Goal: Book appointment/travel/reservation

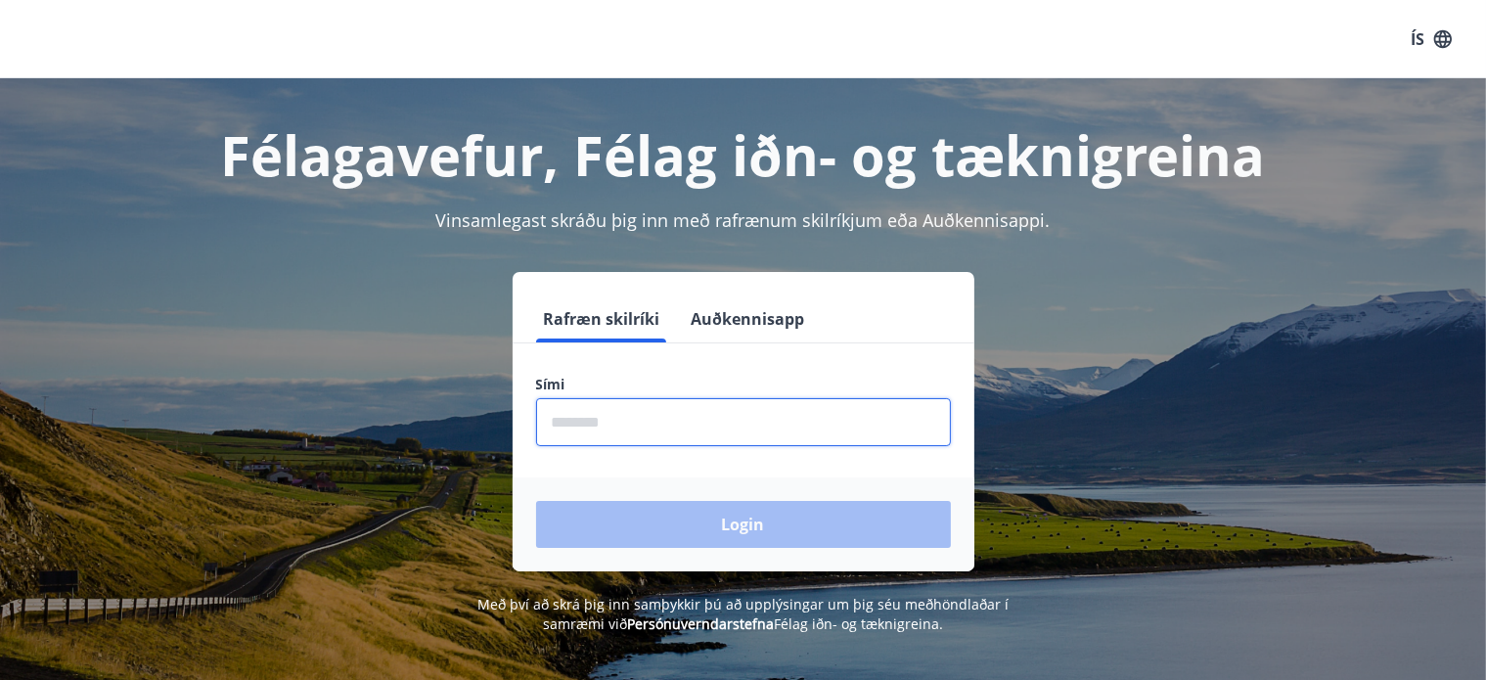
click at [609, 422] on input "phone" at bounding box center [743, 422] width 415 height 48
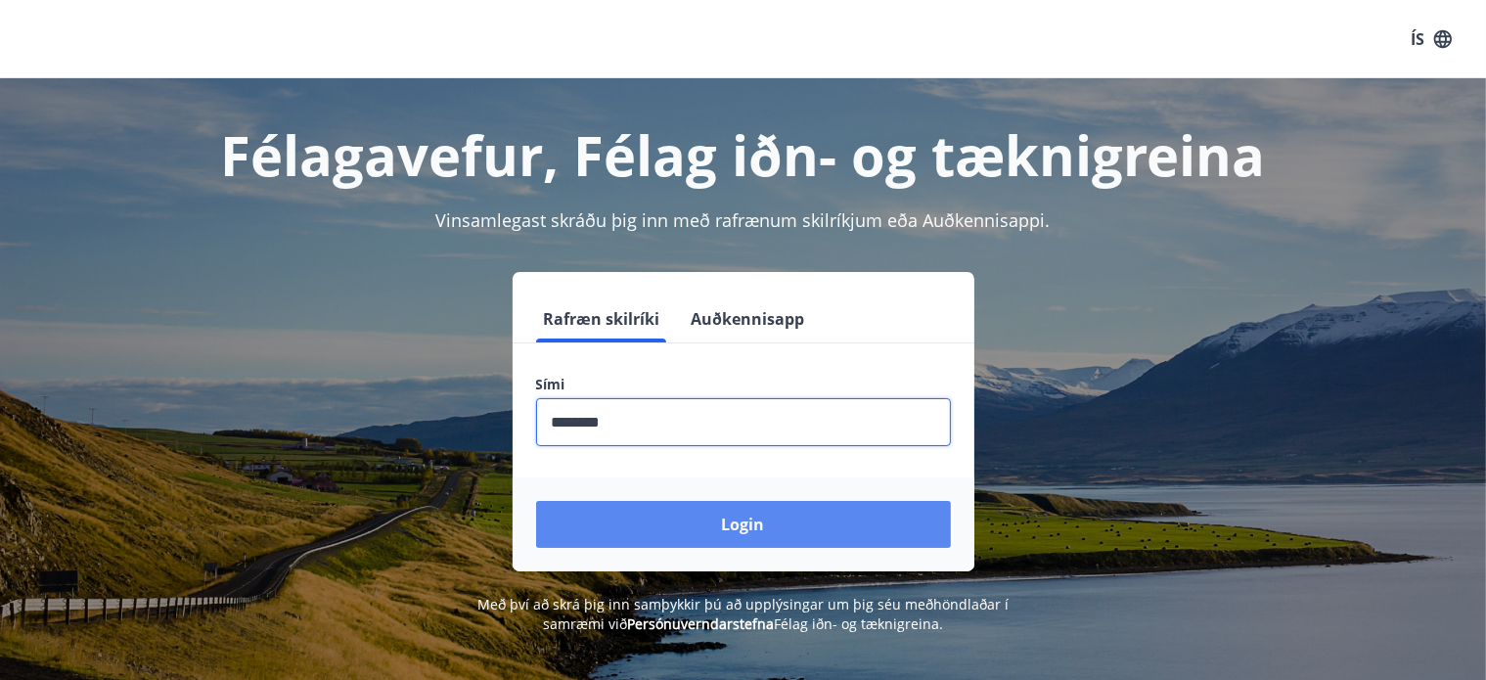
type input "********"
click at [693, 517] on button "Login" at bounding box center [743, 524] width 415 height 47
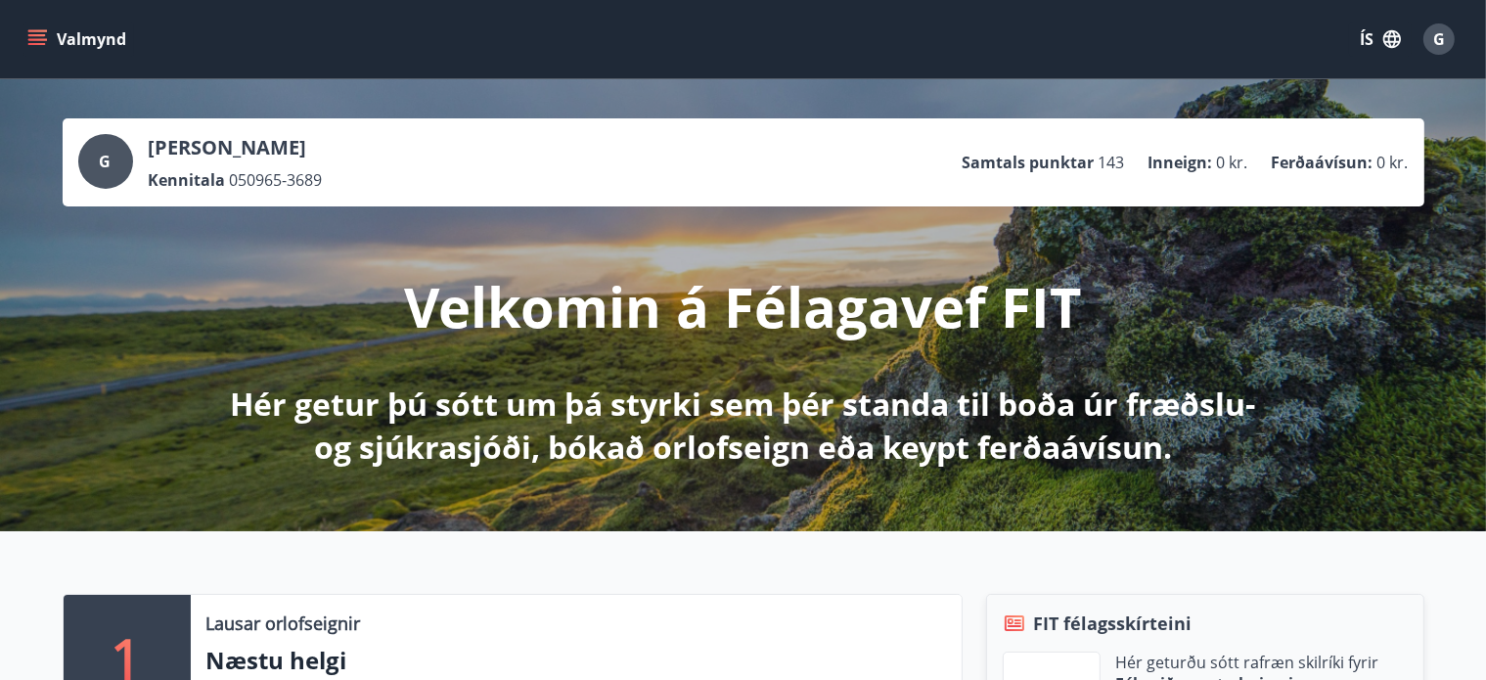
scroll to position [424, 0]
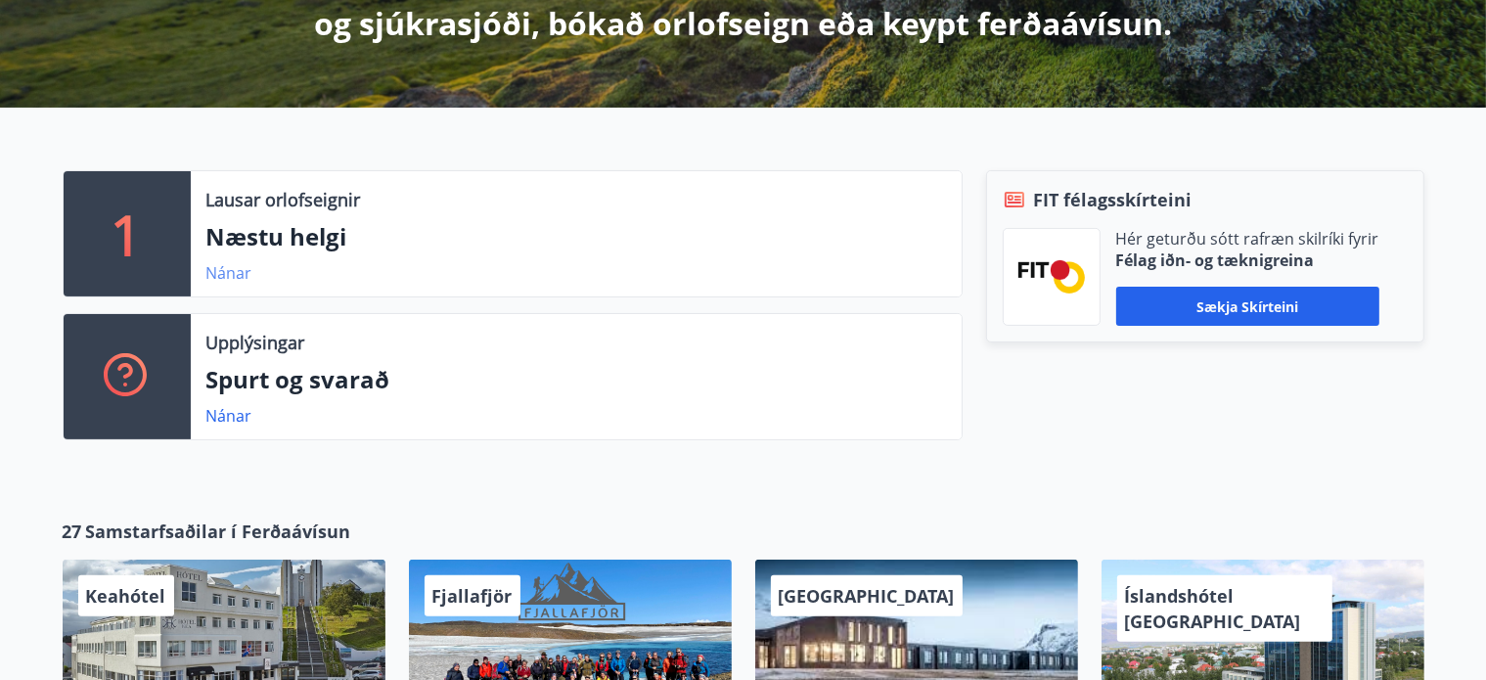
click at [211, 273] on link "Nánar" at bounding box center [229, 273] width 46 height 22
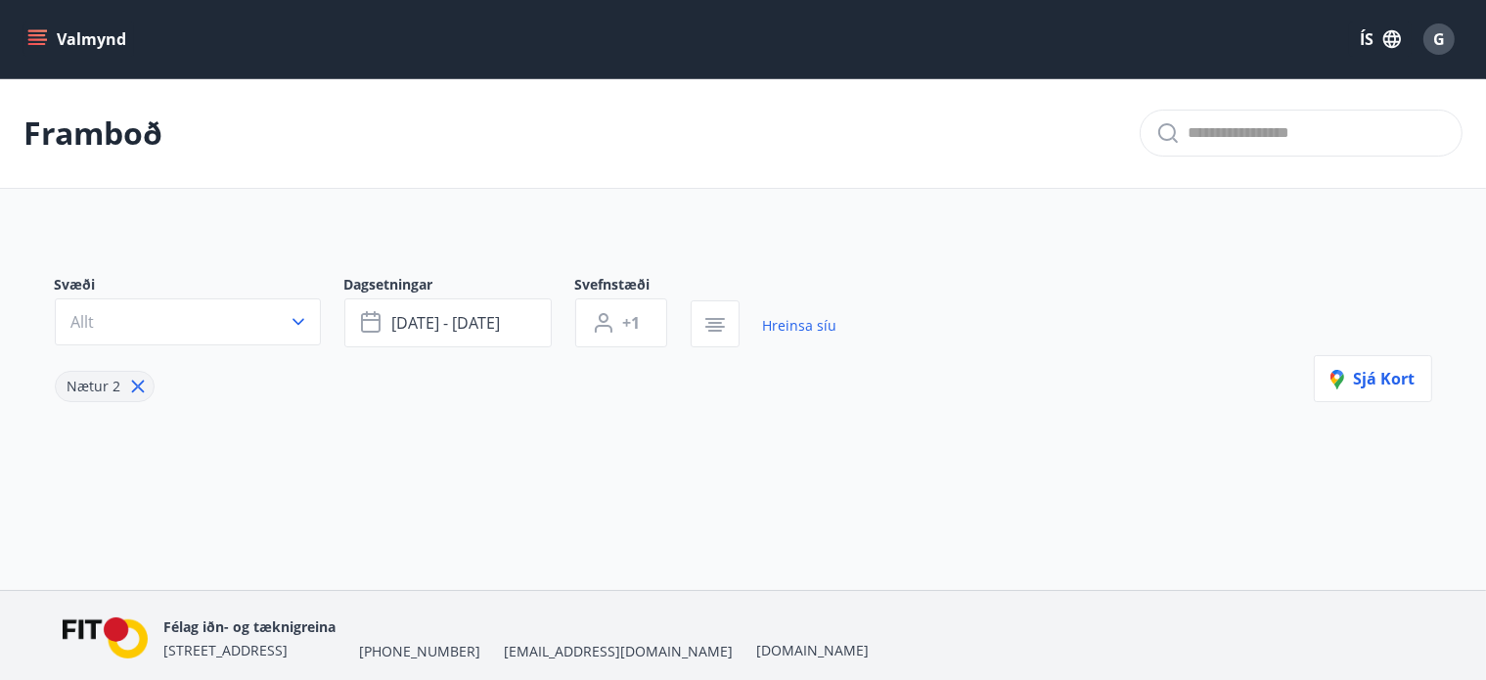
type input "*"
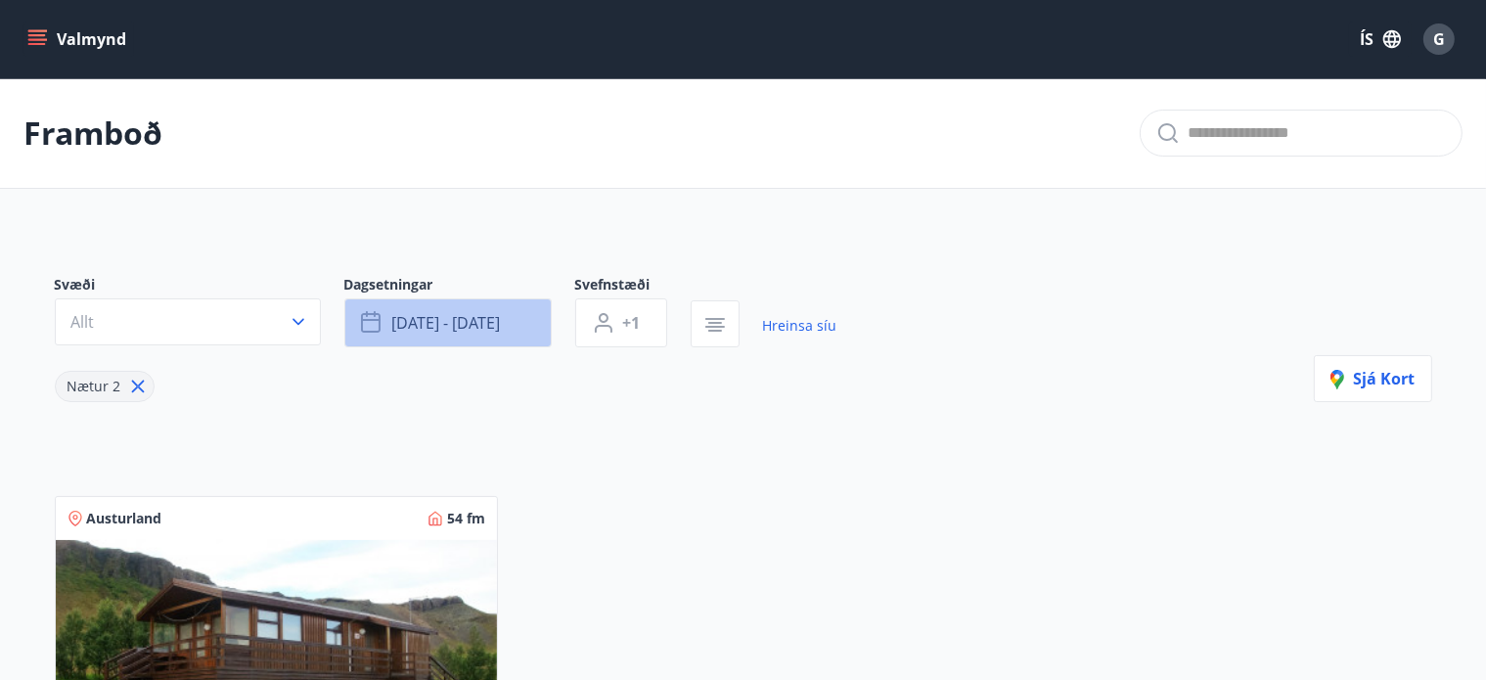
click at [510, 322] on button "[DATE] - [DATE]" at bounding box center [447, 322] width 207 height 49
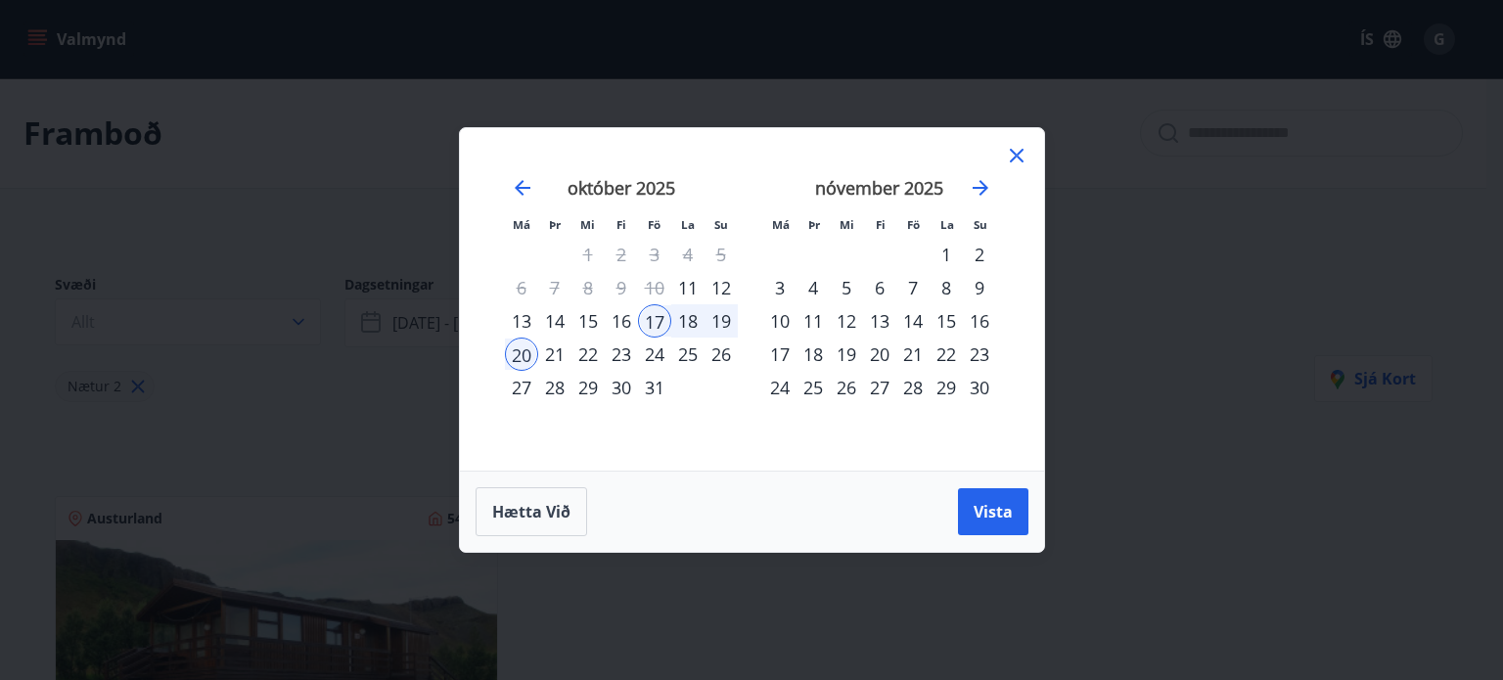
click at [620, 353] on div "23" at bounding box center [621, 353] width 33 height 33
click at [724, 351] on div "26" at bounding box center [720, 353] width 33 height 33
click at [1005, 514] on span "Vista" at bounding box center [992, 512] width 39 height 22
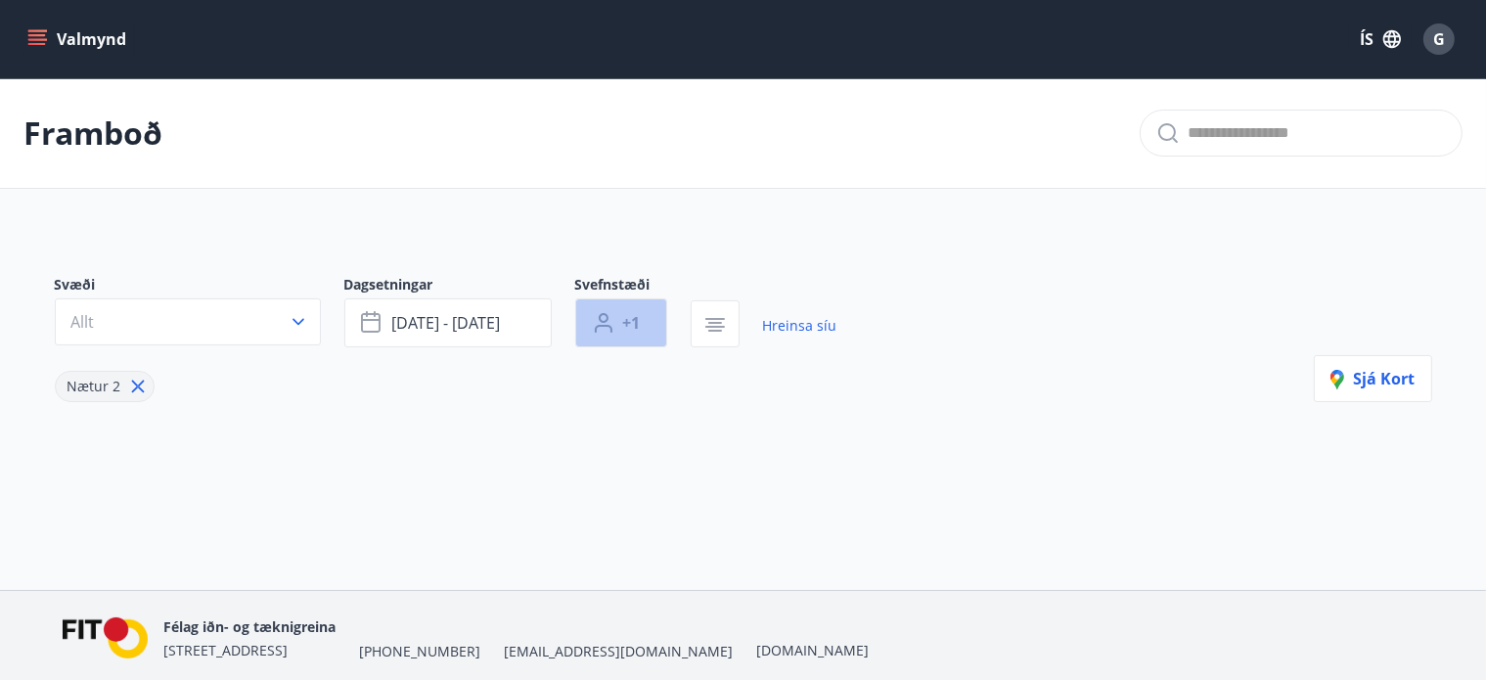
click at [630, 328] on span "+1" at bounding box center [632, 323] width 18 height 22
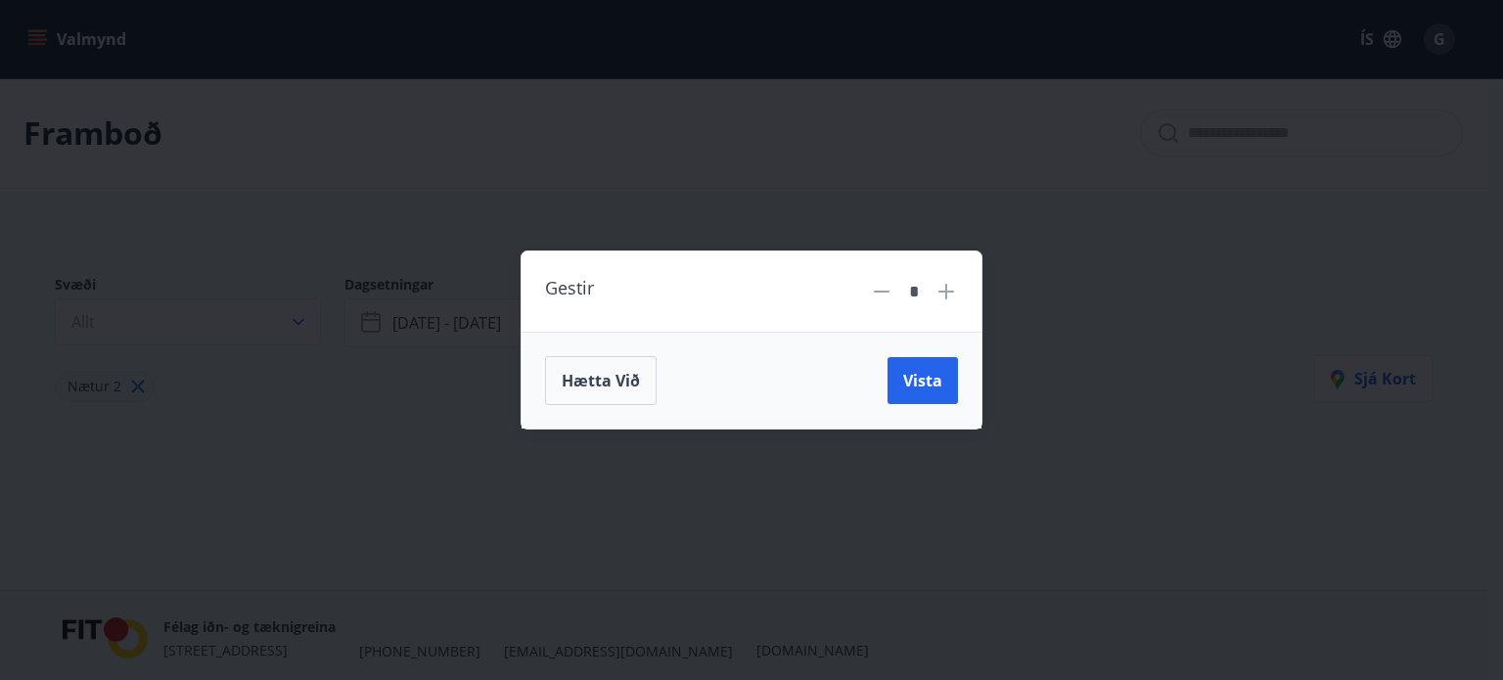
drag, startPoint x: 959, startPoint y: 288, endPoint x: 939, endPoint y: 294, distance: 20.7
click at [957, 288] on div "Gestir *" at bounding box center [751, 291] width 460 height 81
click at [944, 292] on icon at bounding box center [946, 292] width 16 height 16
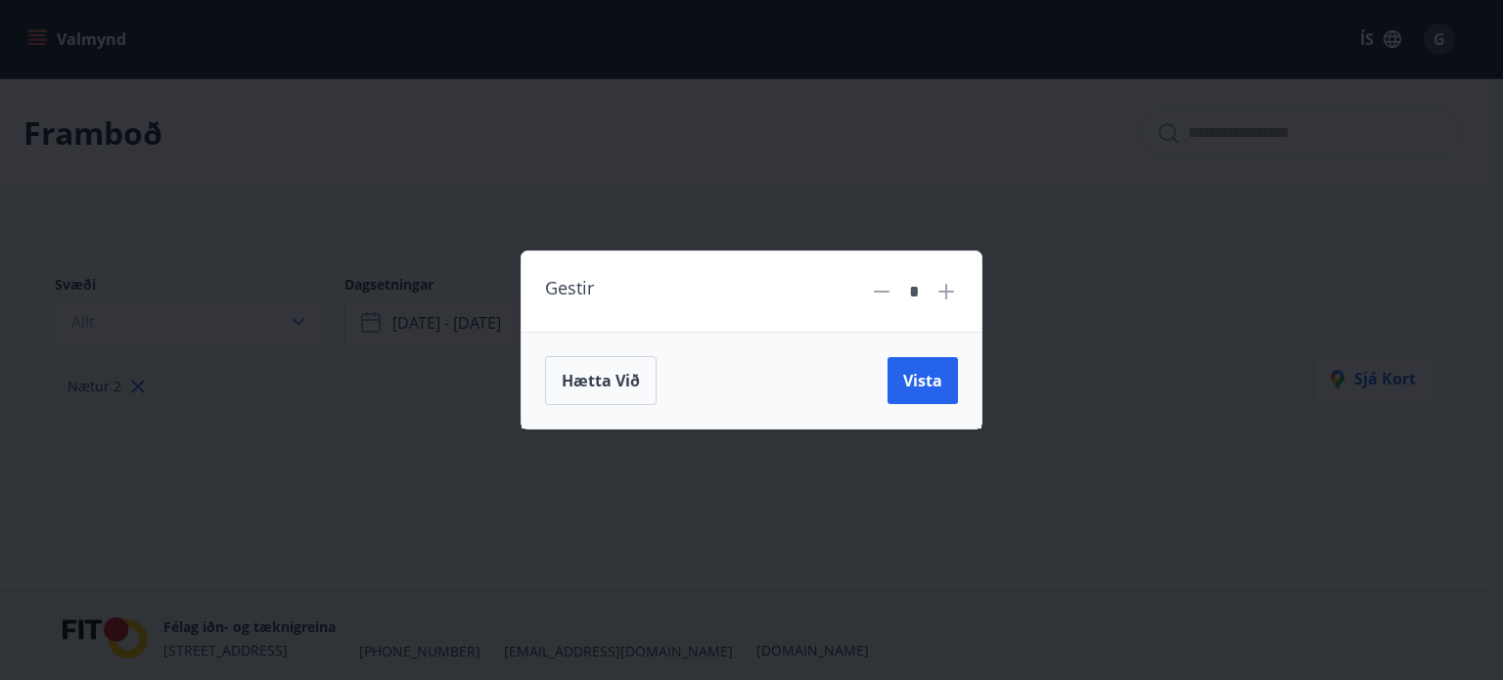
click at [944, 292] on icon at bounding box center [946, 292] width 16 height 16
type input "*"
click at [919, 382] on span "Vista" at bounding box center [922, 381] width 39 height 22
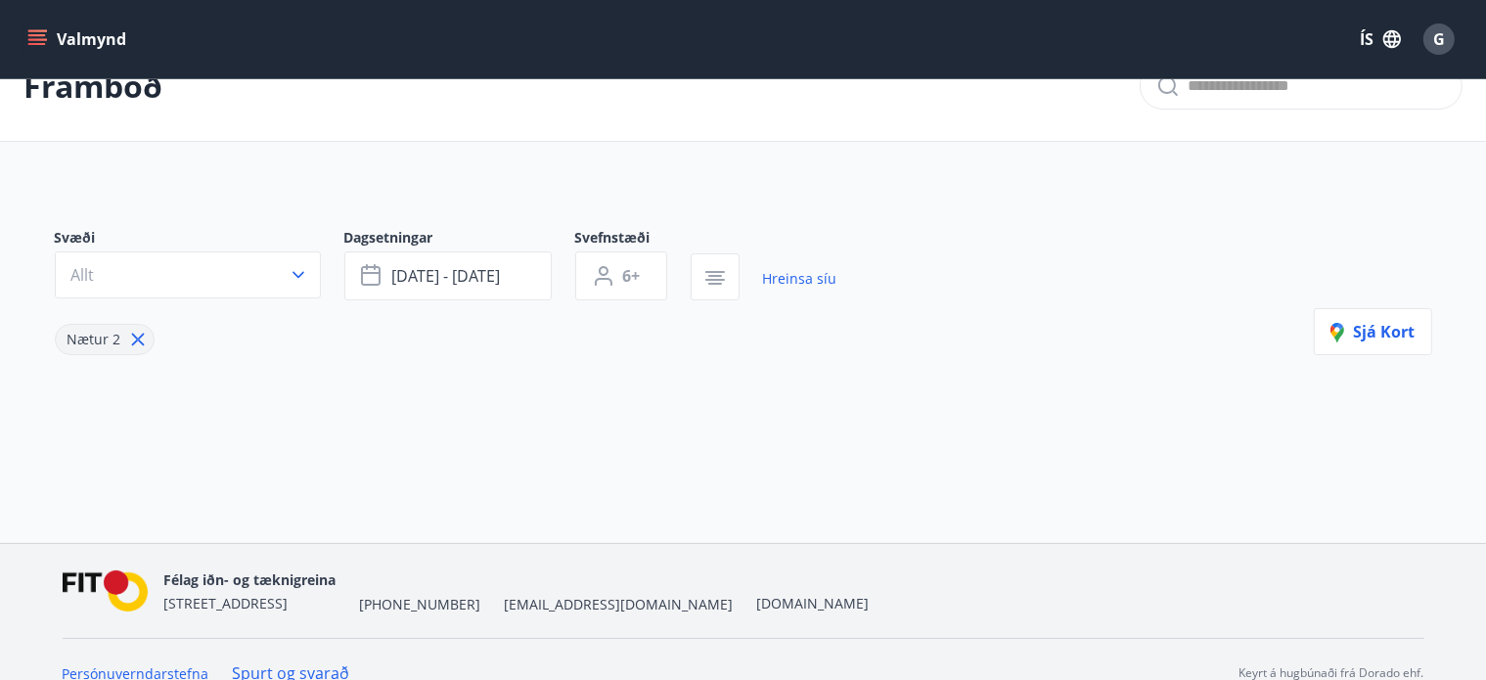
scroll to position [73, 0]
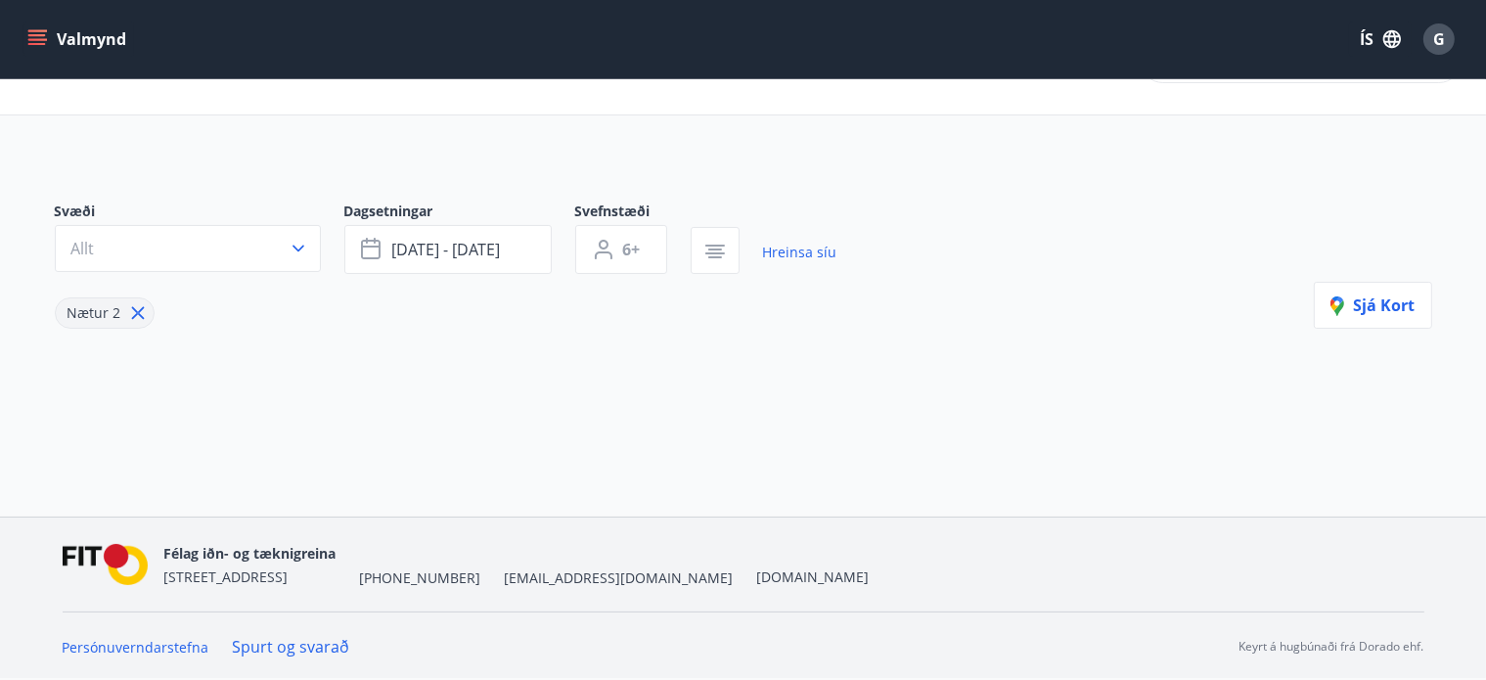
click at [129, 312] on icon at bounding box center [138, 313] width 22 height 22
type input "*"
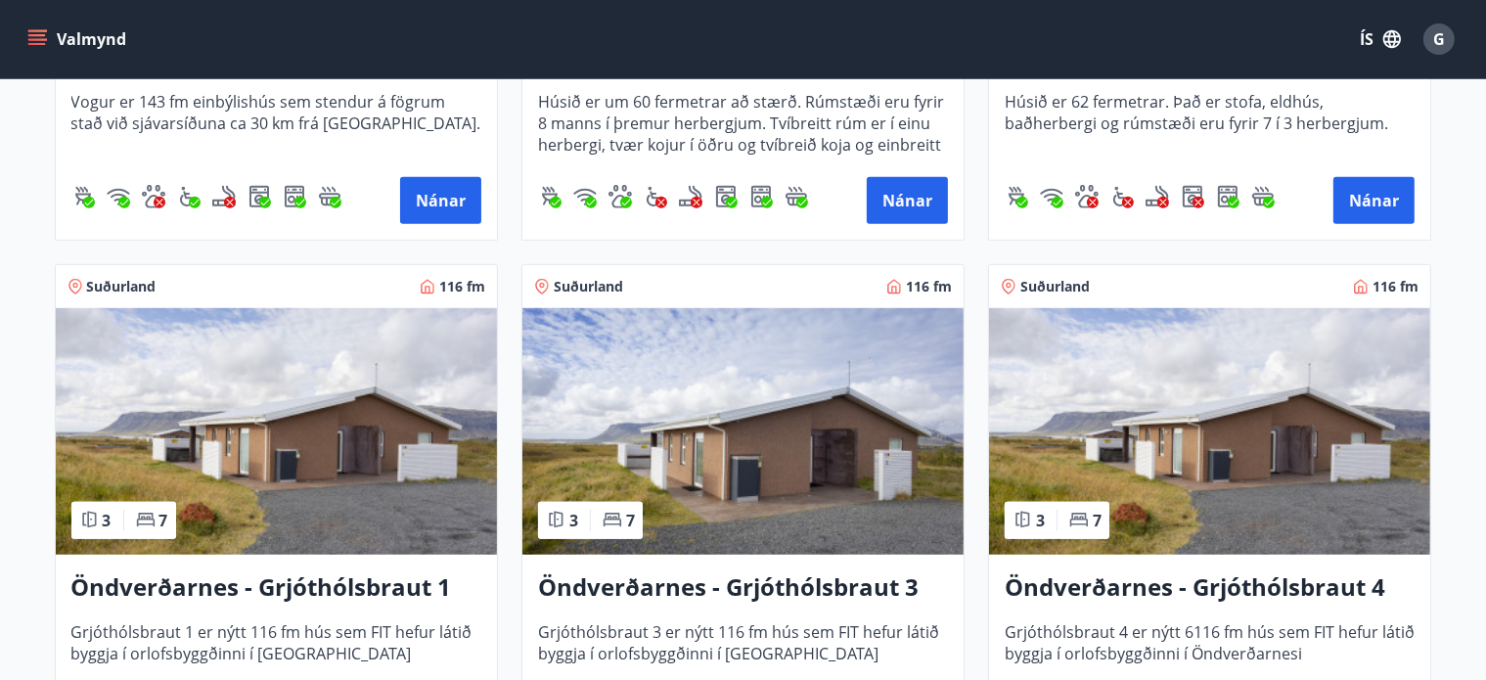
scroll to position [1669, 0]
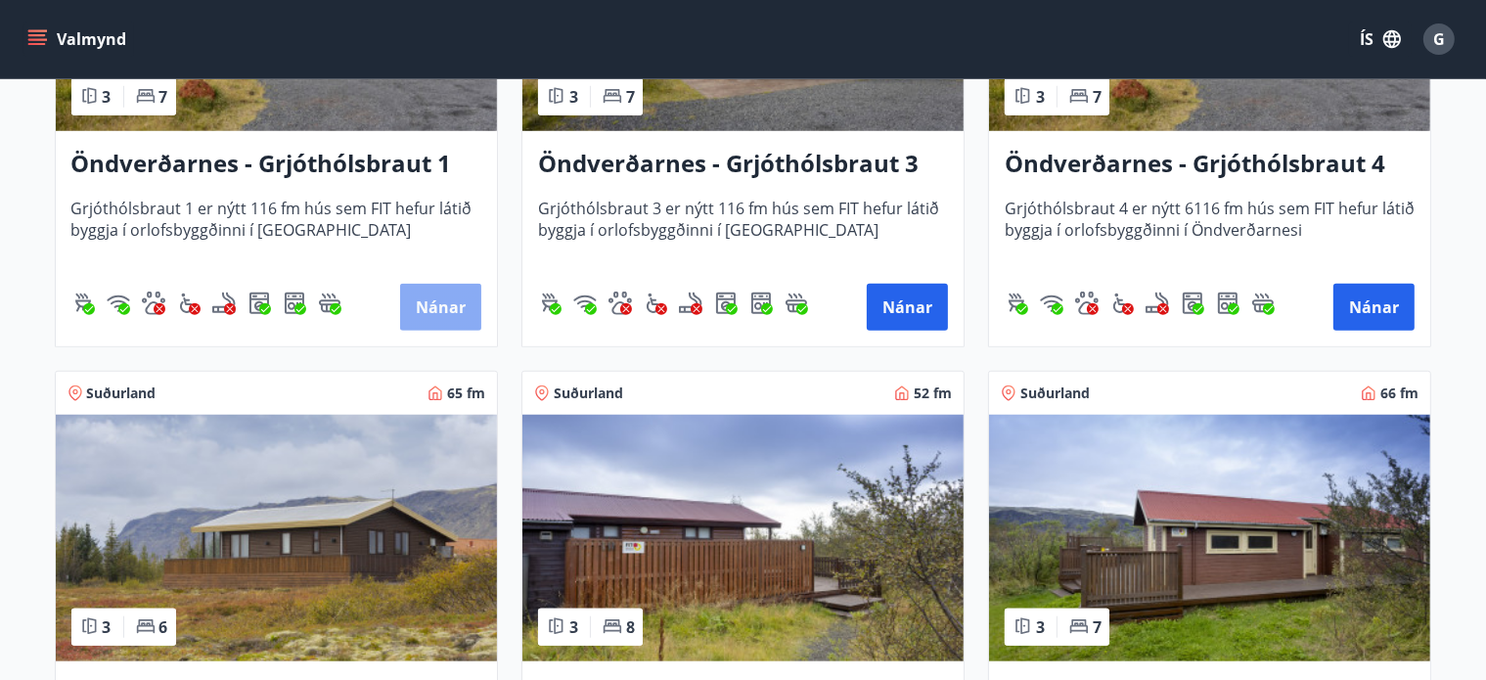
click at [435, 306] on button "Nánar" at bounding box center [440, 307] width 81 height 47
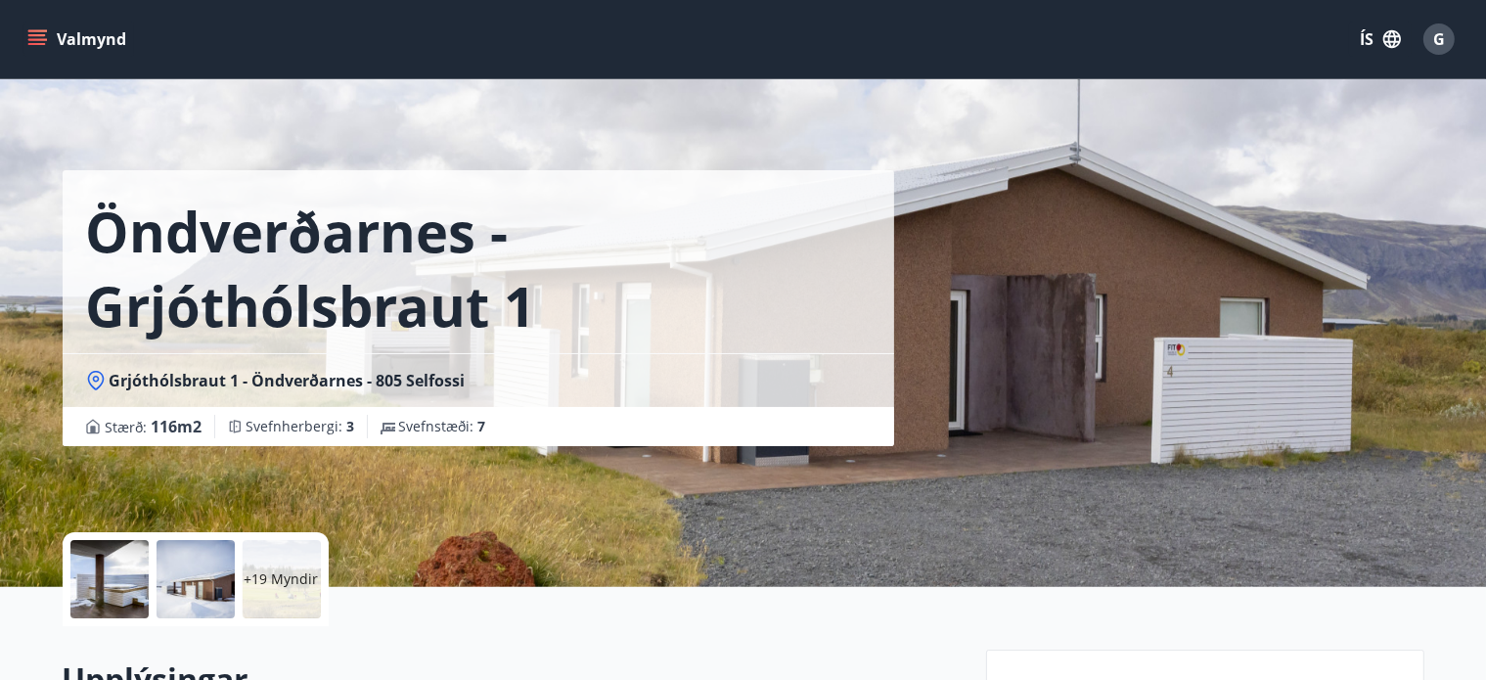
scroll to position [847, 0]
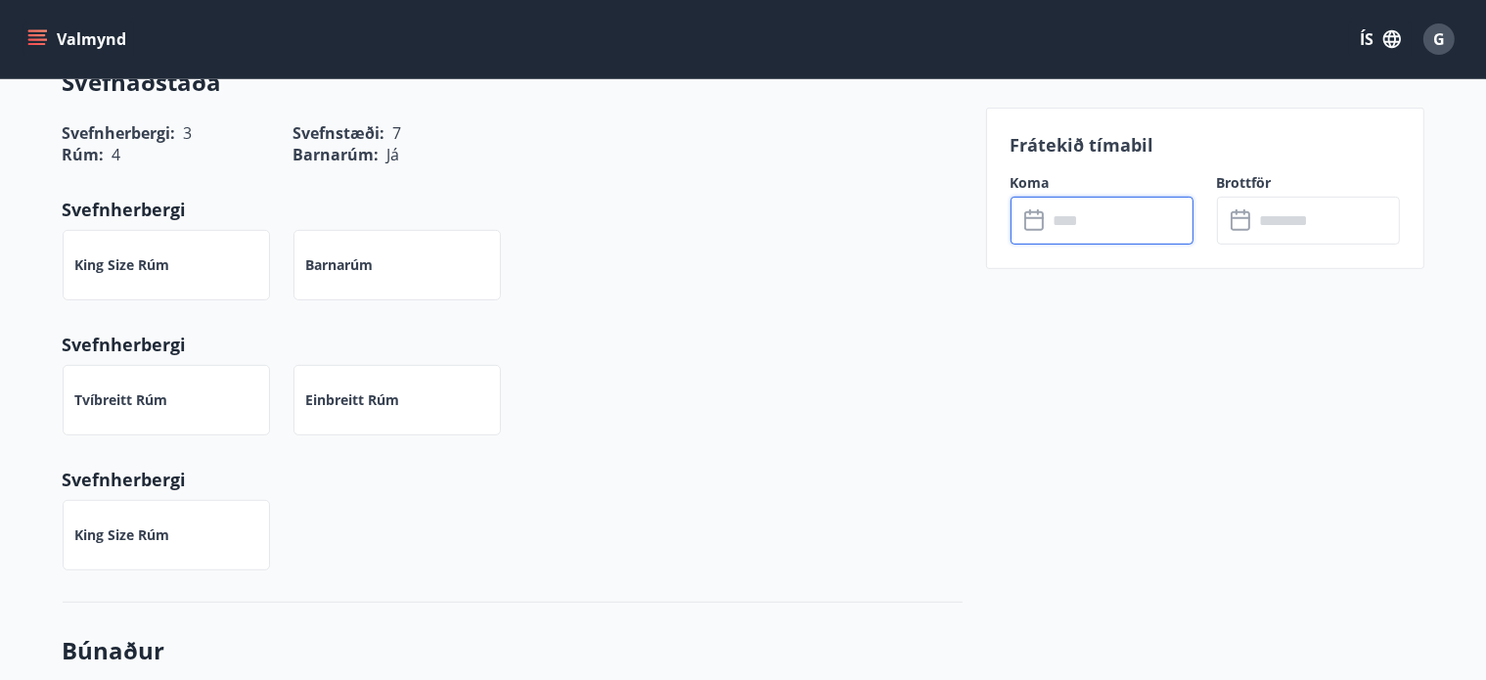
click at [1075, 220] on input "text" at bounding box center [1121, 221] width 146 height 48
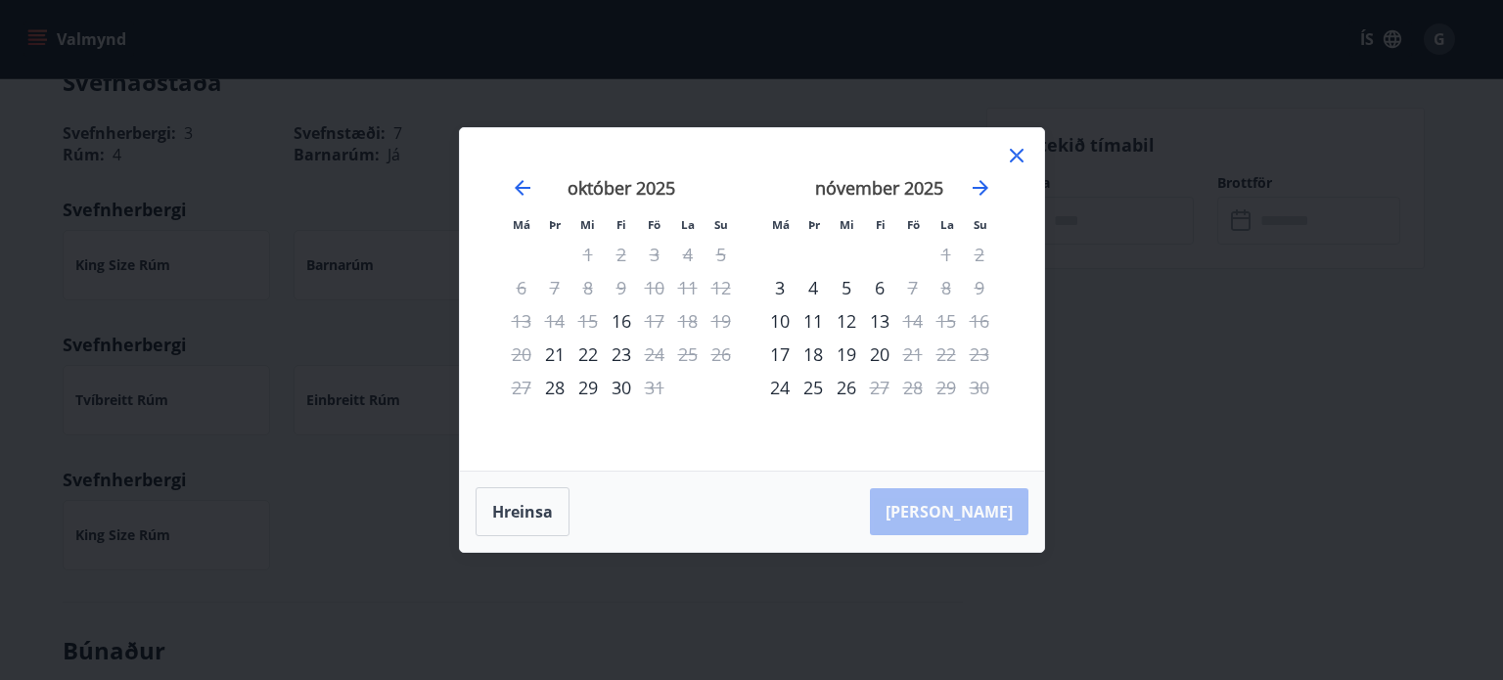
click at [625, 359] on div "23" at bounding box center [621, 353] width 33 height 33
click at [1007, 158] on icon at bounding box center [1016, 155] width 23 height 23
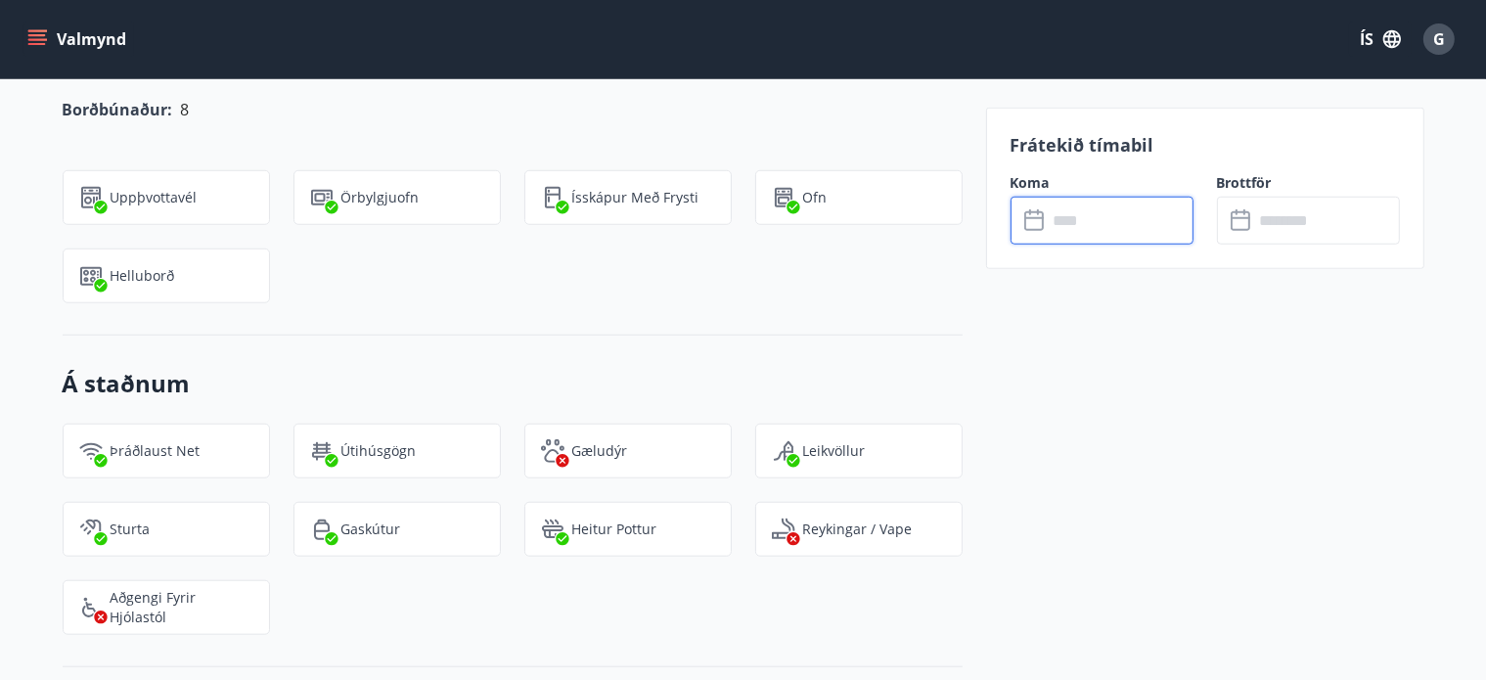
scroll to position [2119, 0]
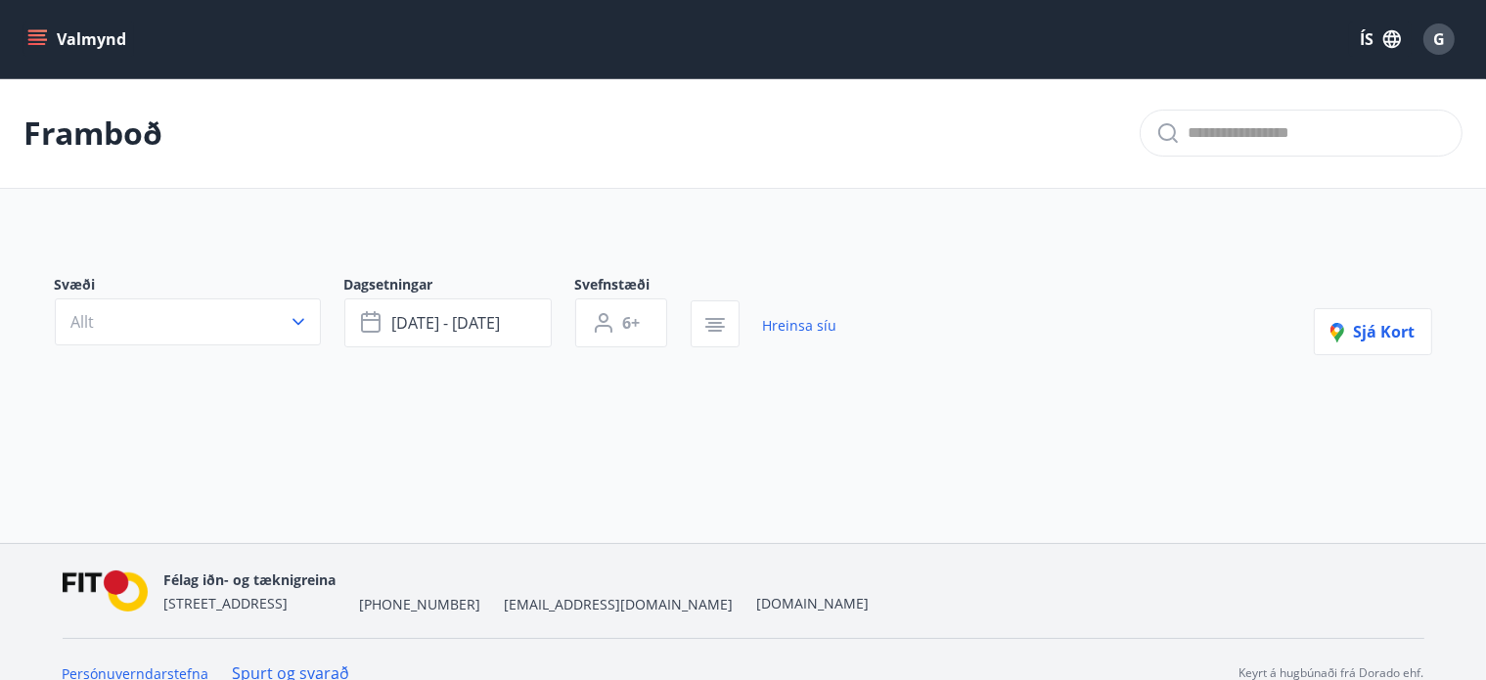
type input "*"
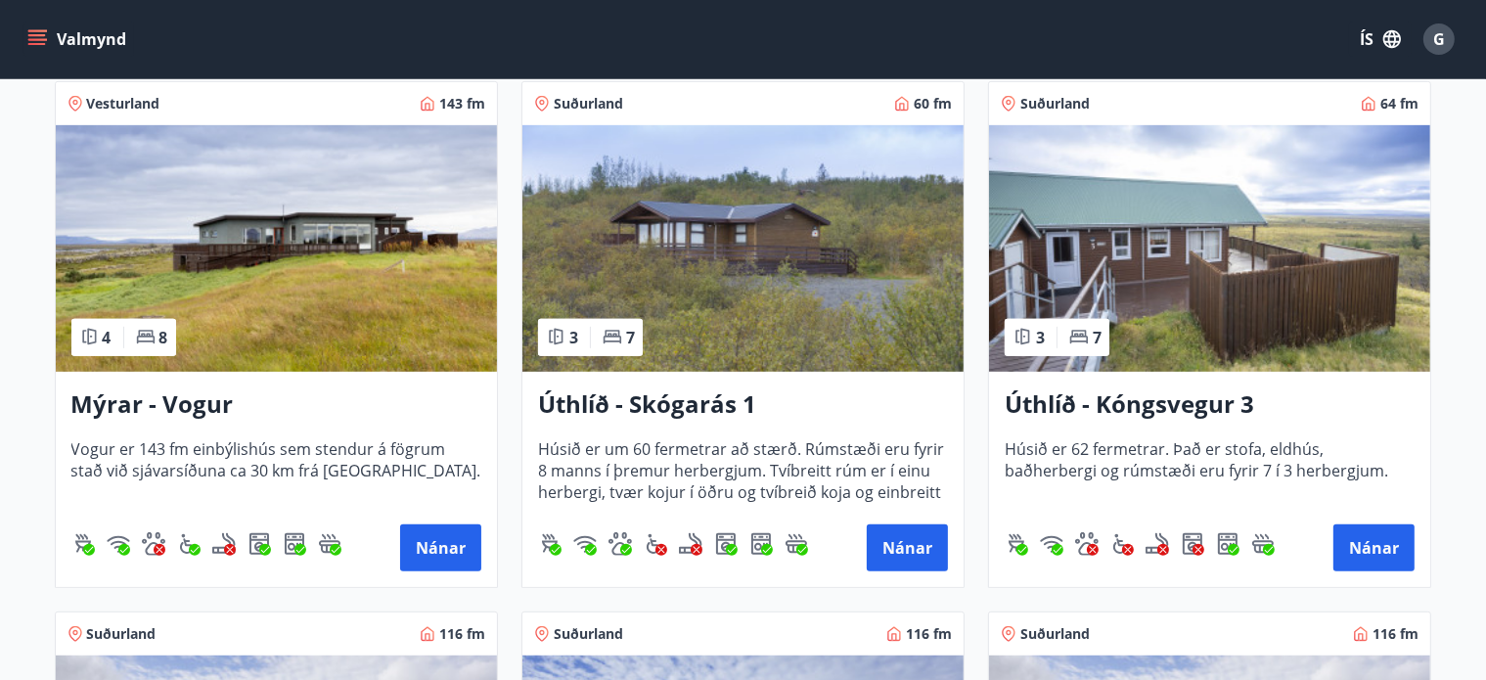
scroll to position [1298, 0]
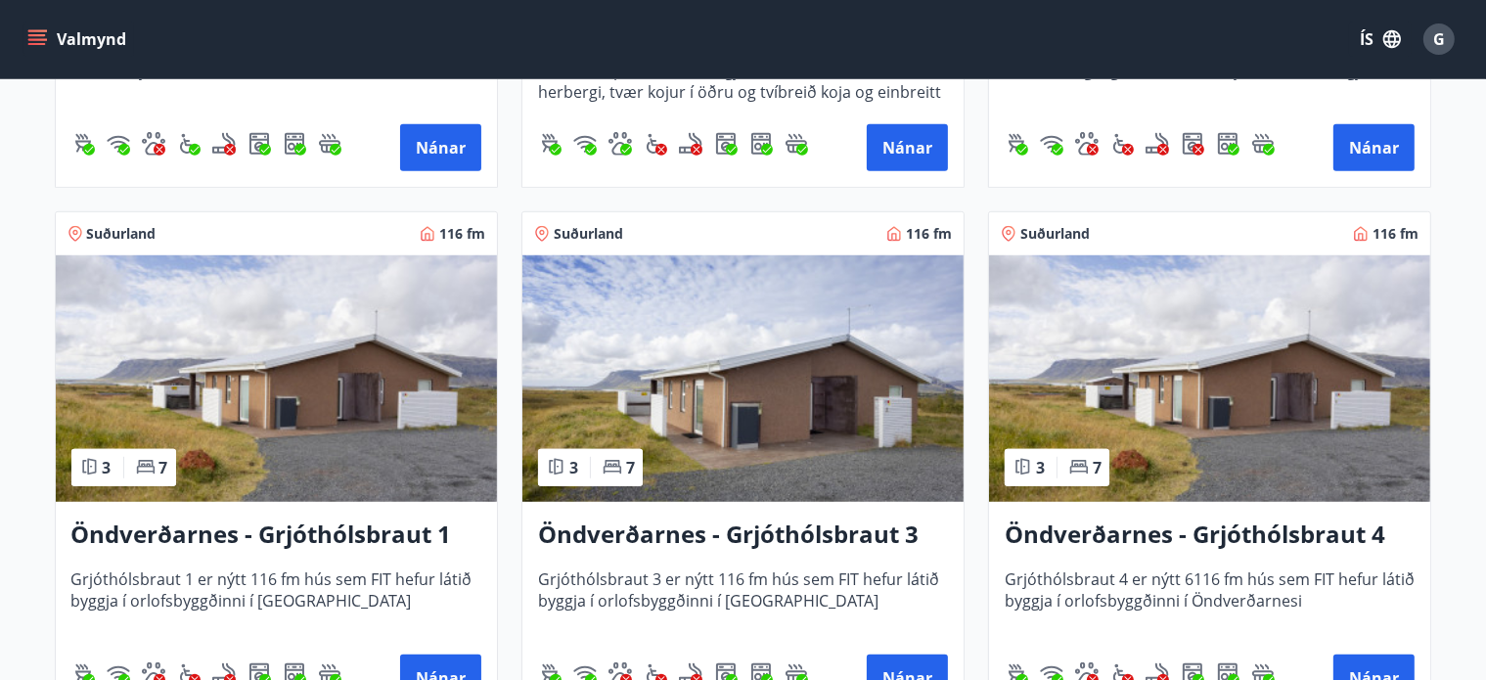
click at [743, 535] on h3 "Öndverðarnes - Grjóthólsbraut 3" at bounding box center [743, 534] width 410 height 35
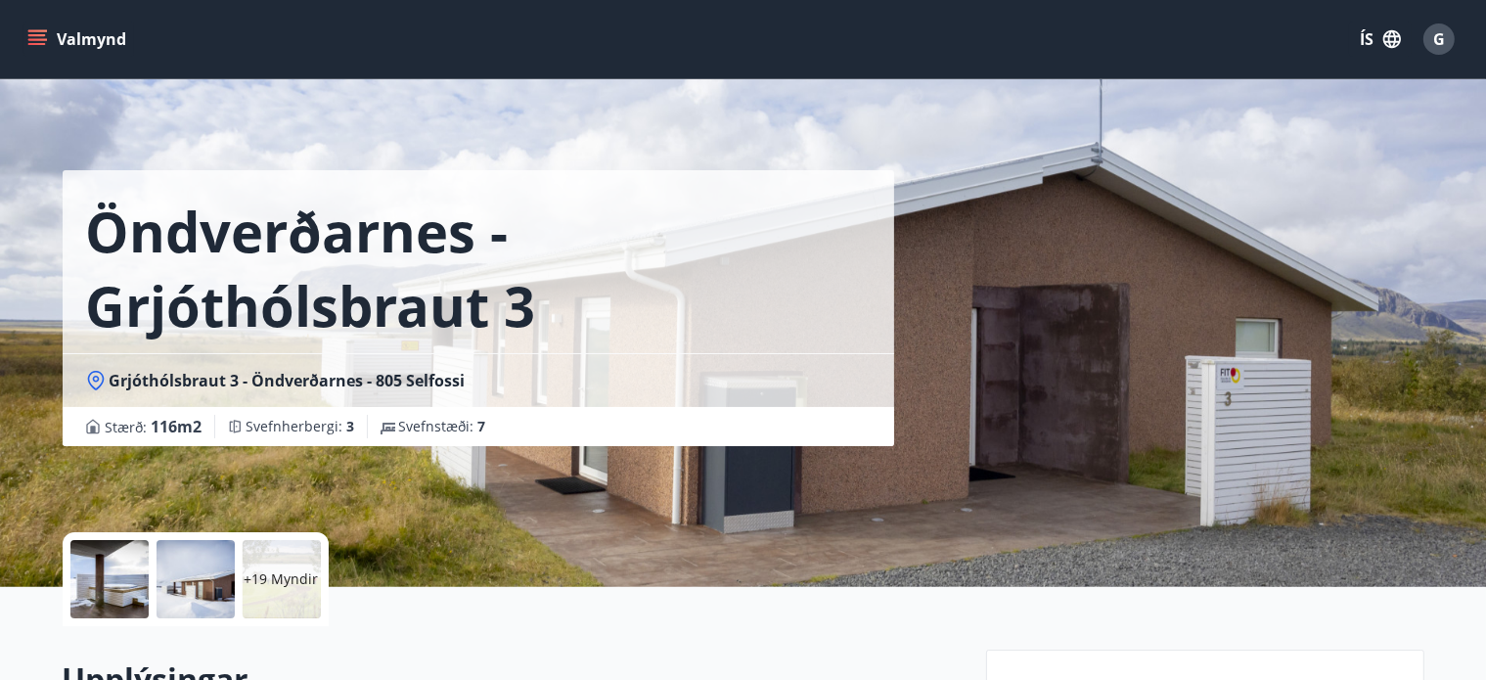
scroll to position [424, 0]
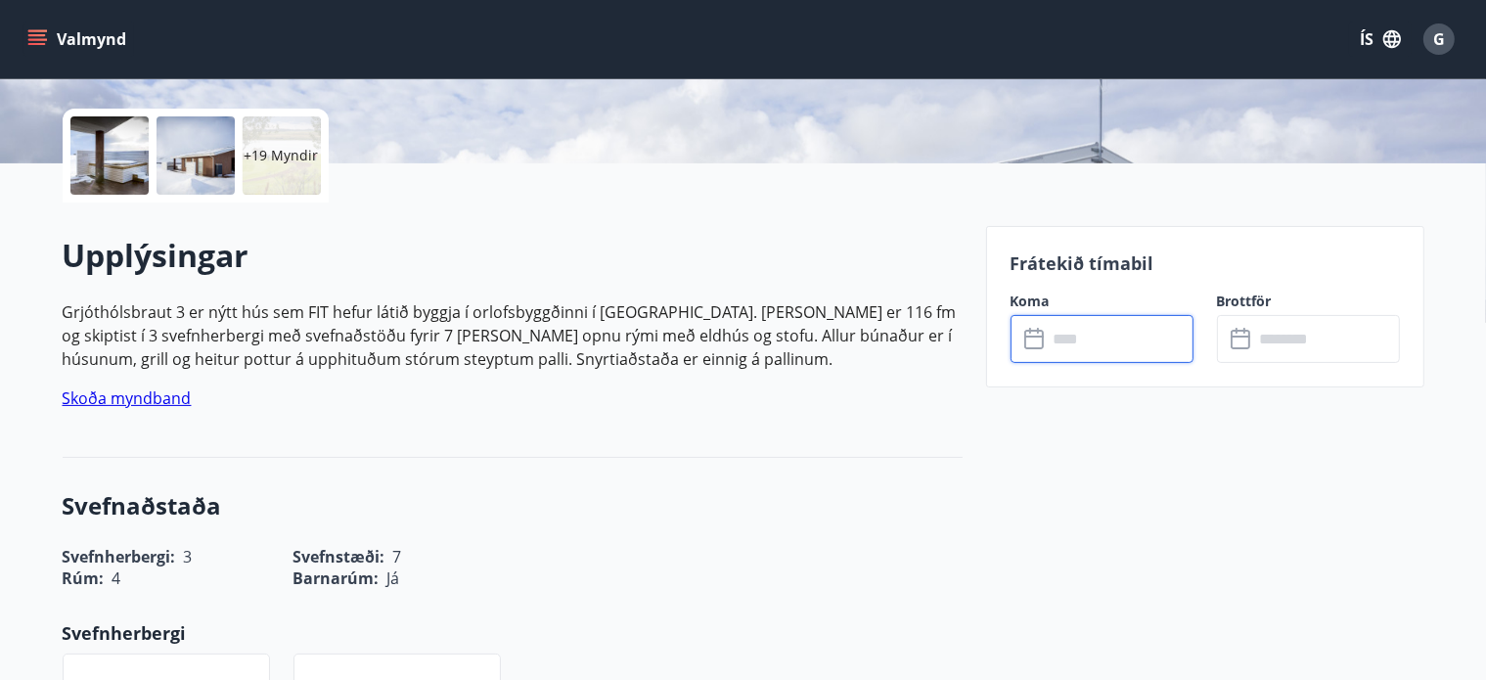
click at [1076, 341] on input "text" at bounding box center [1121, 339] width 146 height 48
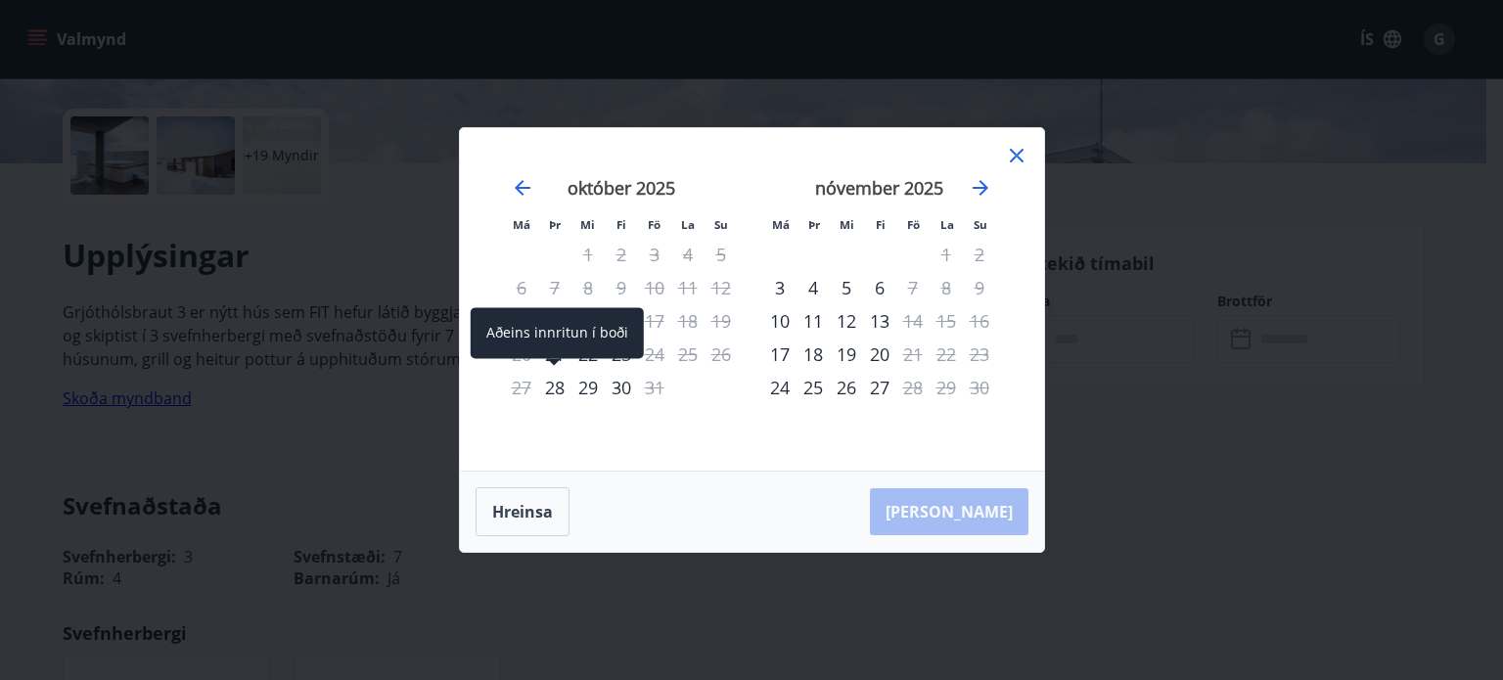
click at [616, 355] on div "Aðeins innritun í boði" at bounding box center [557, 332] width 173 height 51
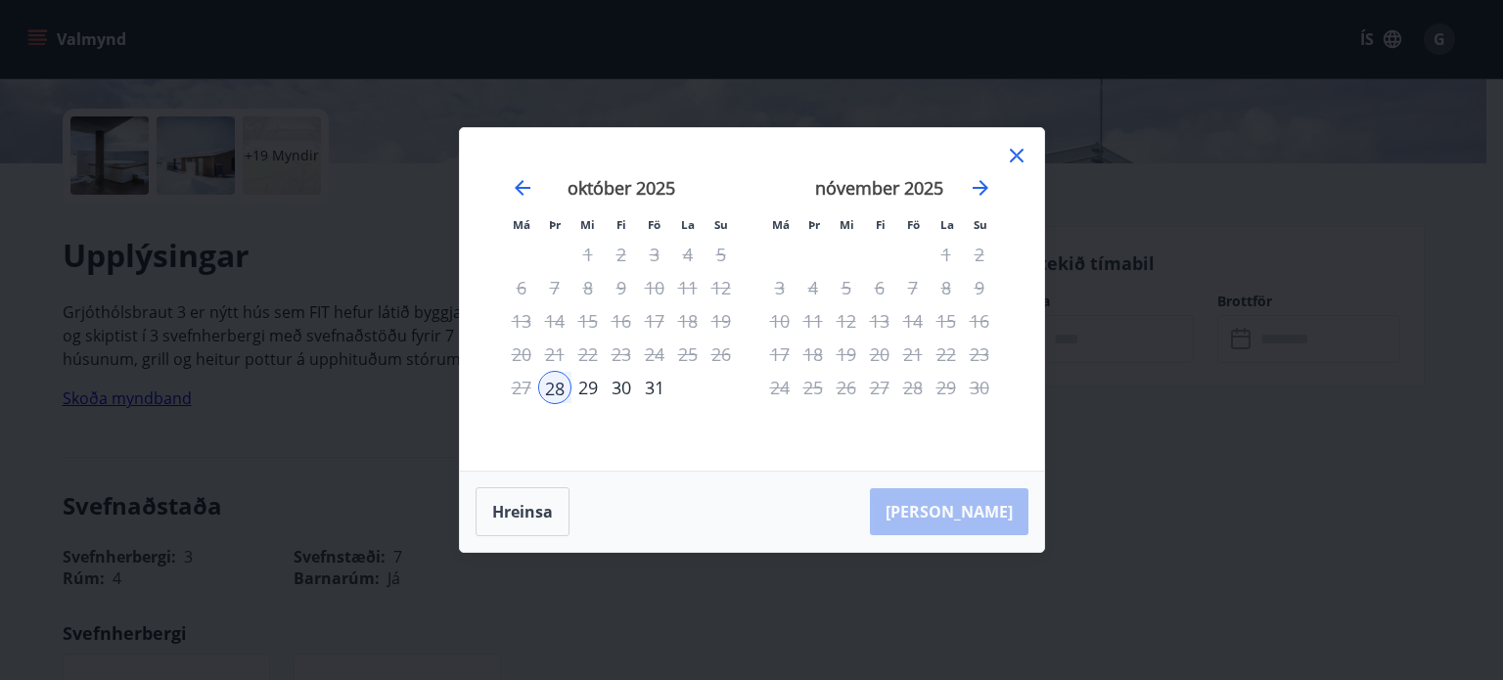
click at [622, 355] on div "23" at bounding box center [621, 353] width 33 height 33
click at [1014, 157] on icon at bounding box center [1017, 156] width 14 height 14
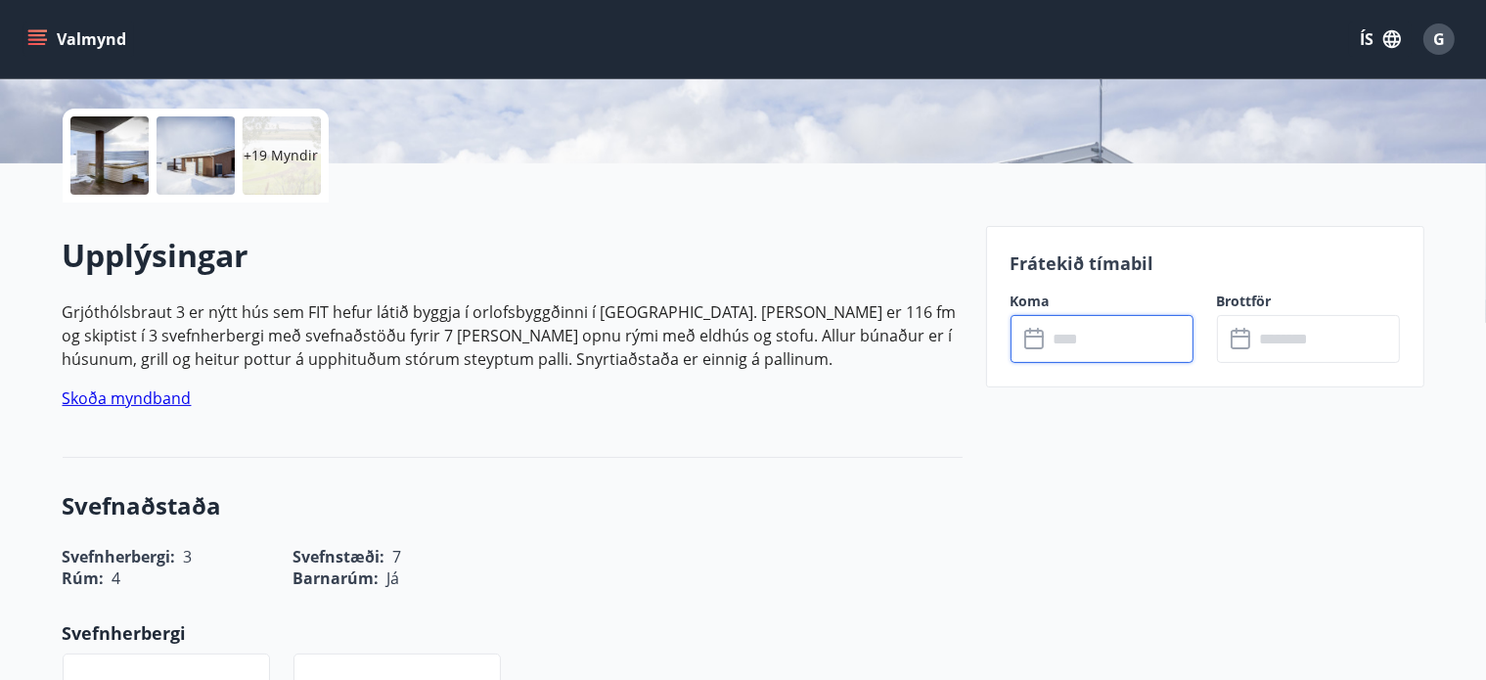
click at [1076, 332] on input "text" at bounding box center [1121, 339] width 146 height 48
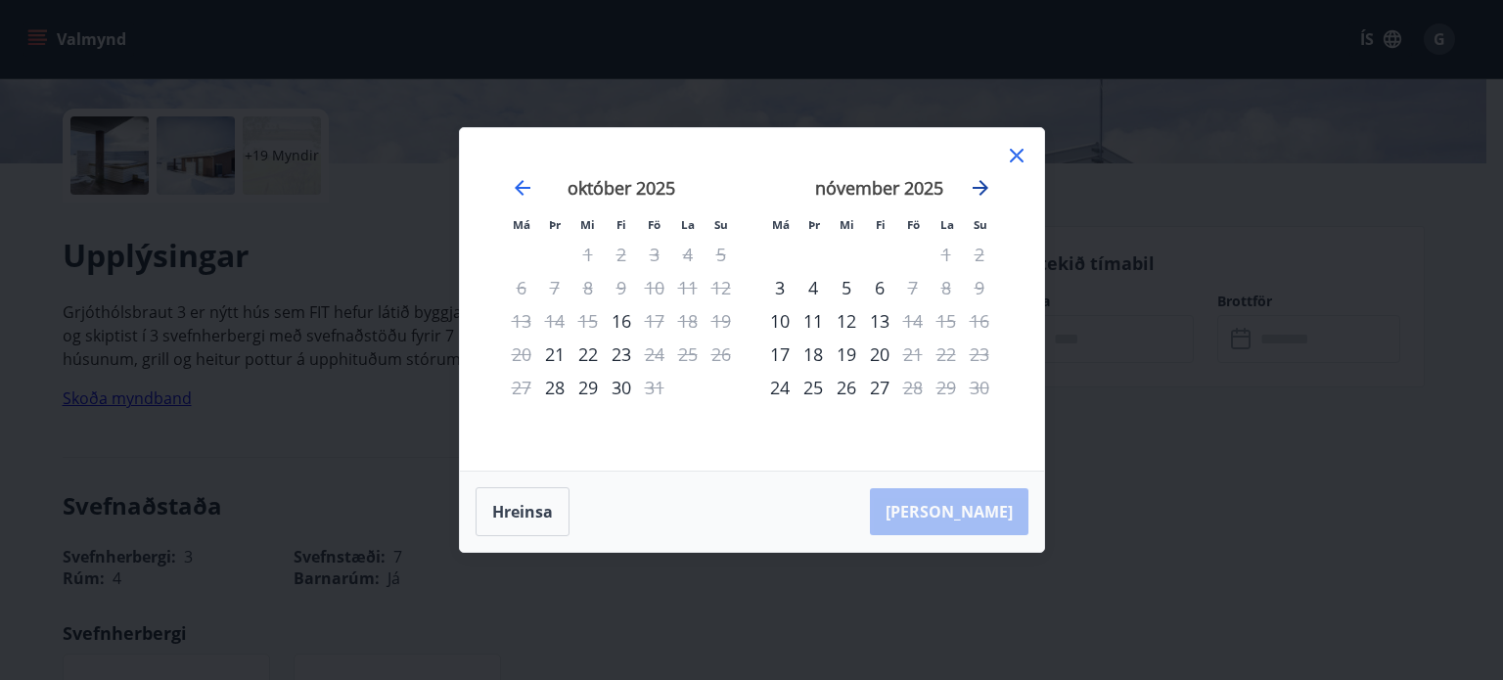
click at [971, 194] on icon "Move forward to switch to the next month." at bounding box center [979, 187] width 23 height 23
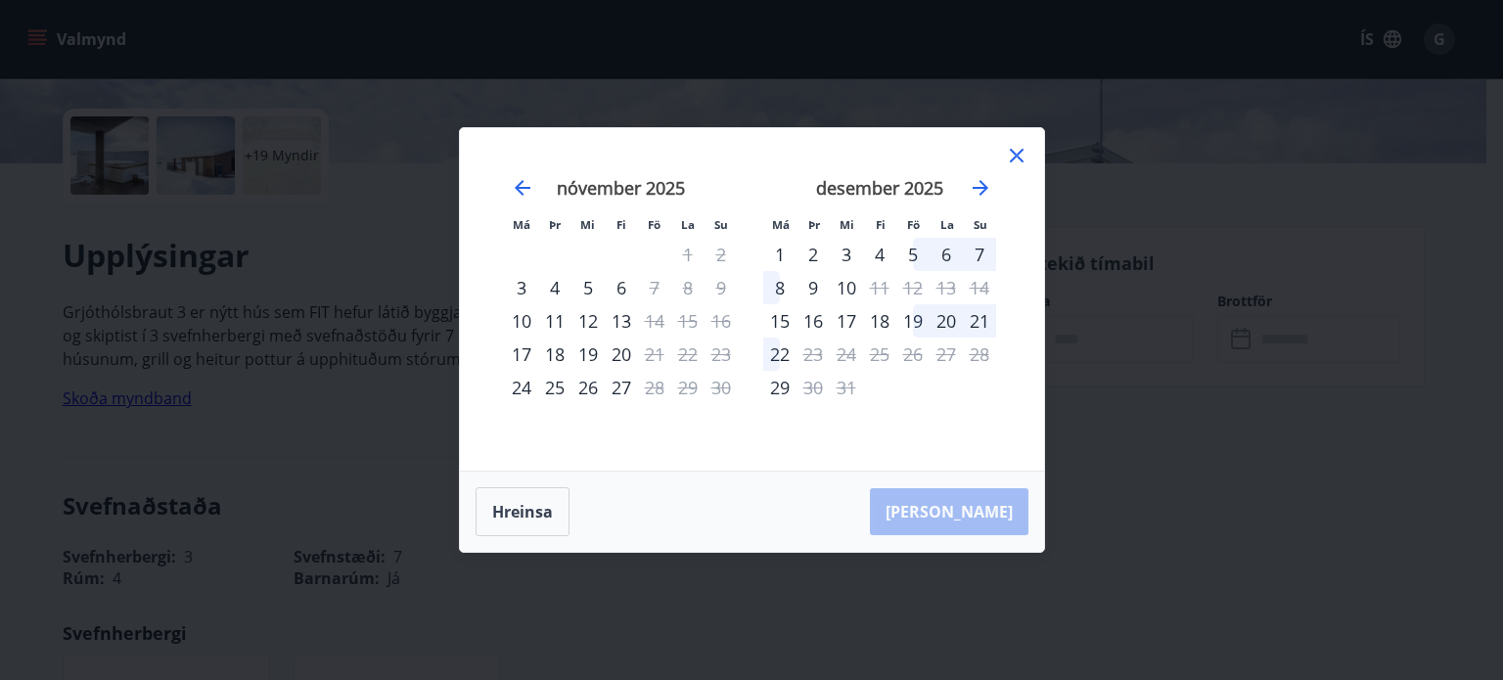
click at [916, 249] on div "5" at bounding box center [912, 254] width 33 height 33
click at [779, 292] on div "8" at bounding box center [779, 287] width 33 height 33
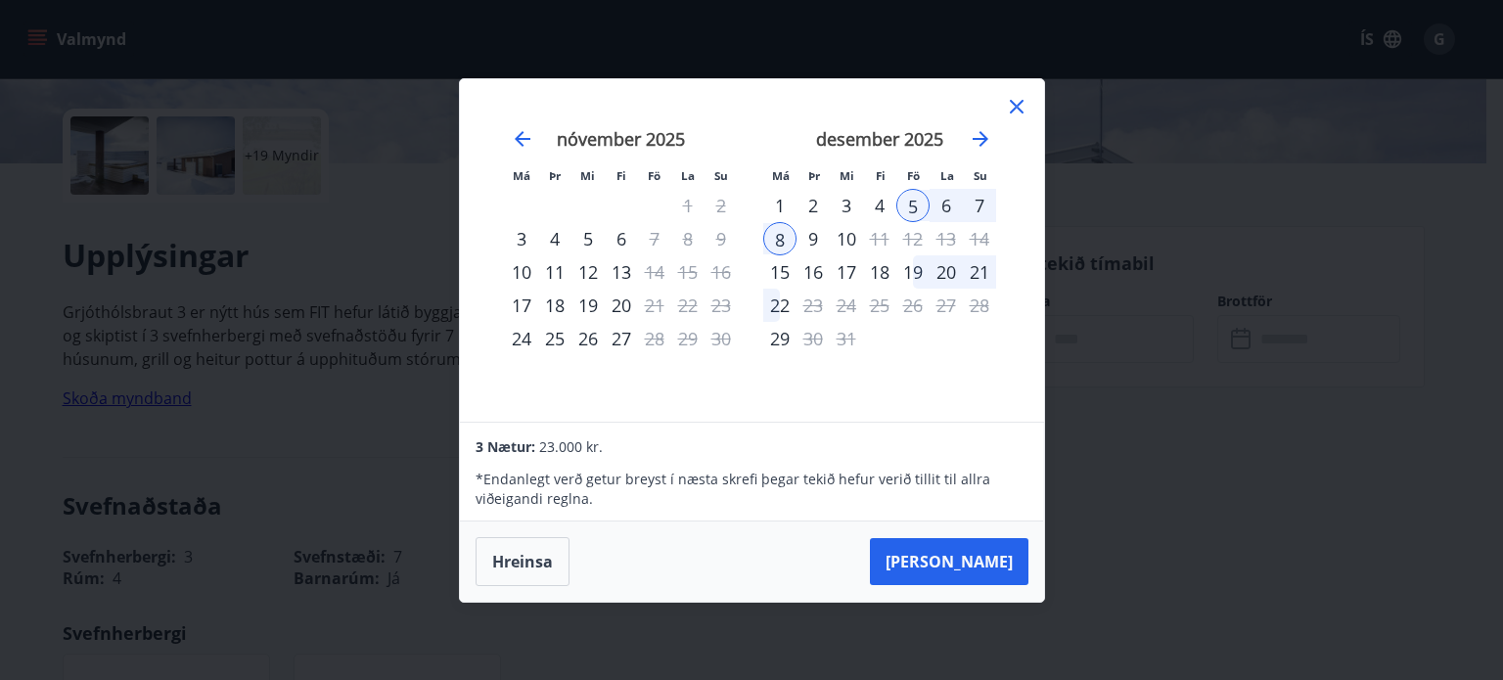
click at [1011, 101] on icon at bounding box center [1016, 106] width 23 height 23
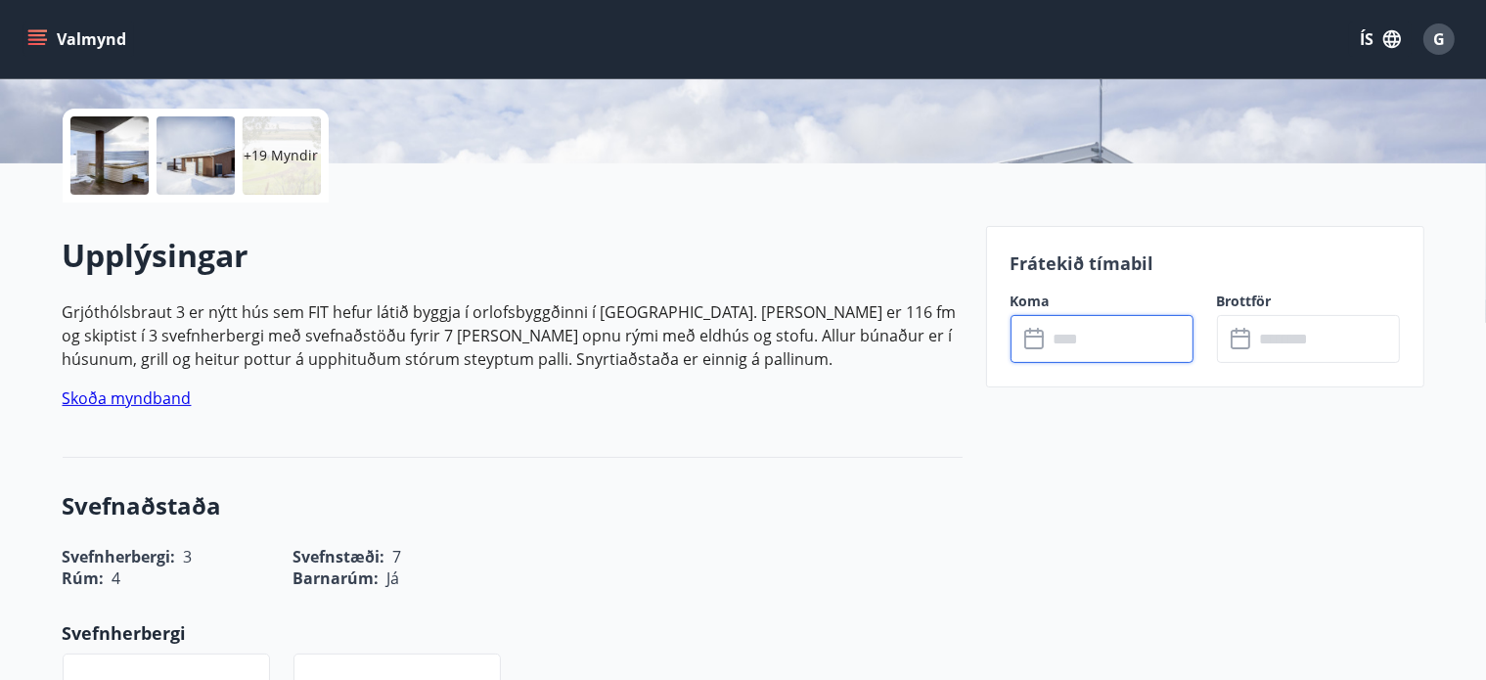
scroll to position [0, 0]
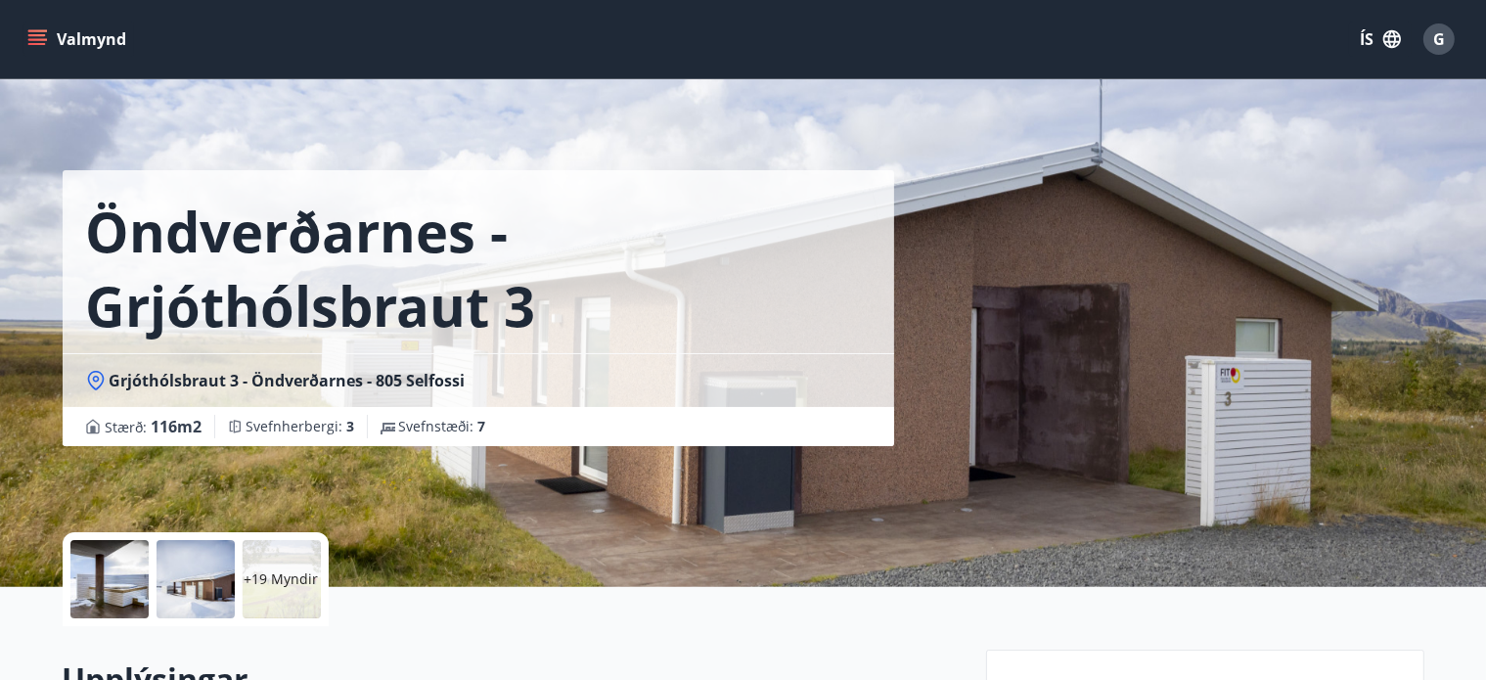
scroll to position [22, 0]
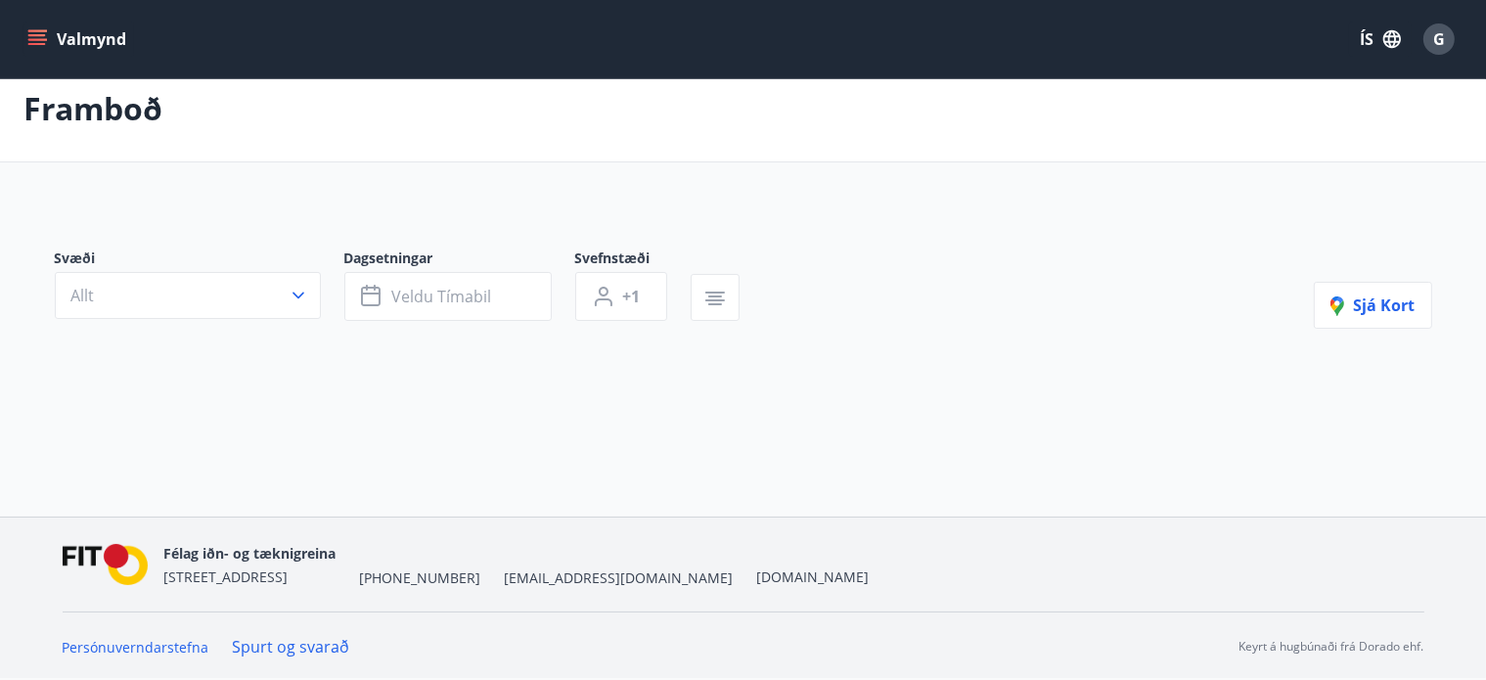
type input "*"
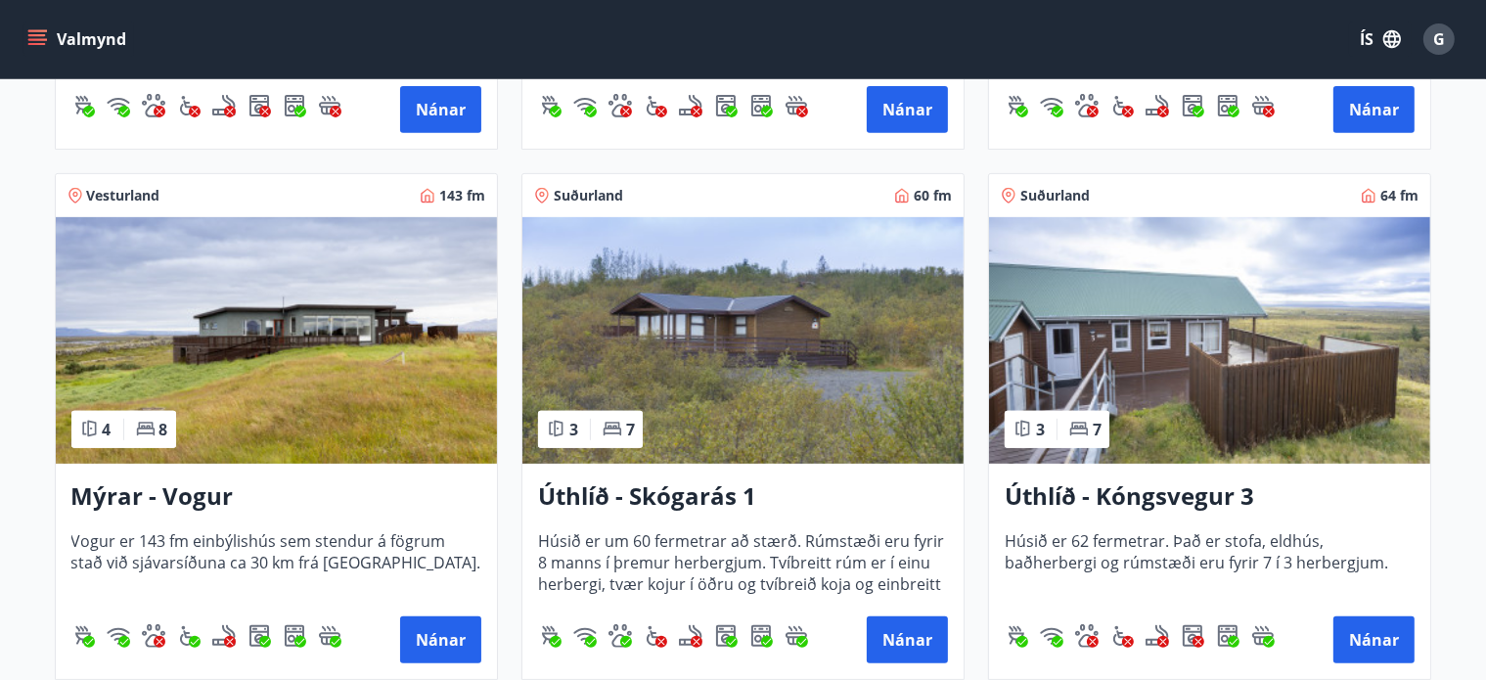
scroll to position [1294, 0]
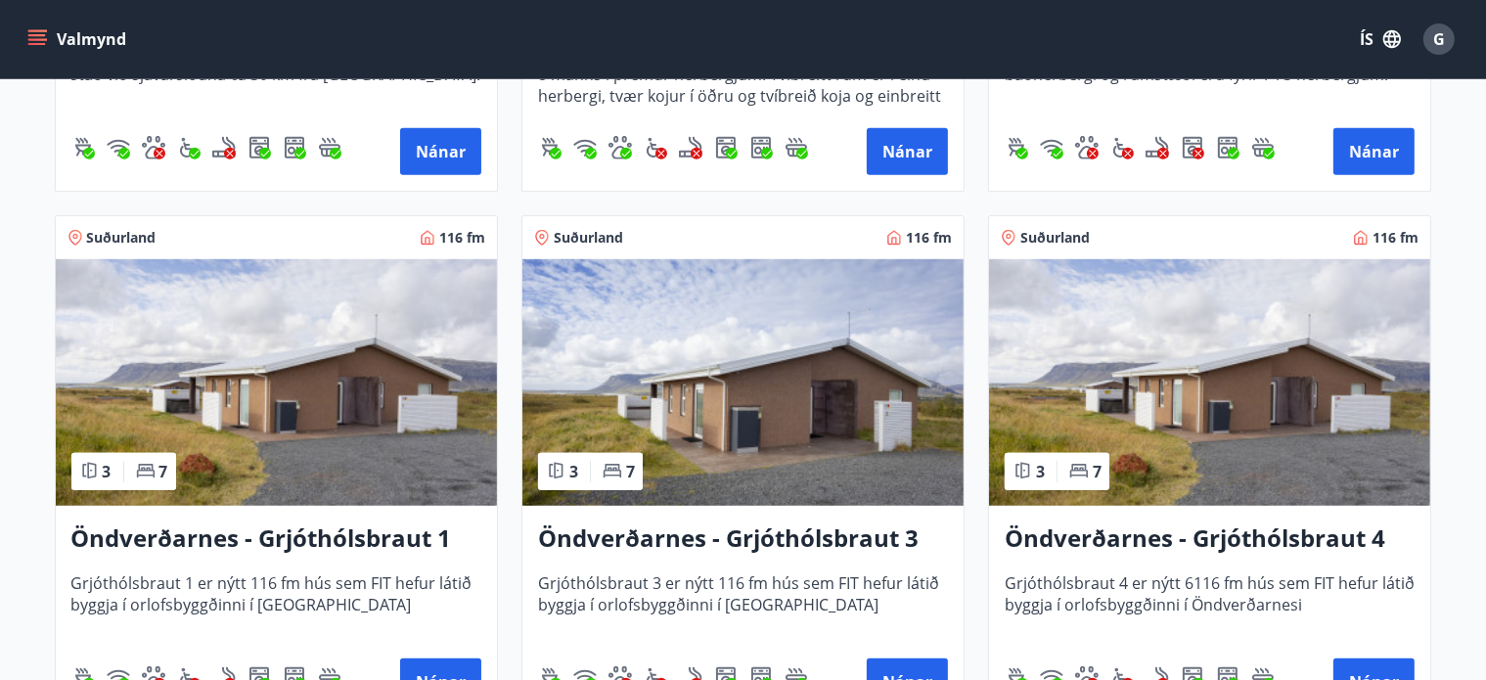
click at [1208, 534] on h3 "Öndverðarnes - Grjóthólsbraut 4" at bounding box center [1210, 538] width 410 height 35
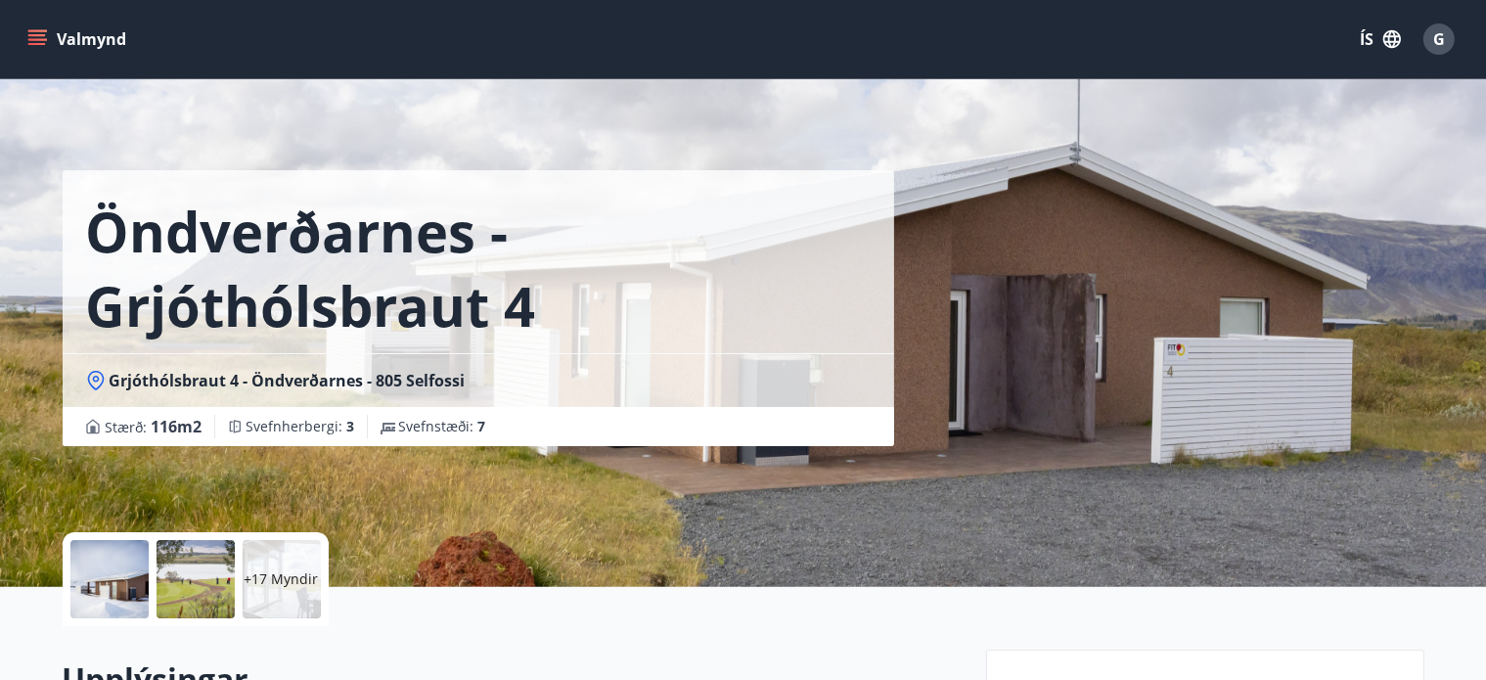
scroll to position [424, 0]
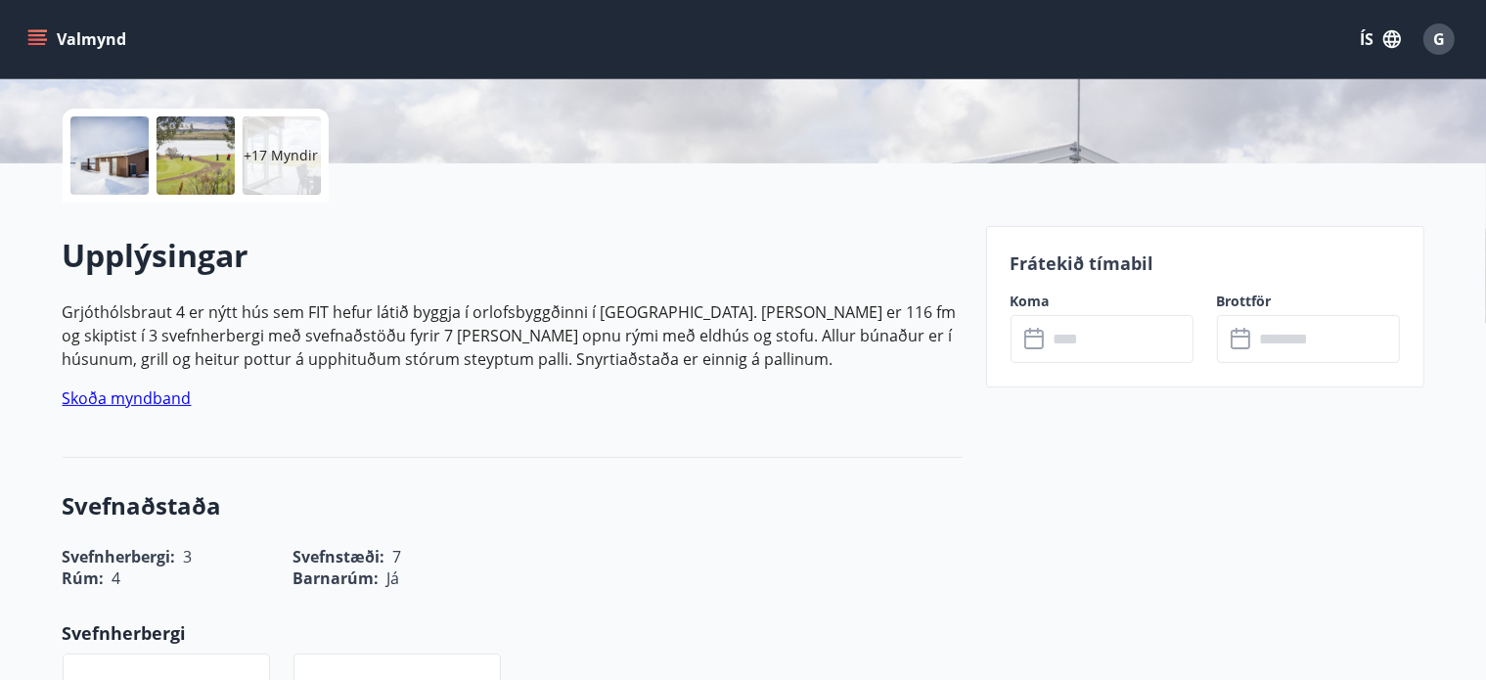
click at [1111, 336] on input "text" at bounding box center [1121, 339] width 146 height 48
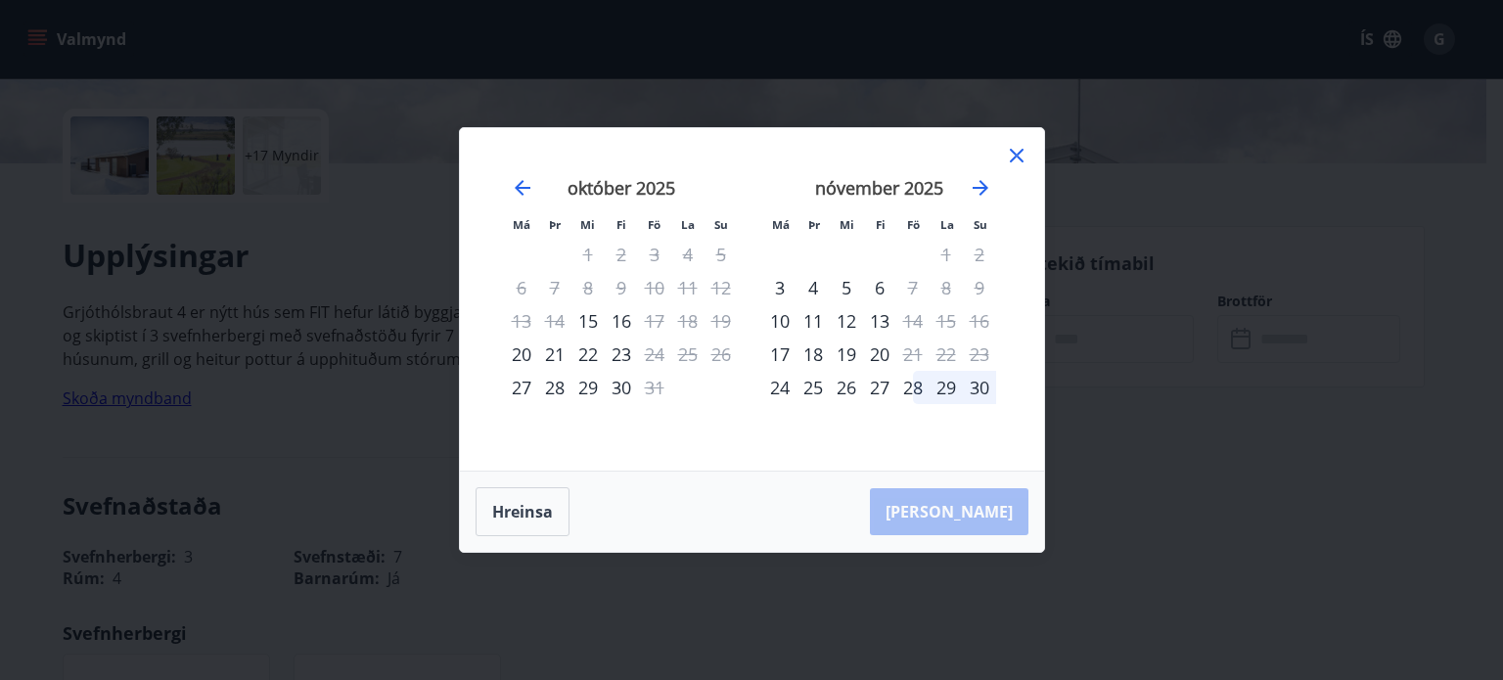
click at [621, 356] on div "23" at bounding box center [621, 353] width 33 height 33
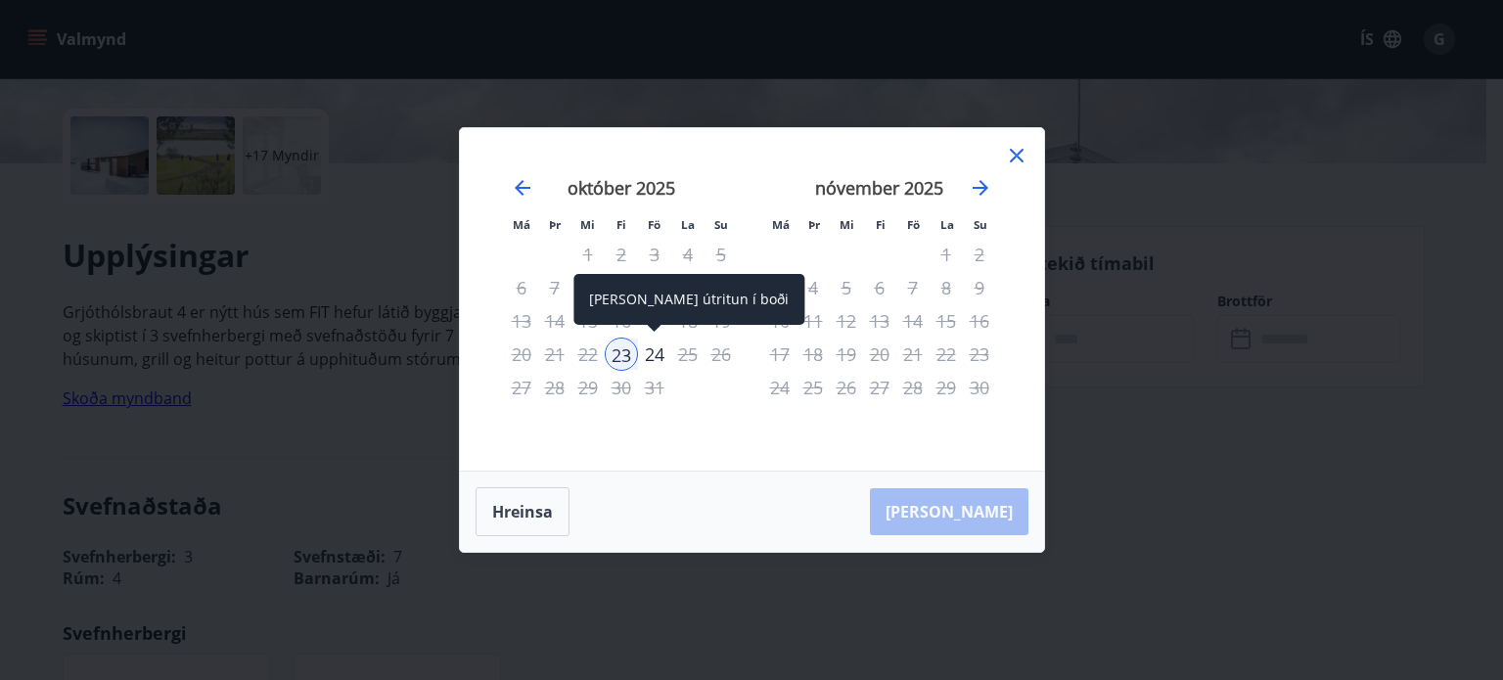
click at [660, 347] on div "24" at bounding box center [654, 353] width 33 height 33
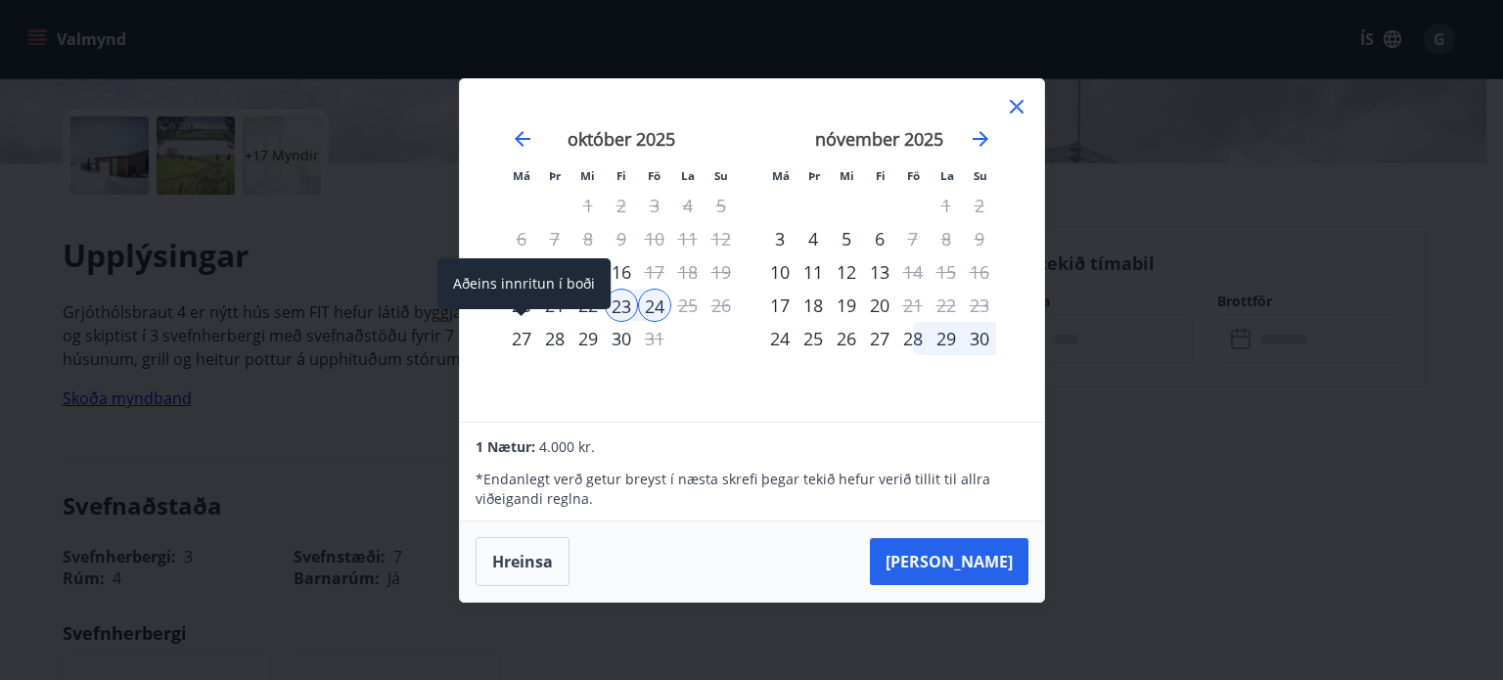
click at [534, 329] on div "27" at bounding box center [521, 338] width 33 height 33
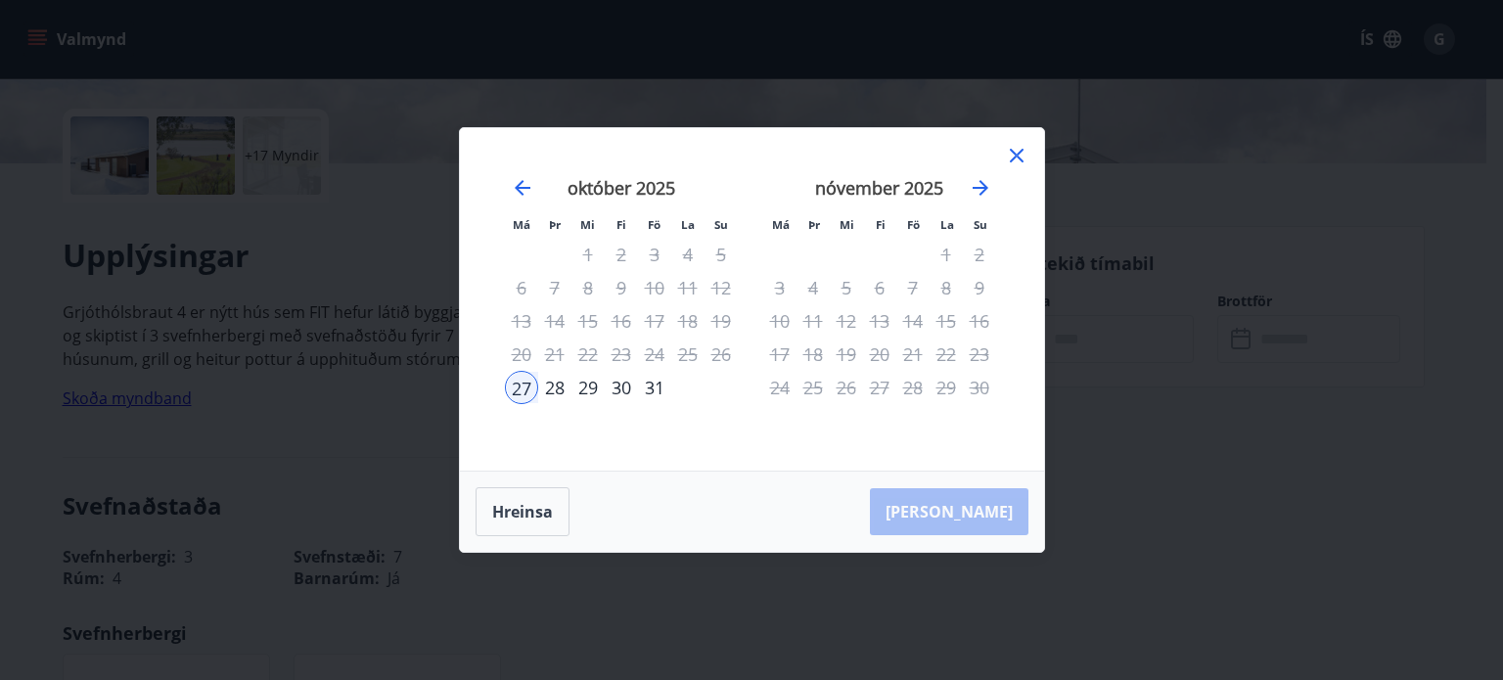
click at [630, 347] on div "23" at bounding box center [621, 353] width 33 height 33
click at [627, 349] on div "23" at bounding box center [621, 353] width 33 height 33
click at [972, 187] on icon "Move forward to switch to the next month." at bounding box center [979, 187] width 23 height 23
click at [1018, 159] on icon at bounding box center [1017, 156] width 14 height 14
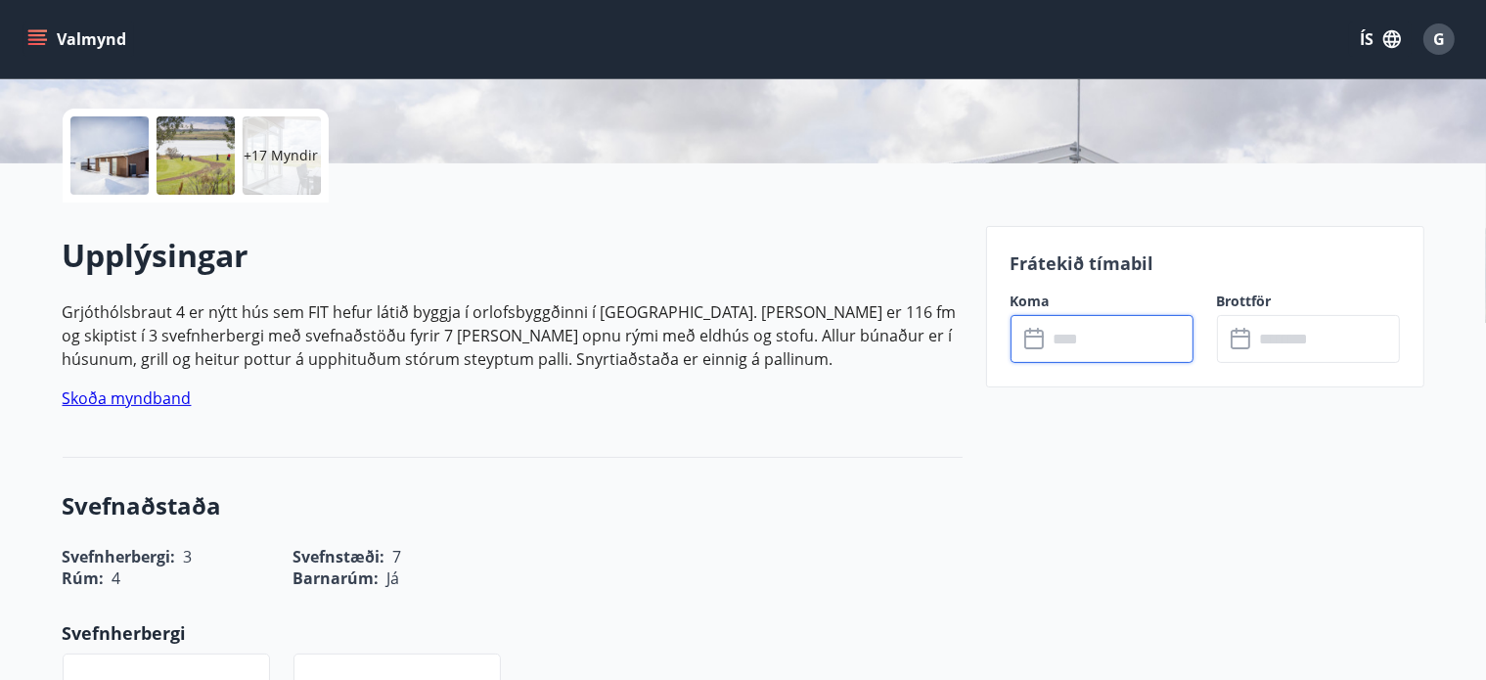
scroll to position [0, 0]
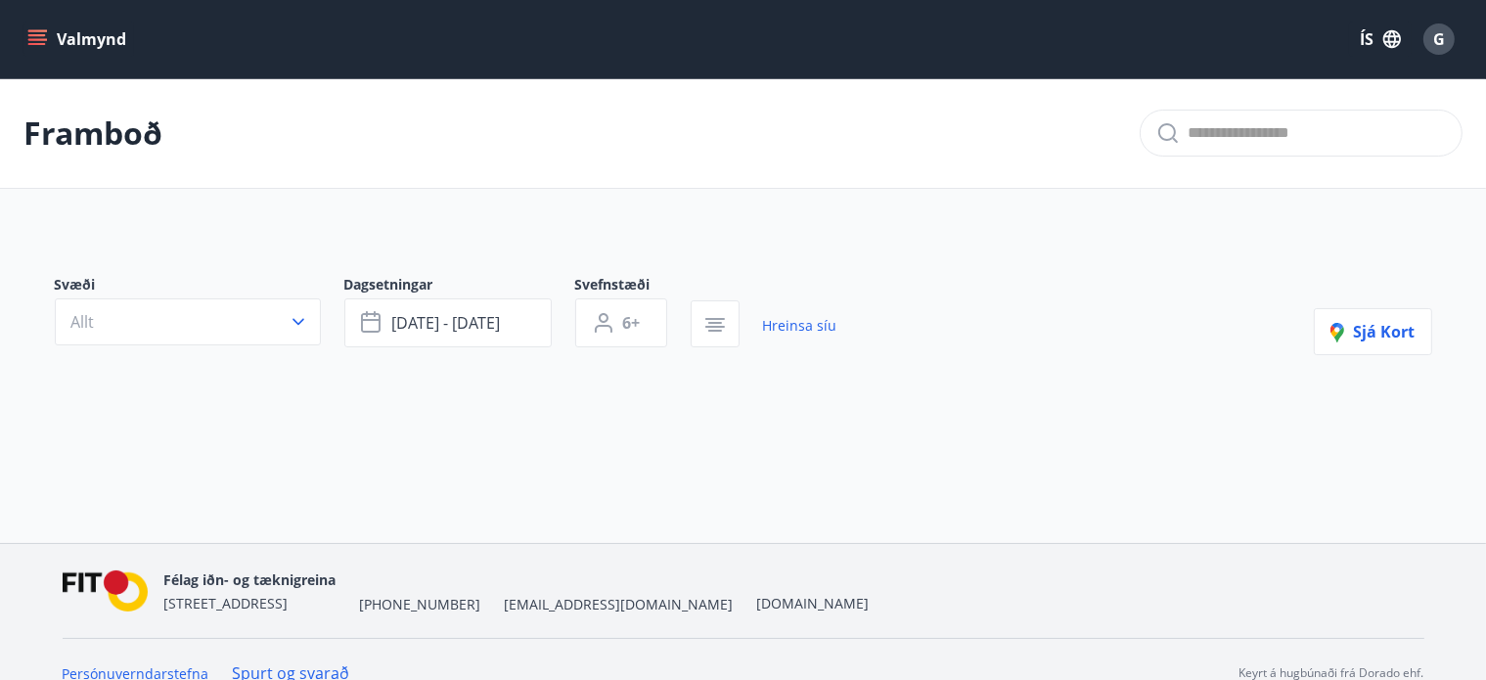
type input "*"
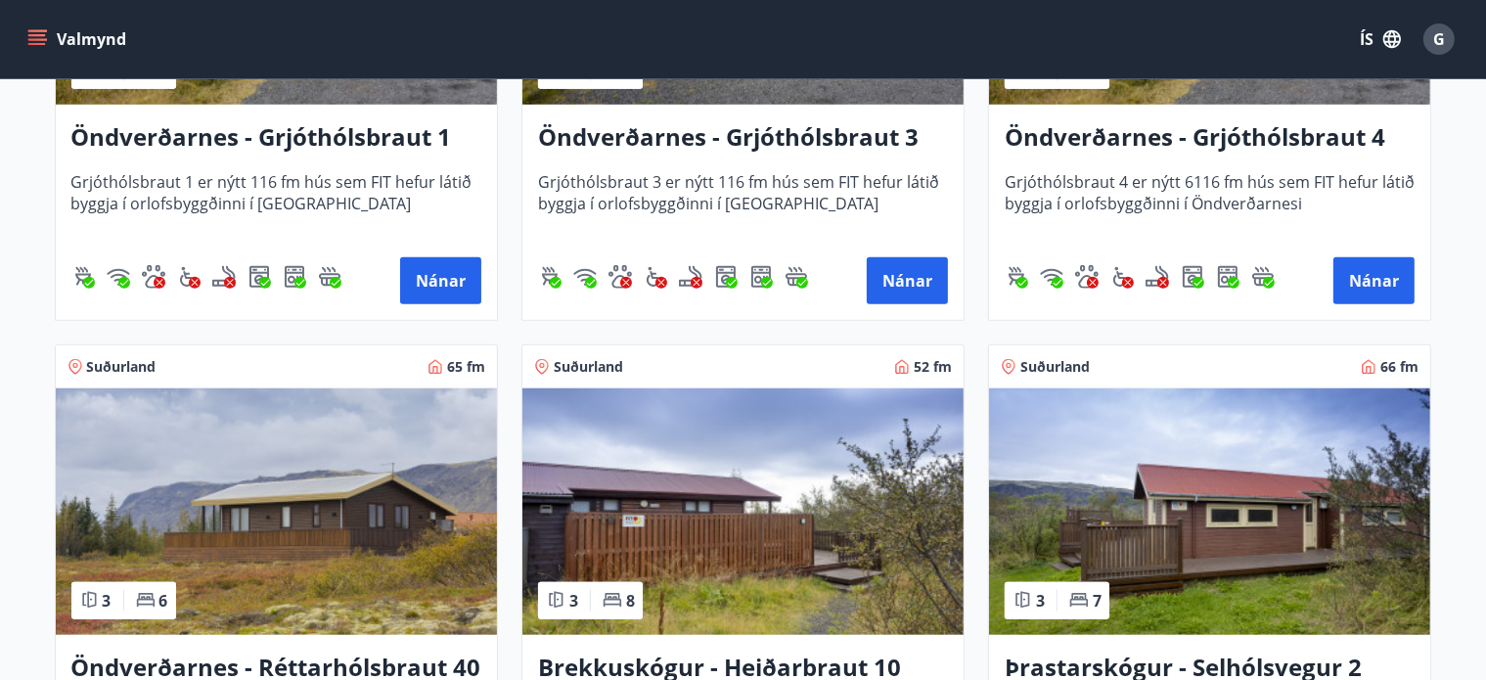
scroll to position [2119, 0]
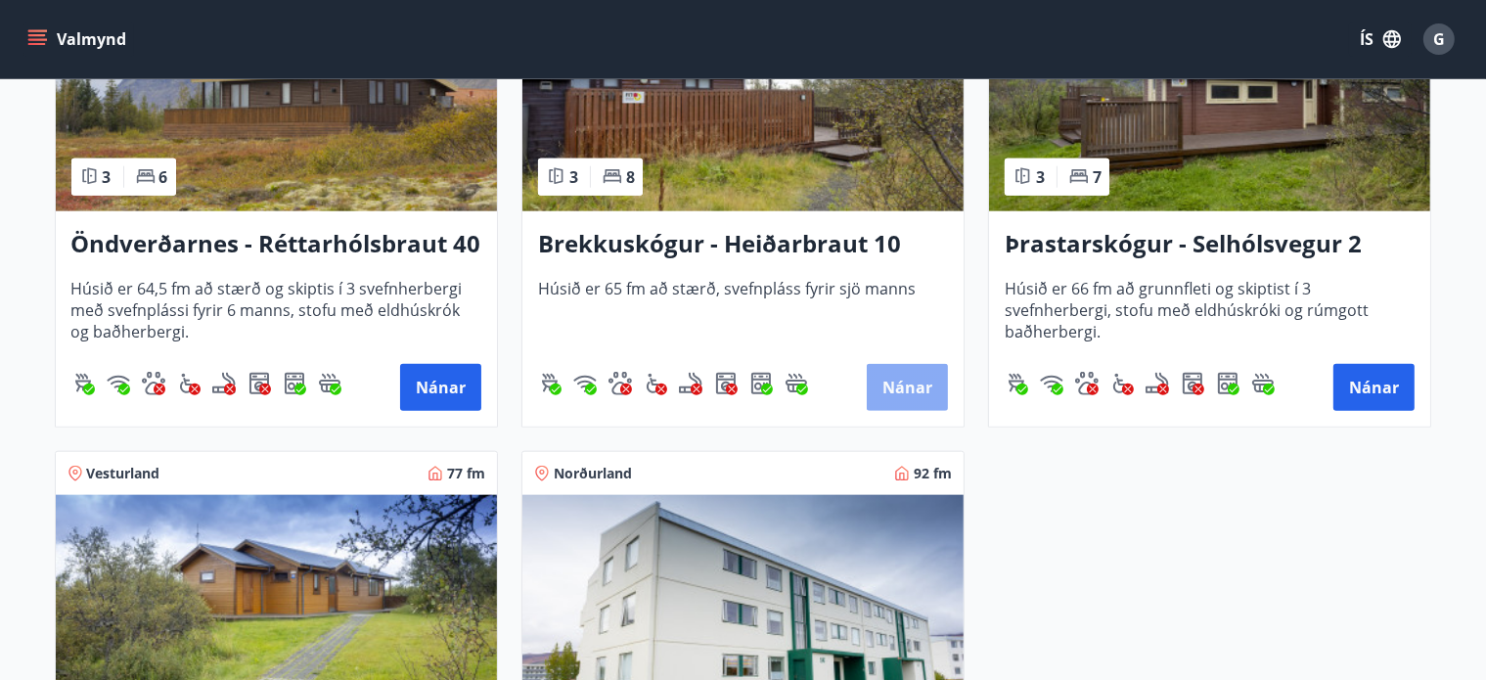
click at [927, 384] on button "Nánar" at bounding box center [907, 387] width 81 height 47
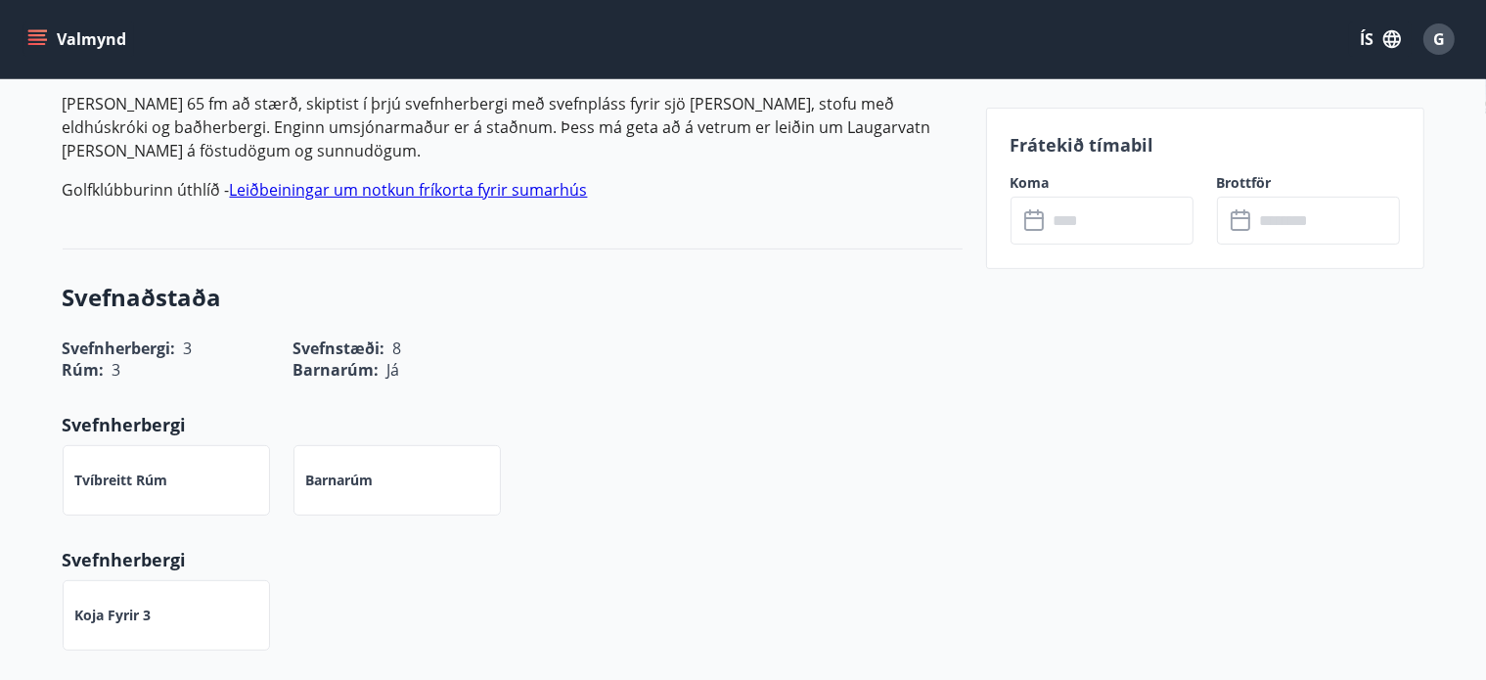
scroll to position [847, 0]
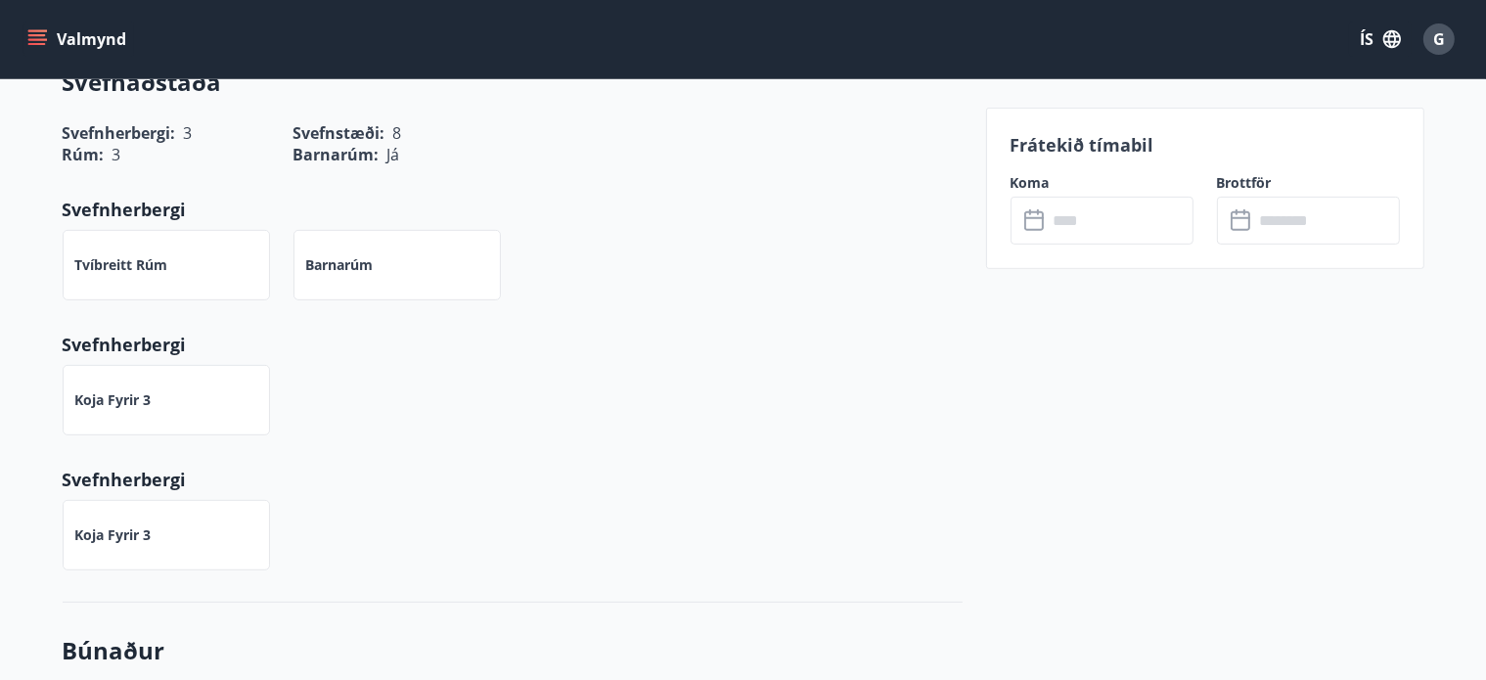
click at [1077, 224] on input "text" at bounding box center [1121, 221] width 146 height 48
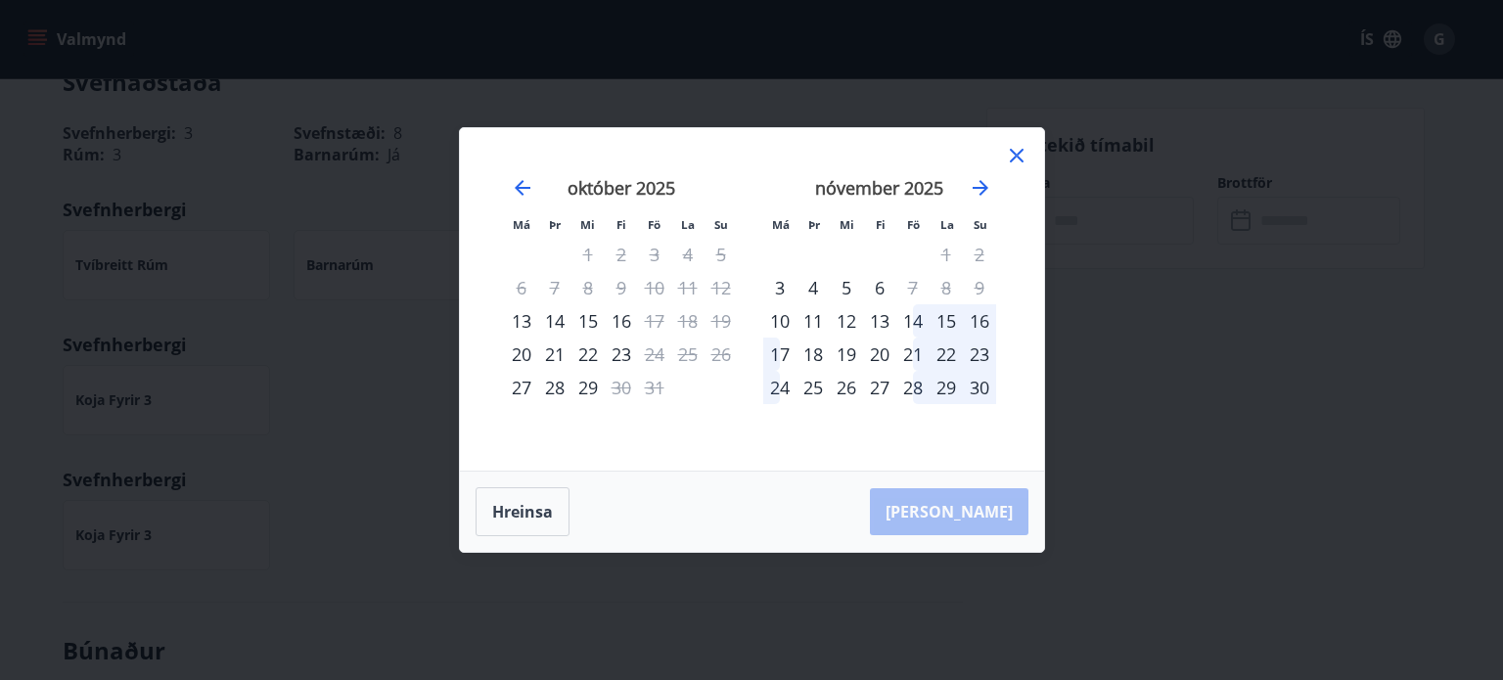
click at [624, 353] on div "23" at bounding box center [621, 353] width 33 height 33
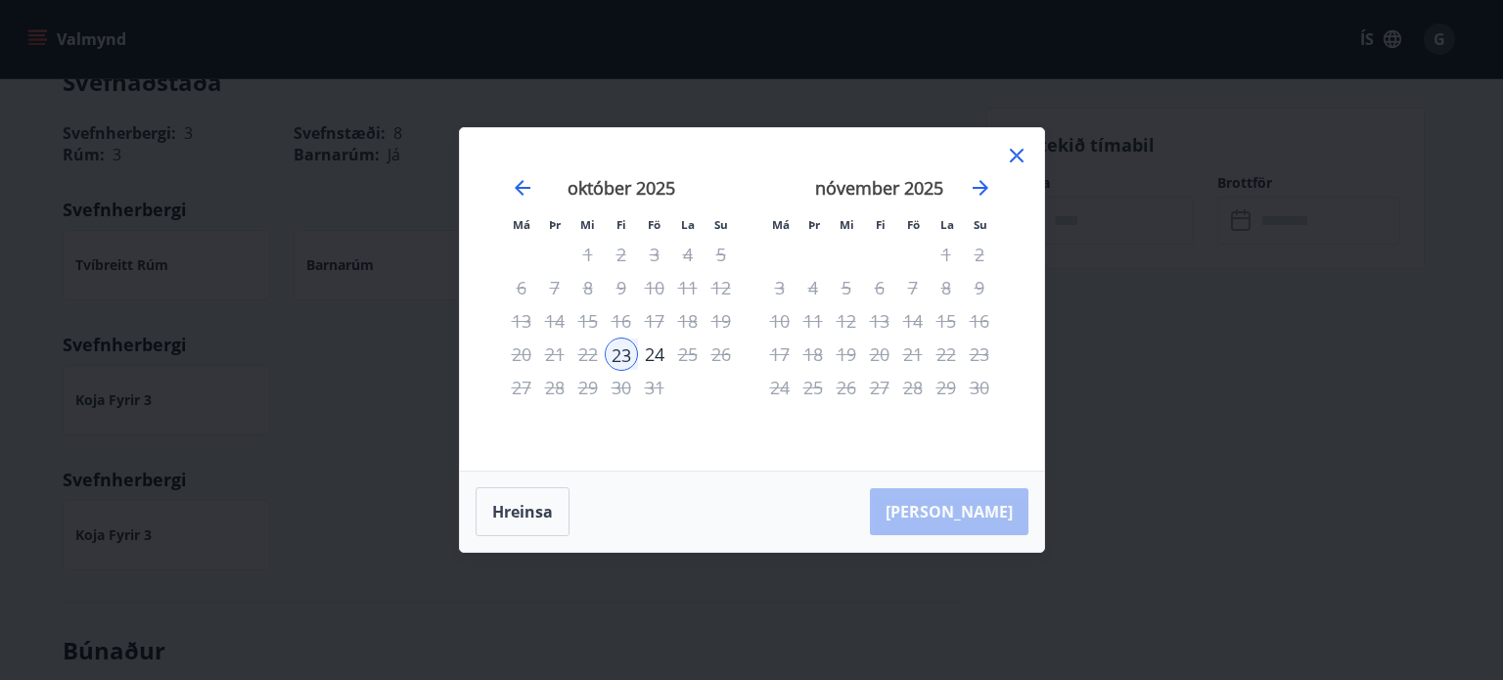
click at [1006, 152] on icon at bounding box center [1016, 155] width 23 height 23
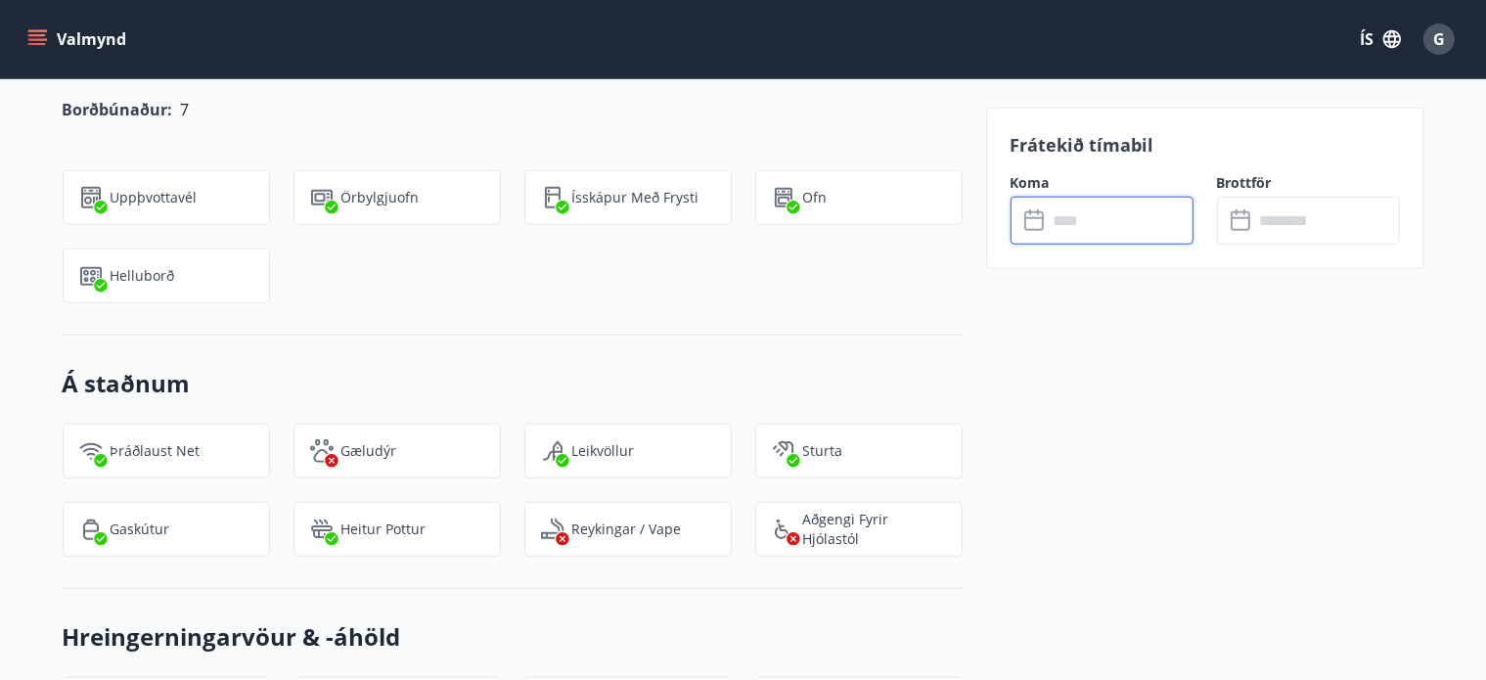
scroll to position [1272, 0]
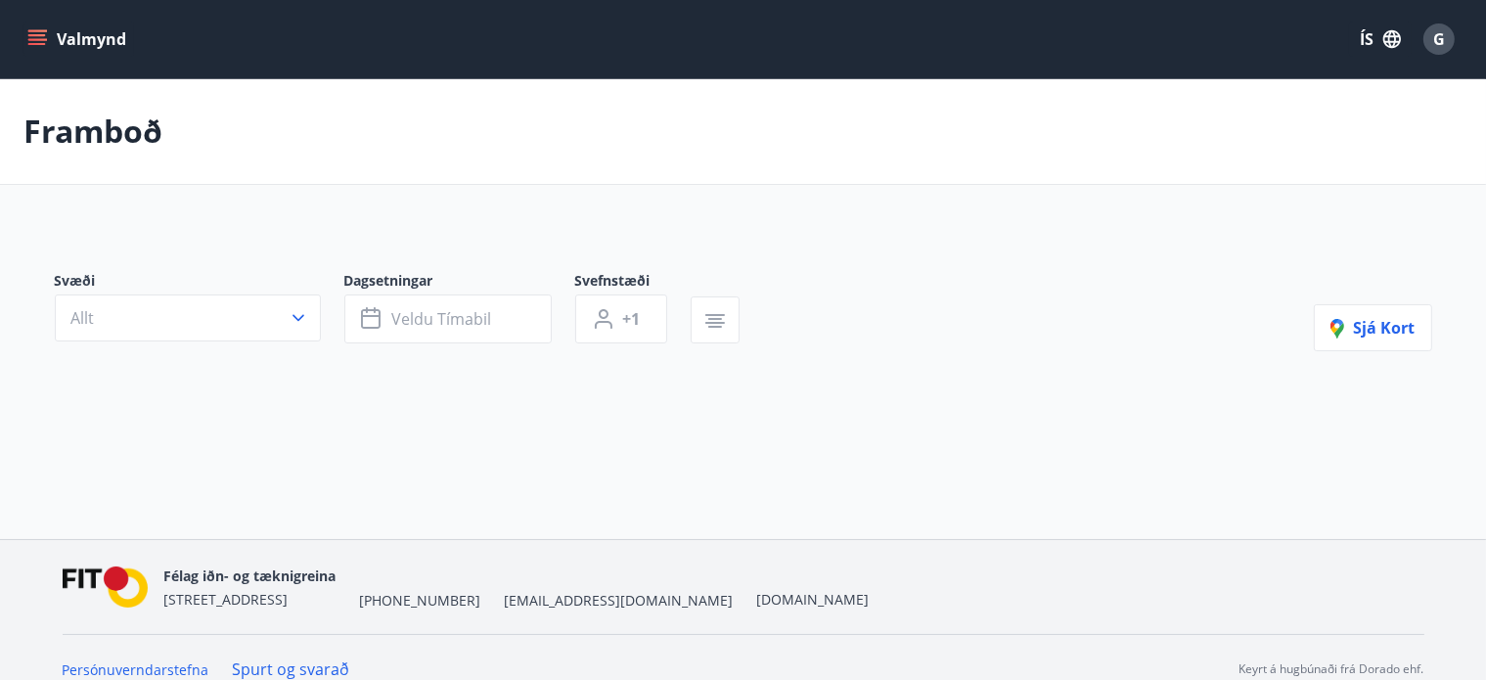
type input "*"
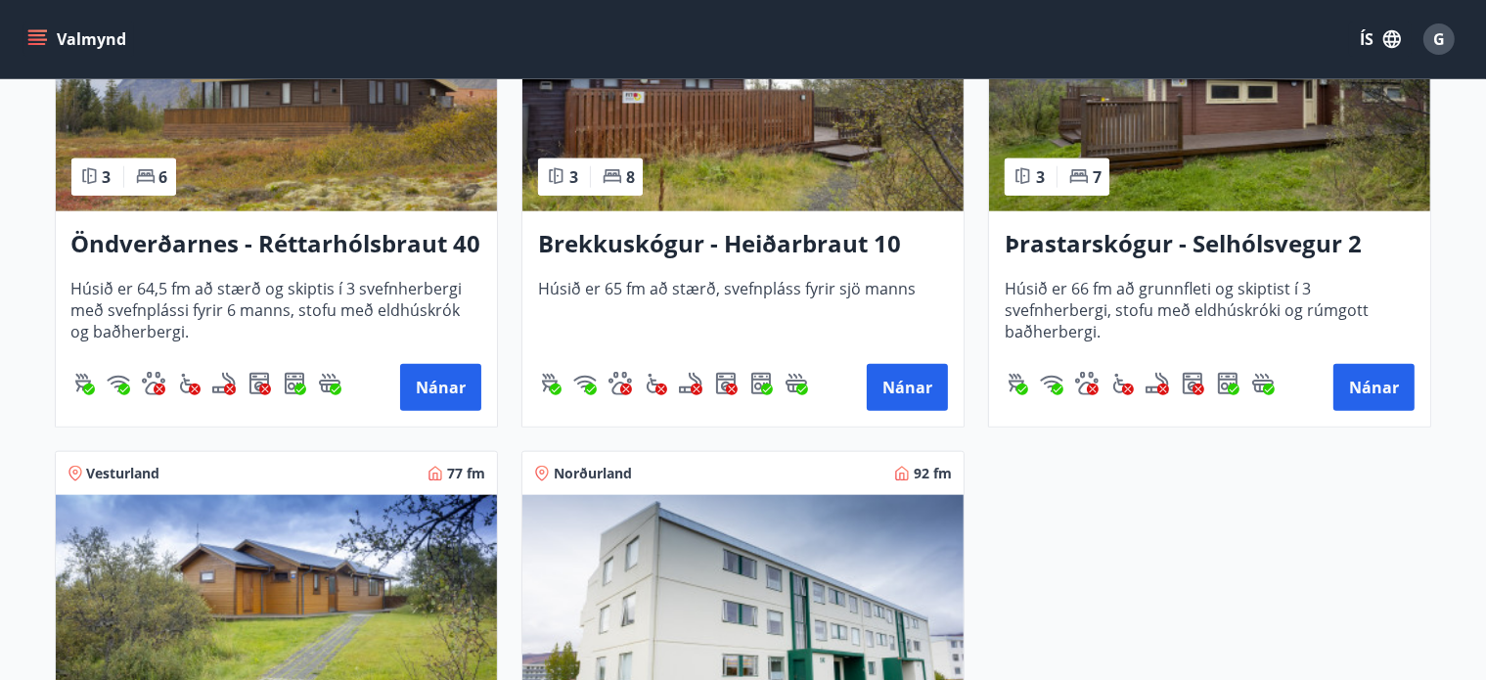
scroll to position [2543, 0]
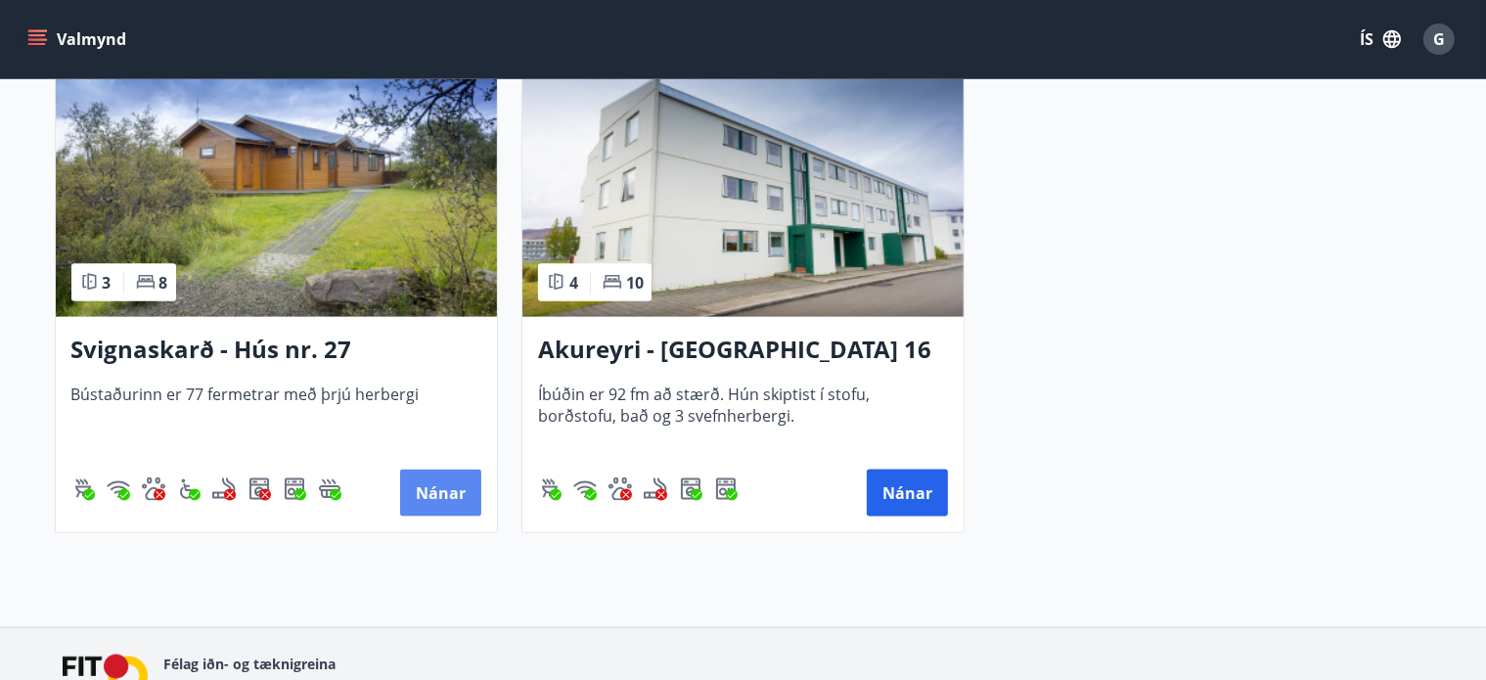
click at [439, 480] on button "Nánar" at bounding box center [440, 493] width 81 height 47
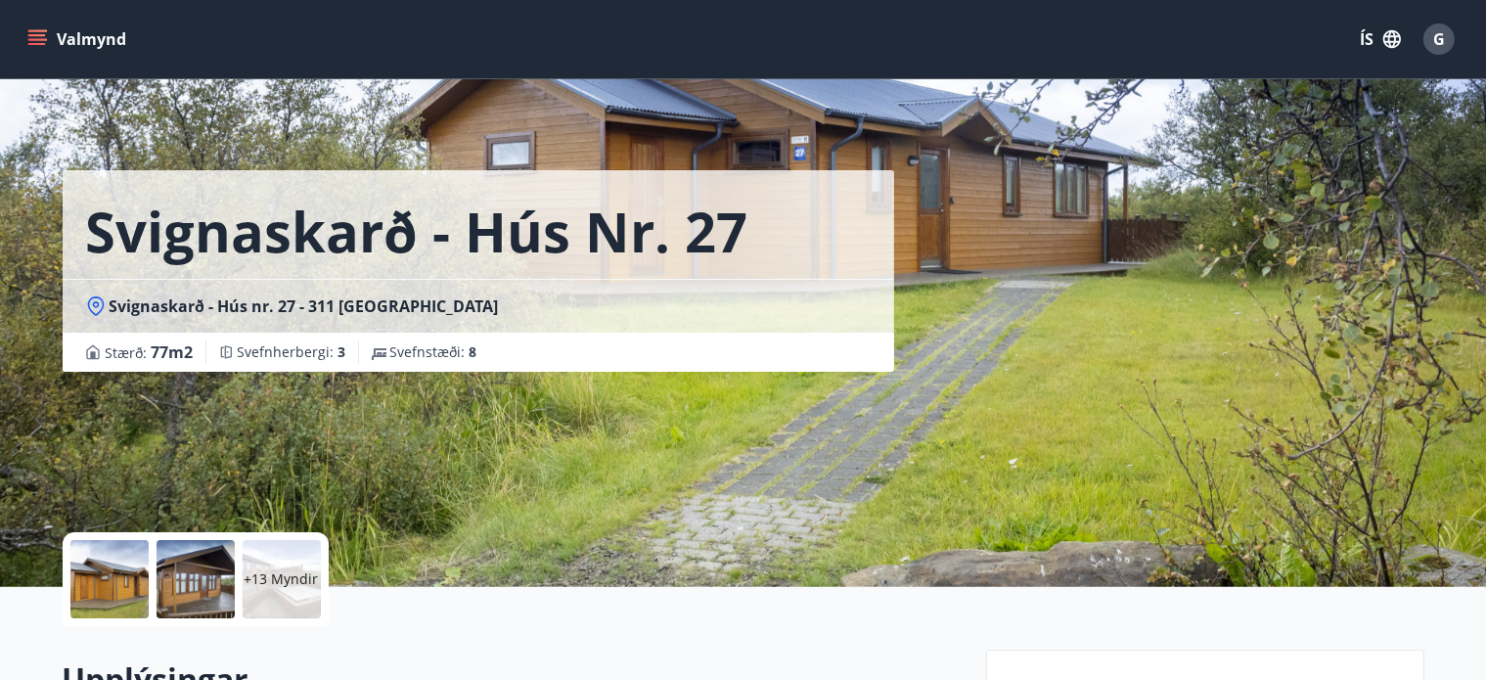
scroll to position [424, 0]
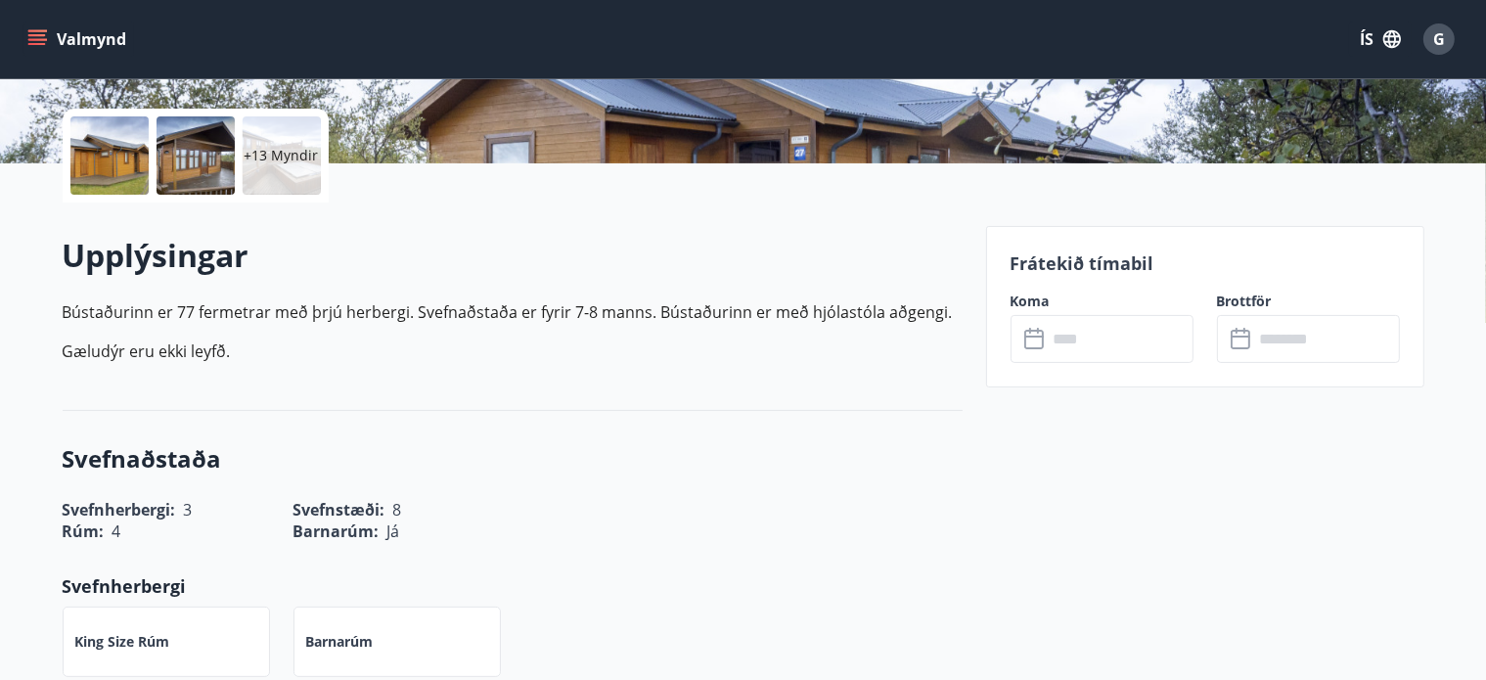
click at [1076, 337] on input "text" at bounding box center [1121, 339] width 146 height 48
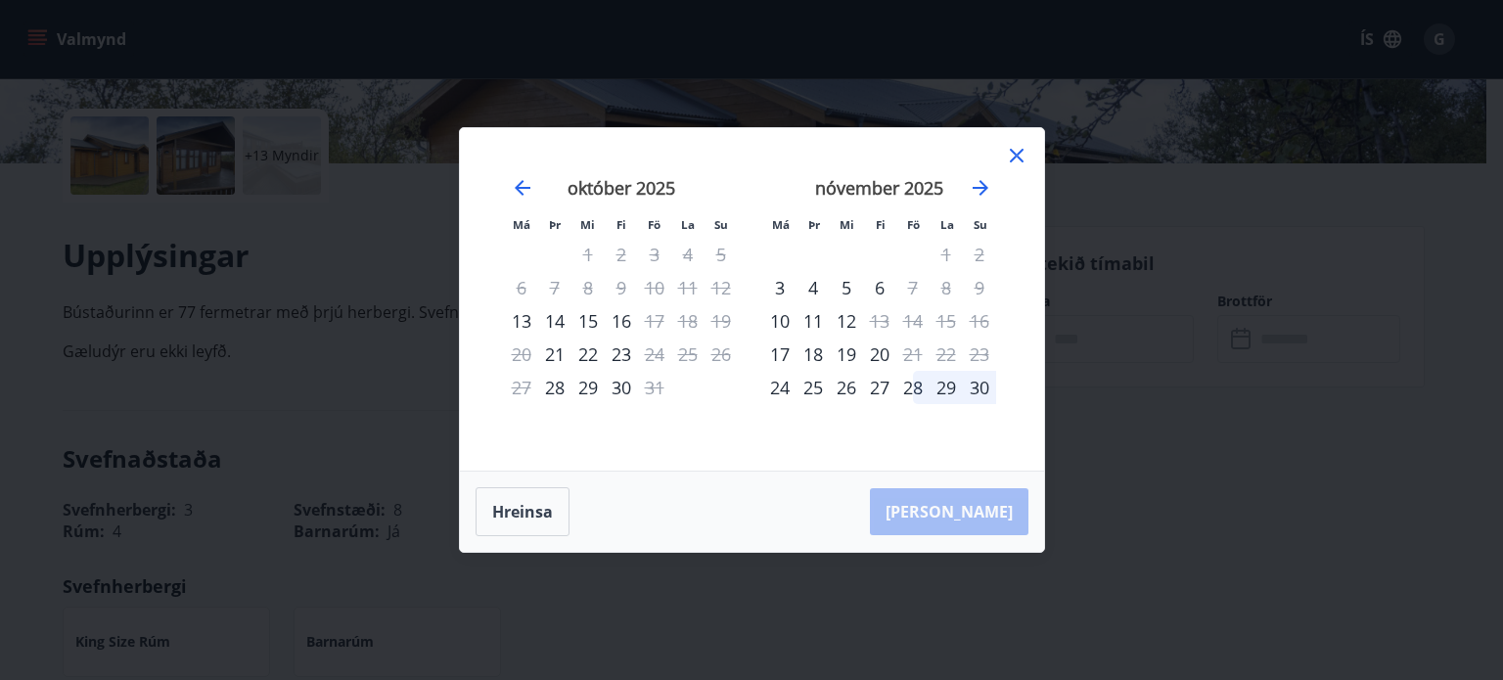
click at [618, 359] on div "23" at bounding box center [621, 353] width 33 height 33
click at [1013, 151] on icon at bounding box center [1016, 155] width 23 height 23
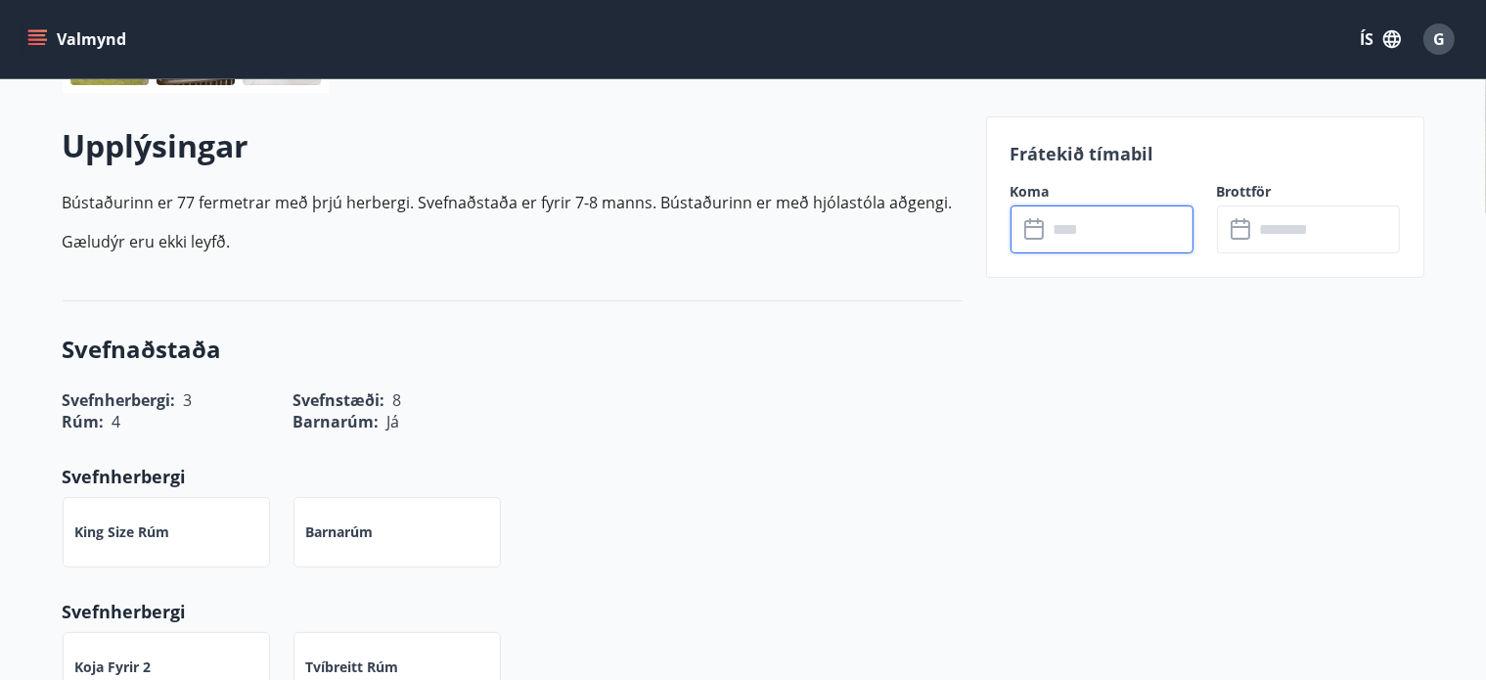
scroll to position [0, 0]
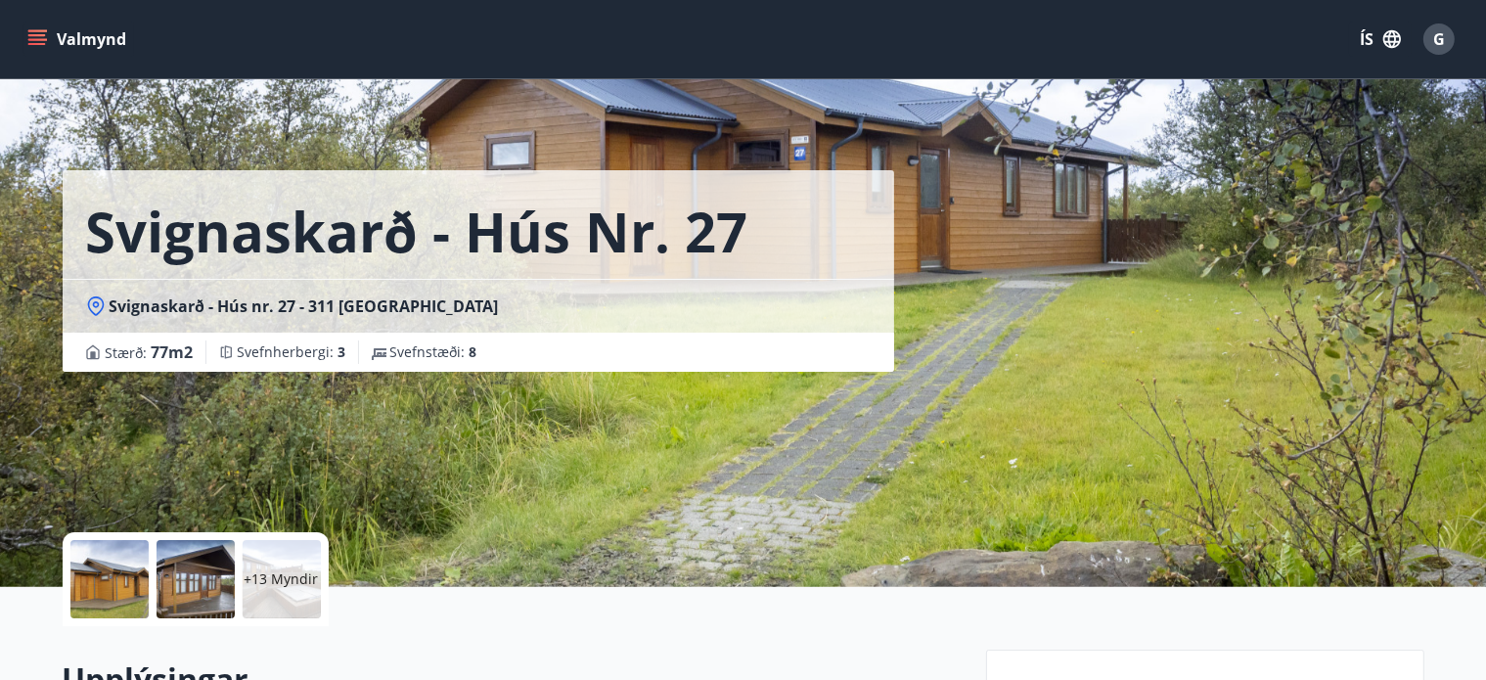
scroll to position [22, 0]
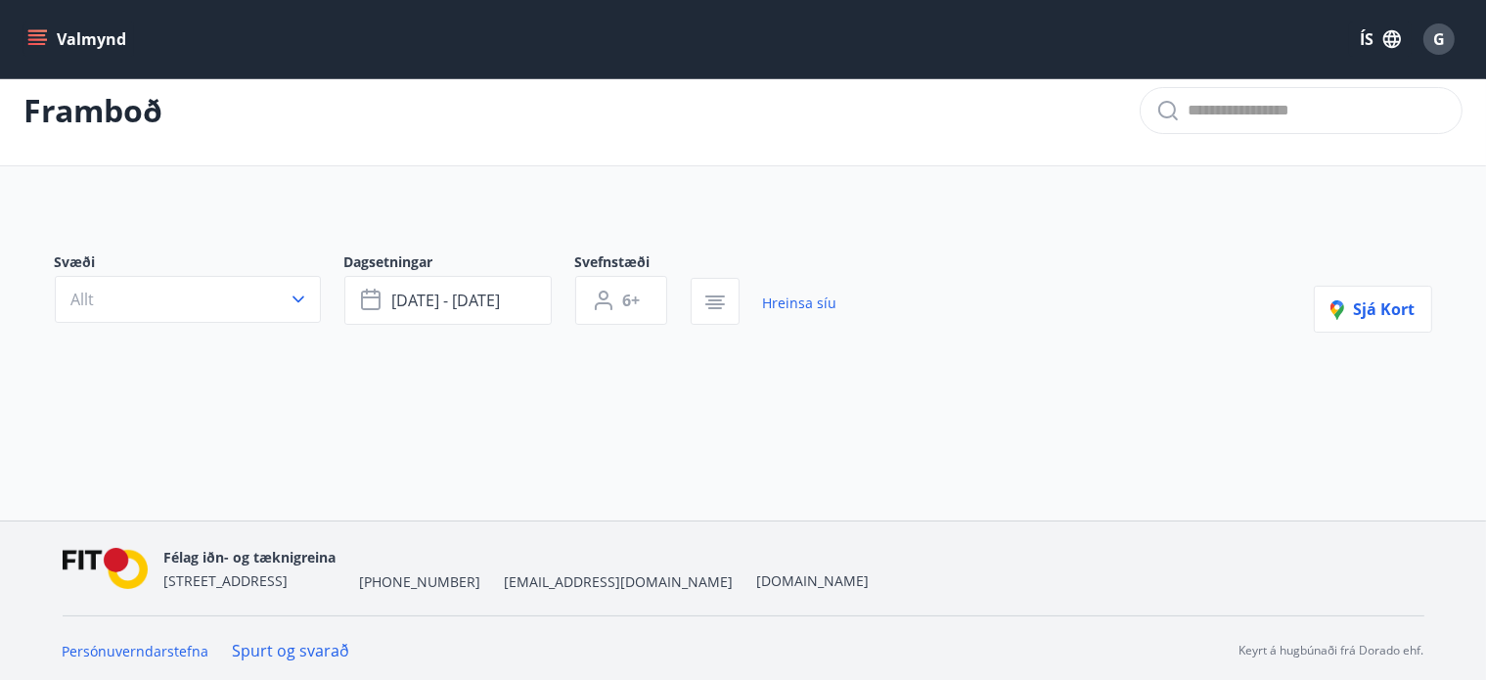
type input "*"
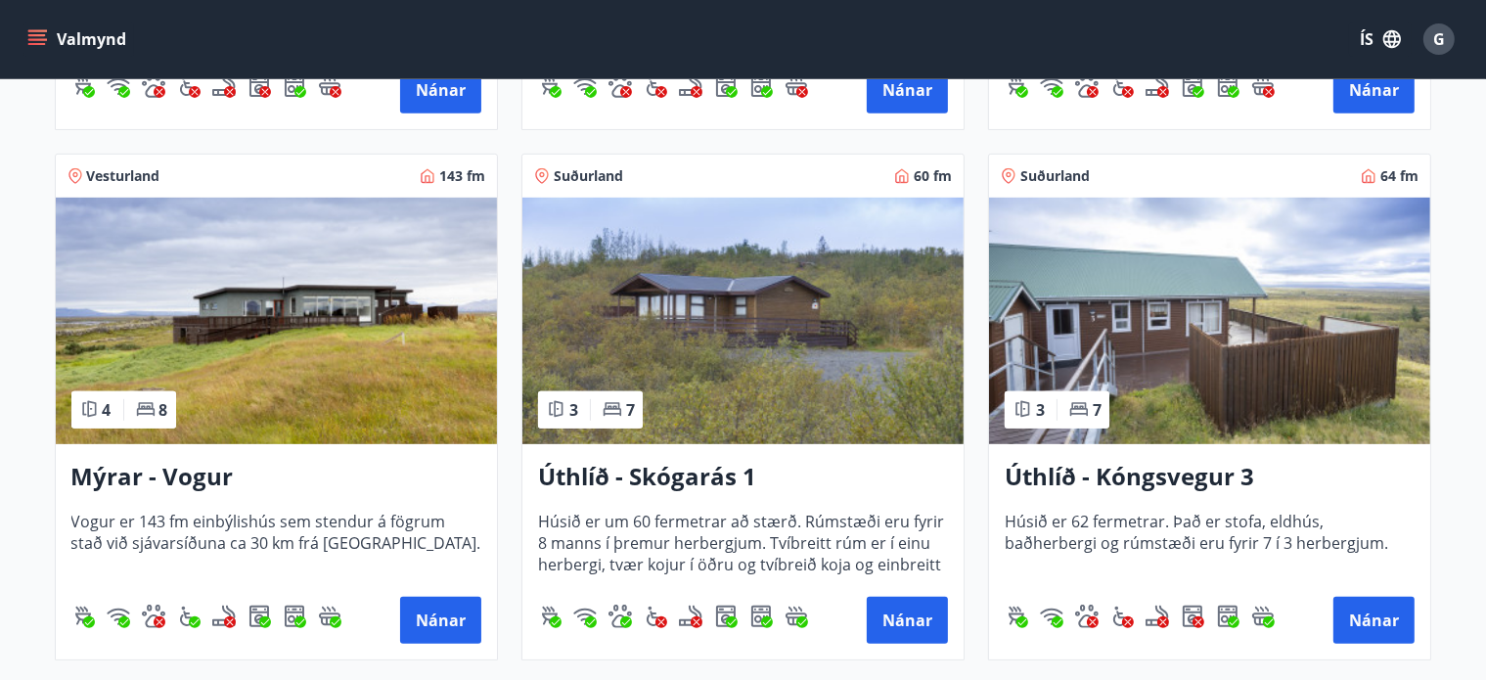
scroll to position [870, 0]
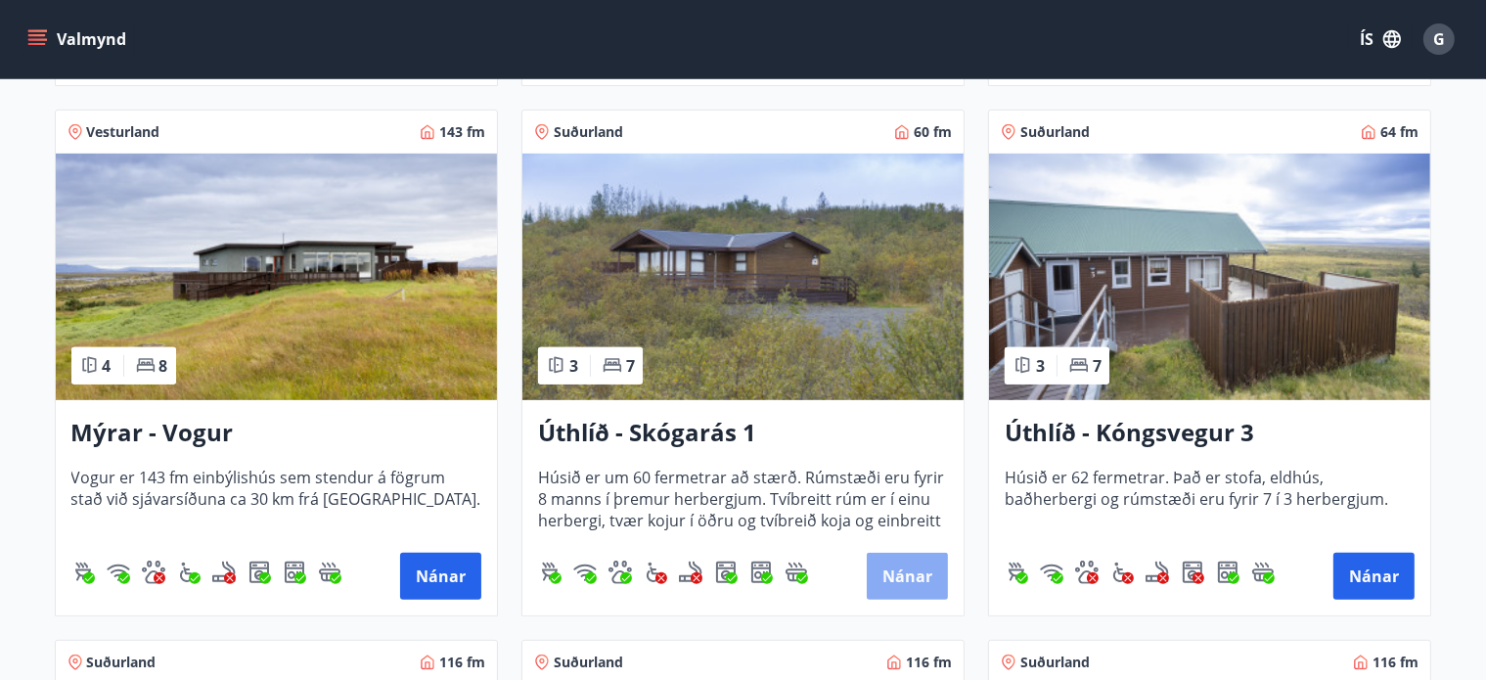
click at [912, 569] on button "Nánar" at bounding box center [907, 576] width 81 height 47
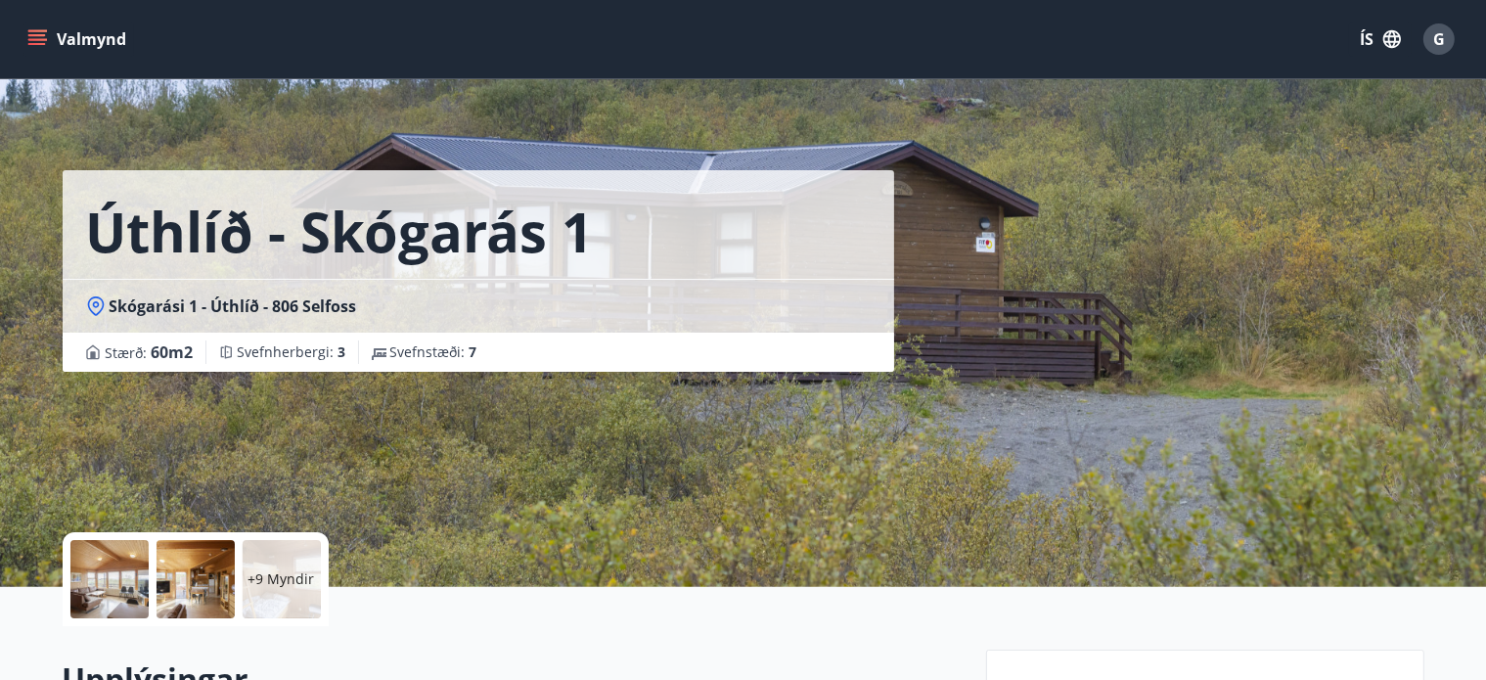
scroll to position [847, 0]
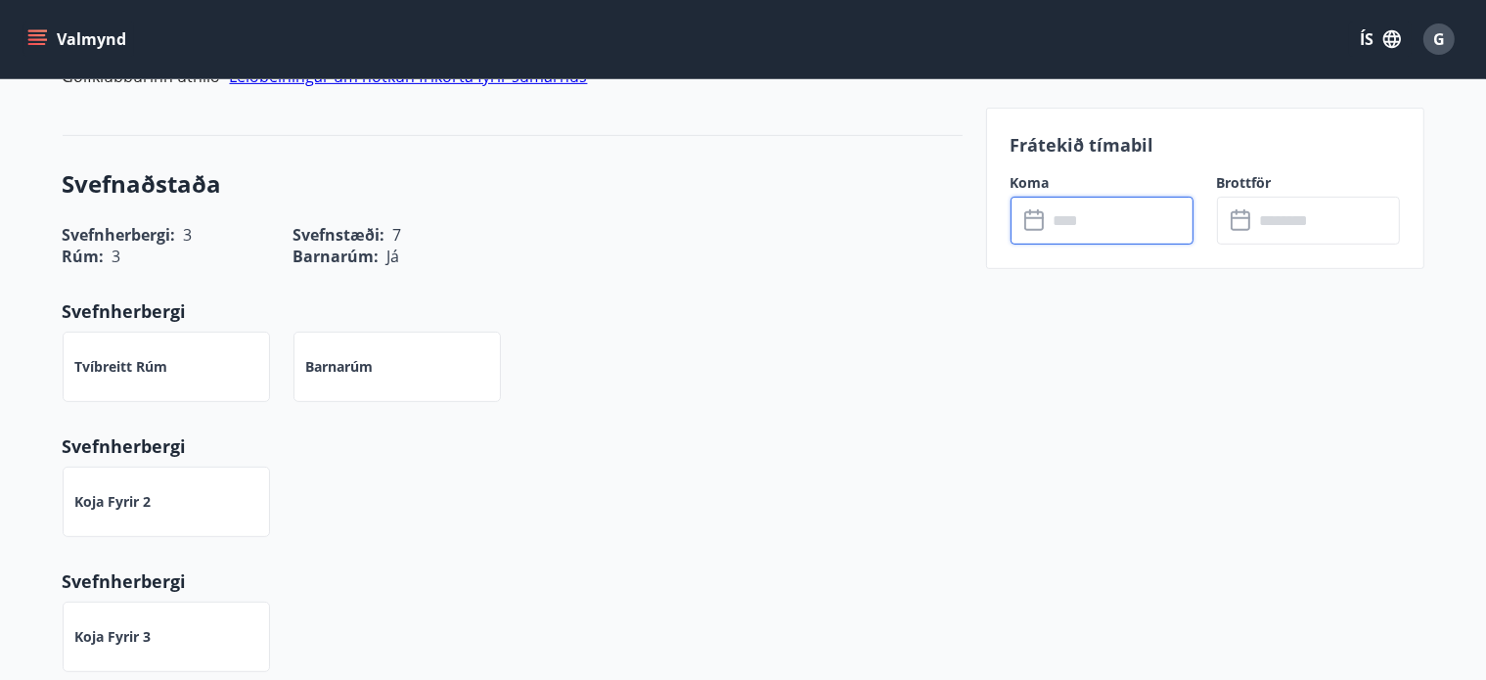
click at [1101, 218] on input "text" at bounding box center [1121, 221] width 146 height 48
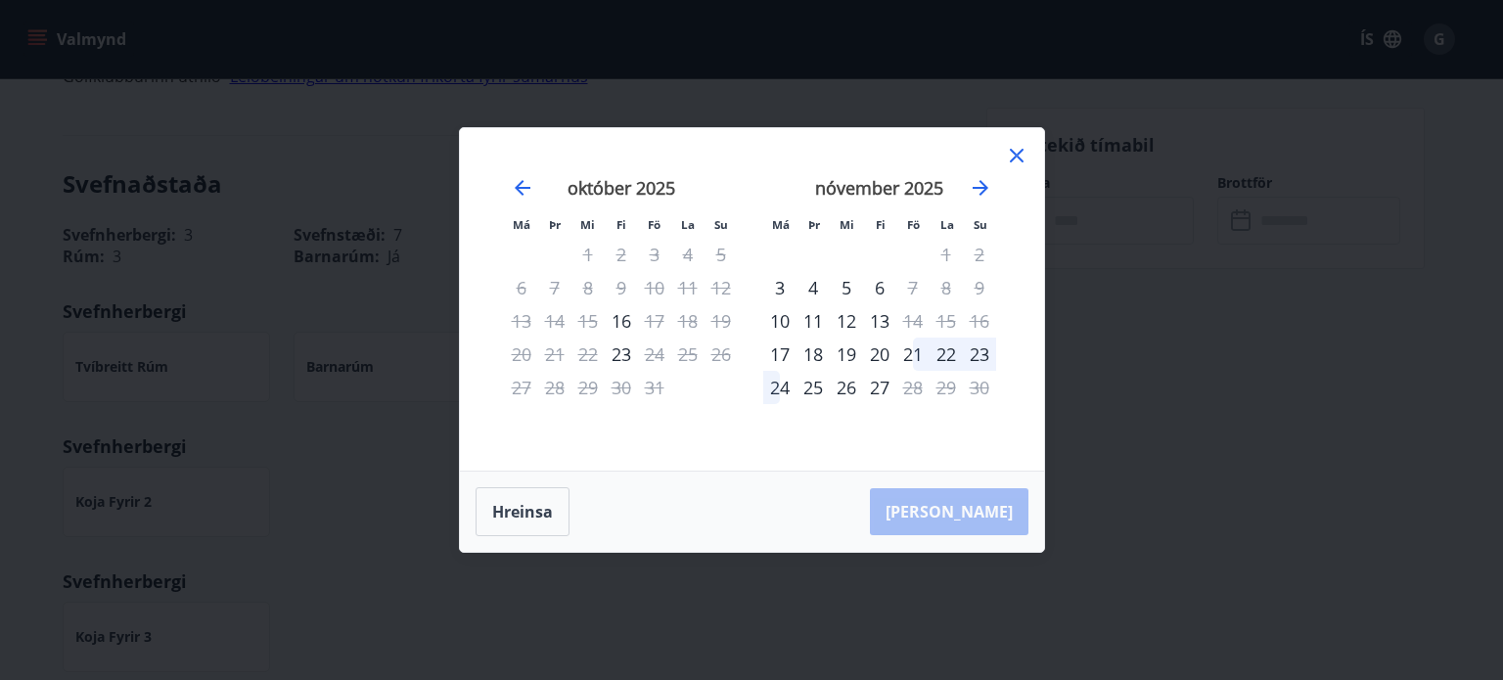
click at [1015, 156] on icon at bounding box center [1015, 156] width 3 height 3
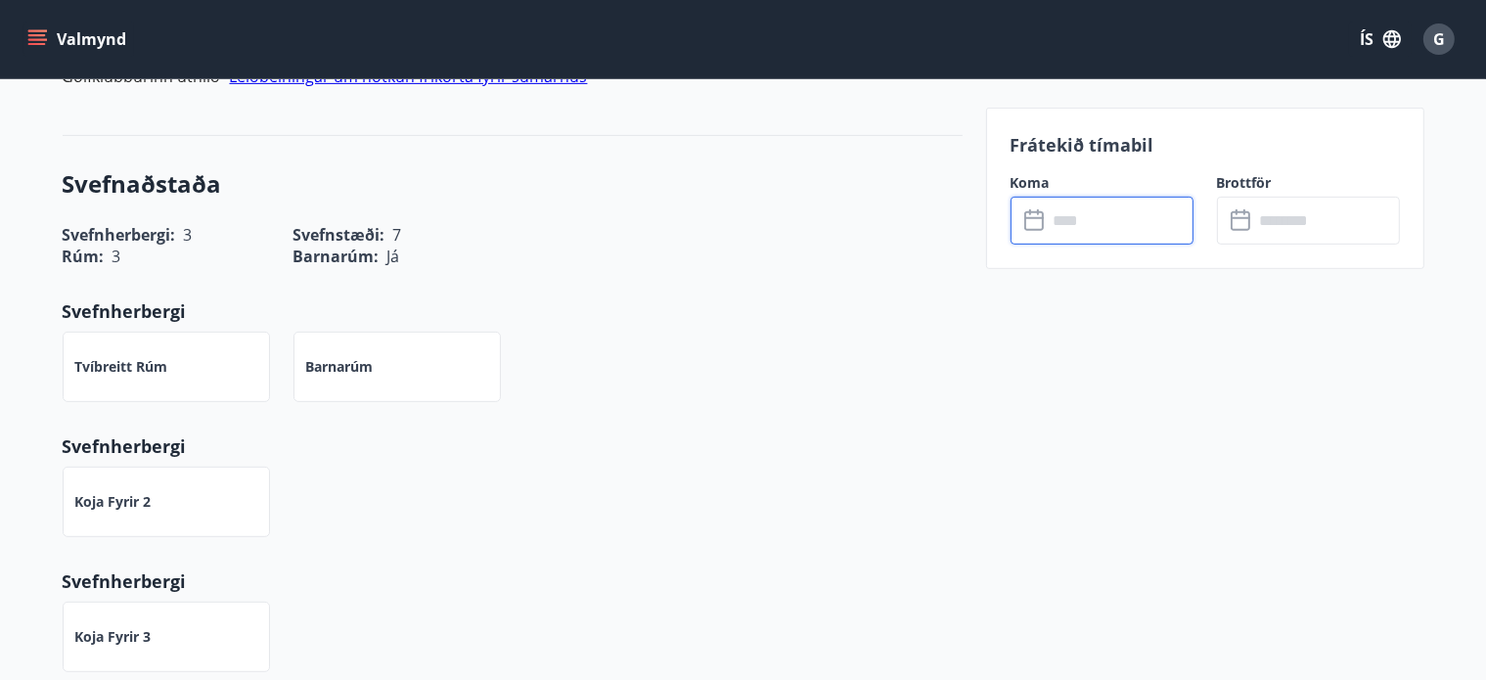
scroll to position [424, 0]
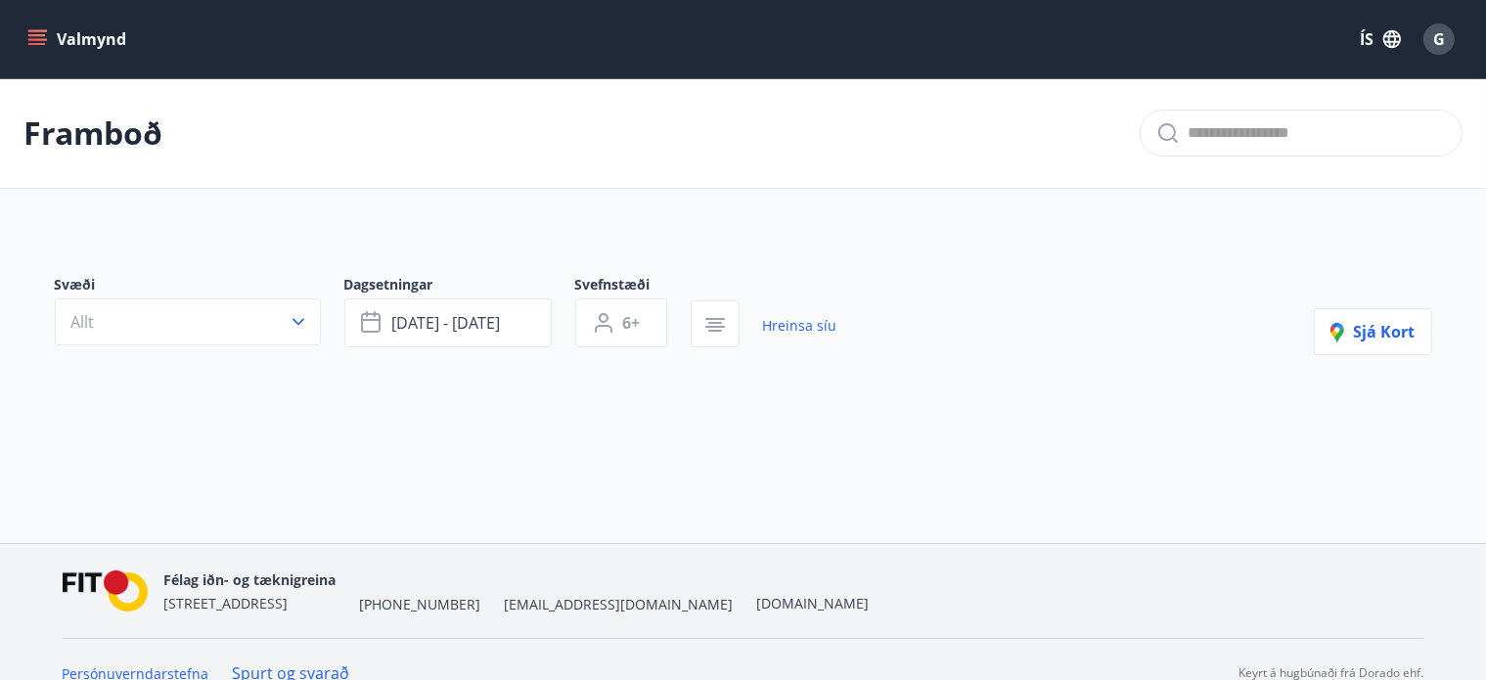
type input "*"
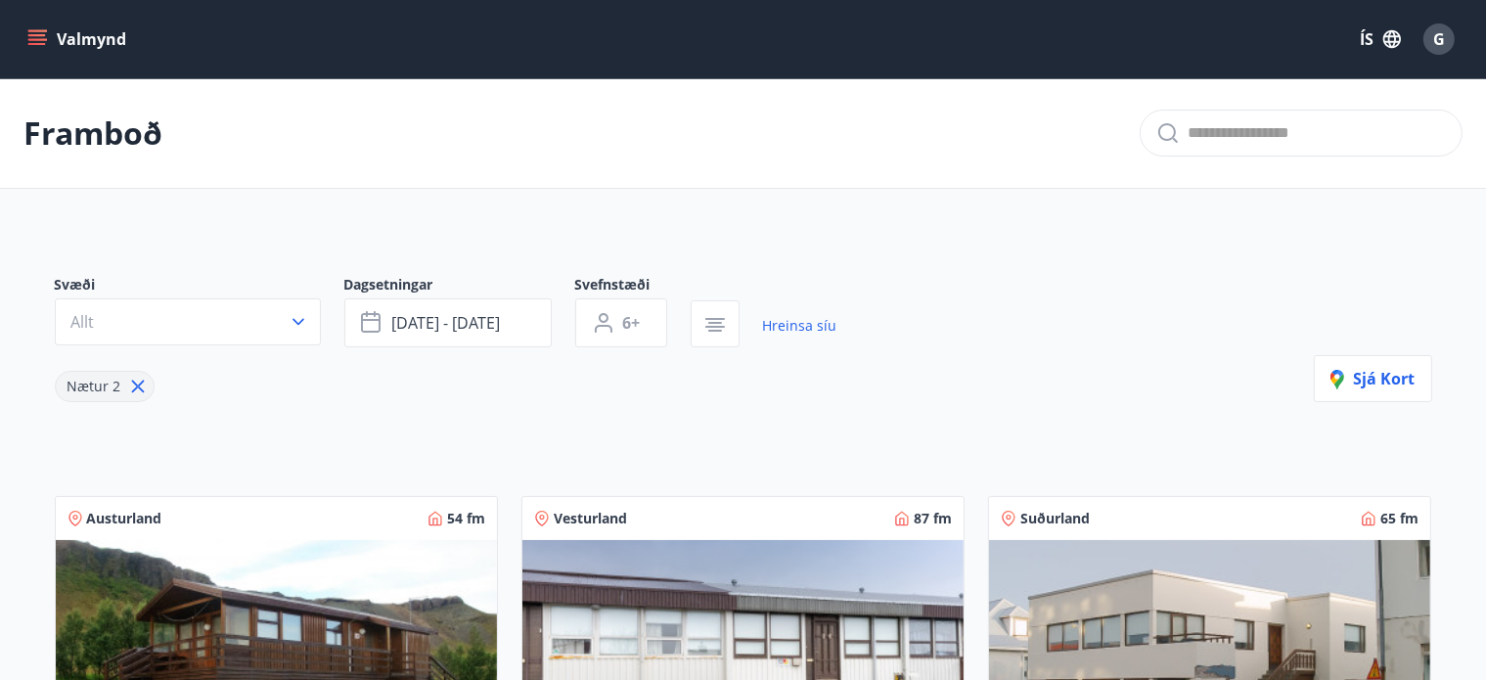
type input "*"
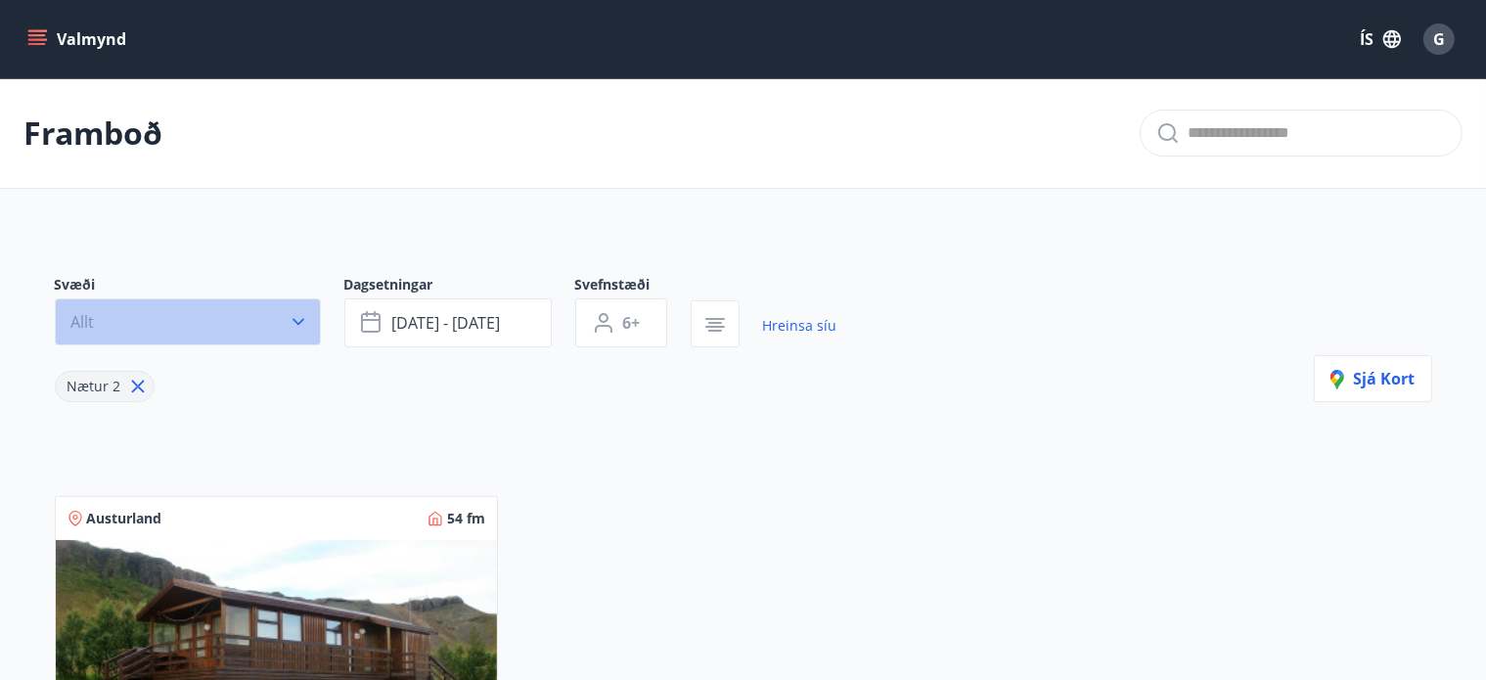
click at [113, 320] on button "Allt" at bounding box center [188, 321] width 266 height 47
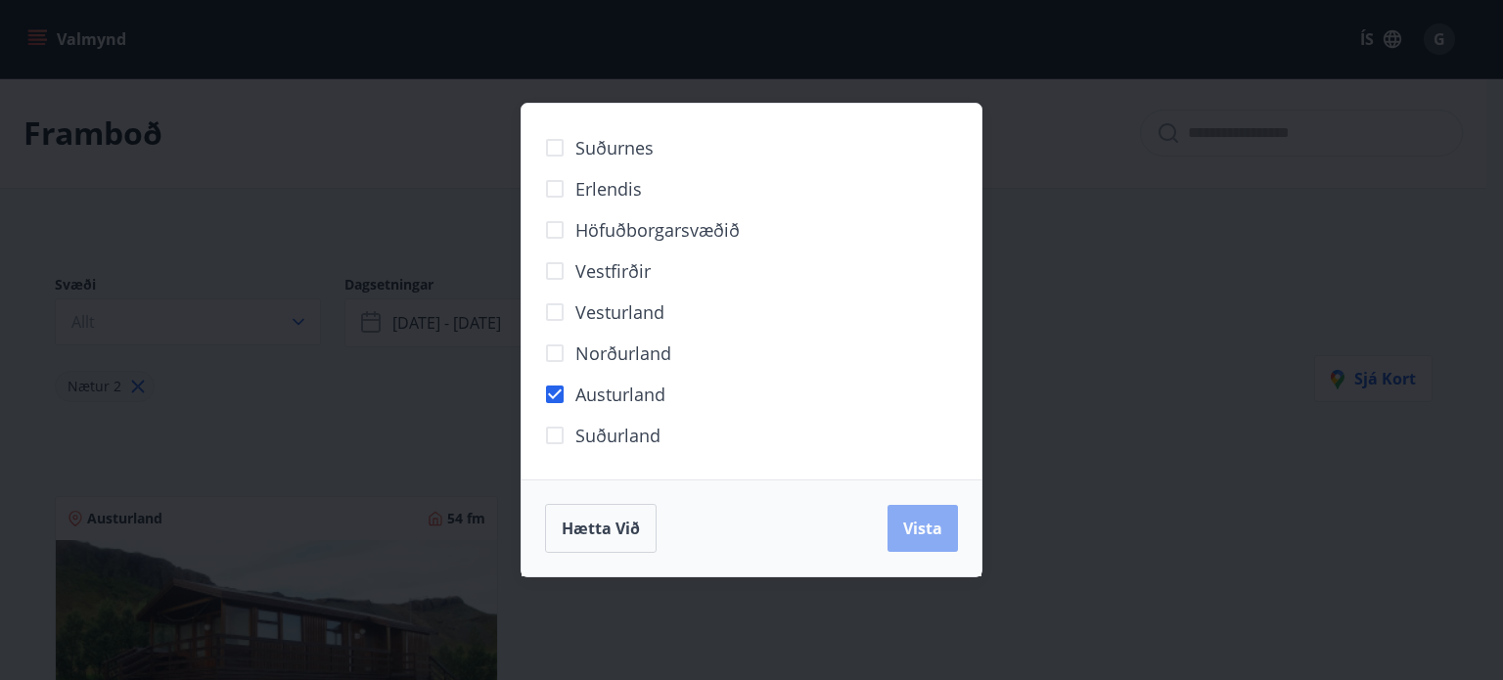
click at [924, 533] on span "Vista" at bounding box center [922, 528] width 39 height 22
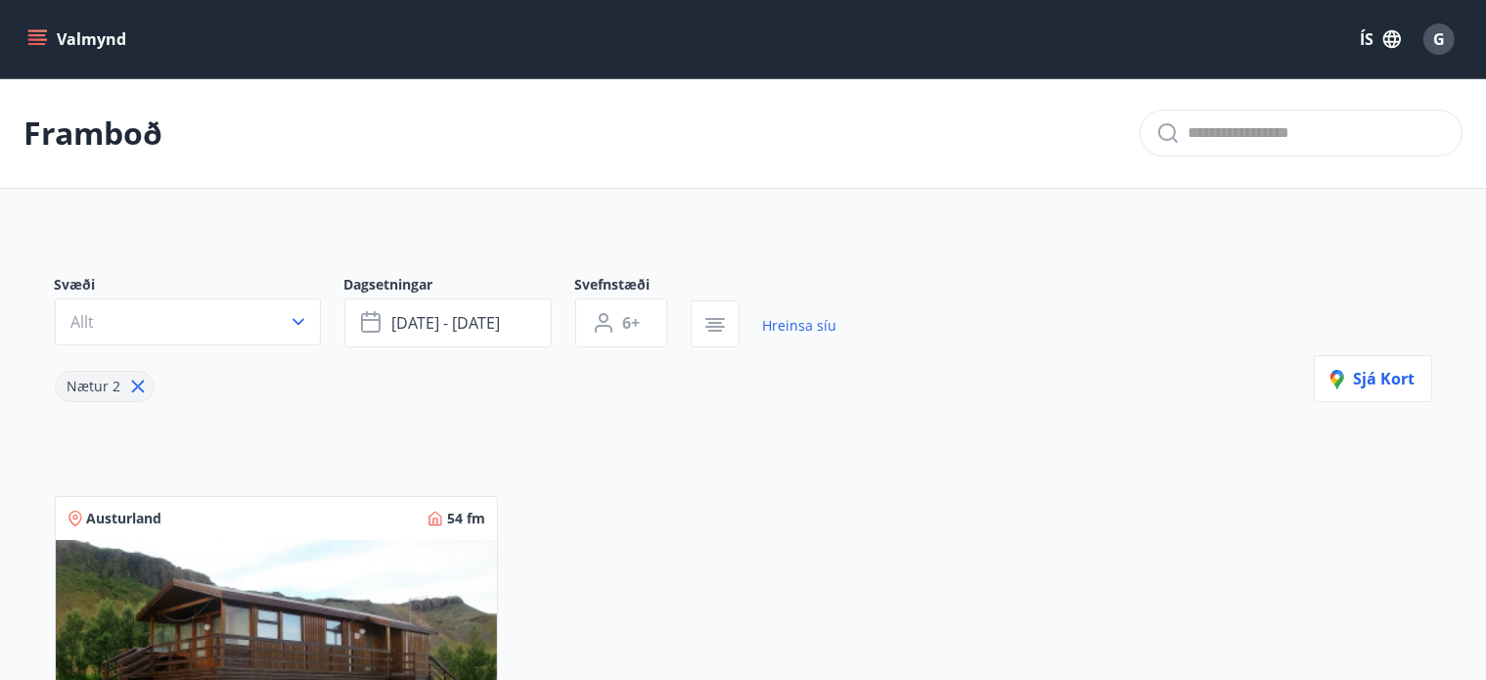
click at [40, 35] on icon "menu" at bounding box center [37, 35] width 18 height 2
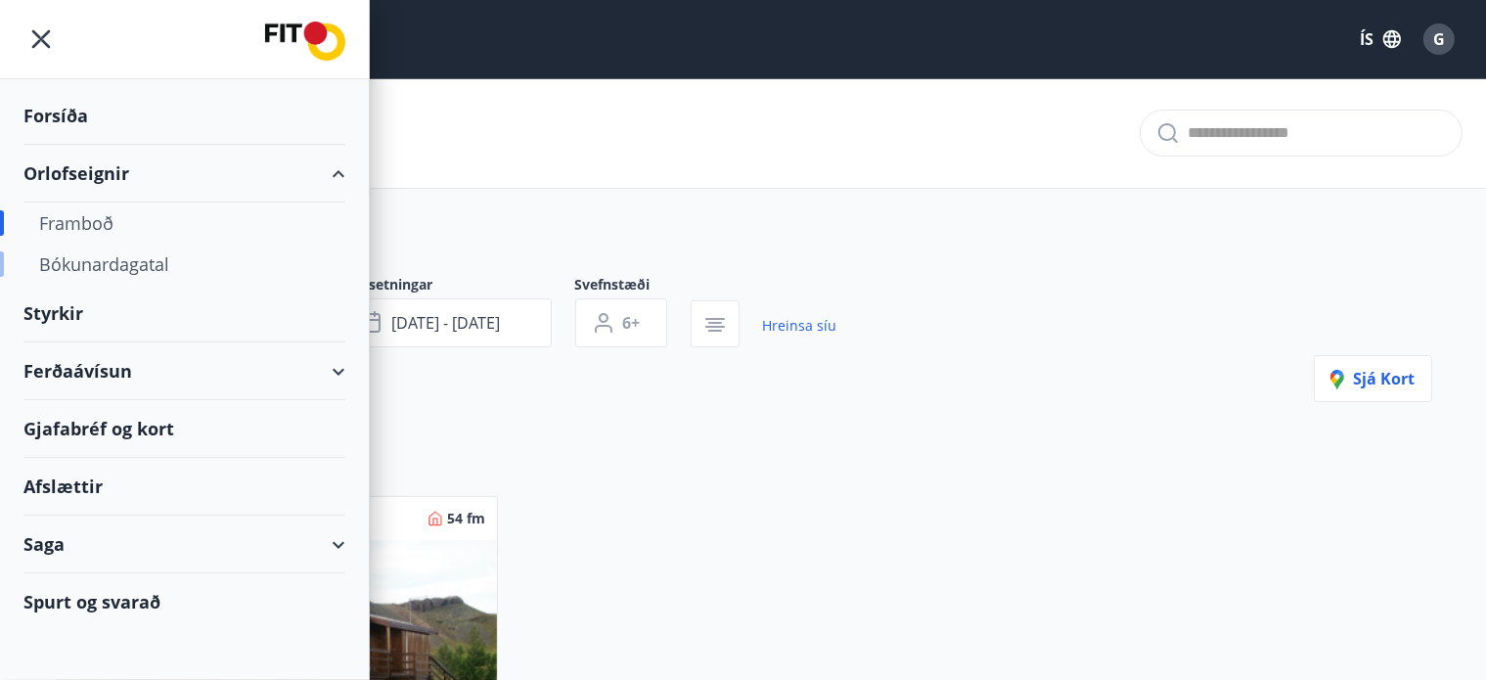
click at [133, 263] on div "Bókunardagatal" at bounding box center [184, 264] width 291 height 41
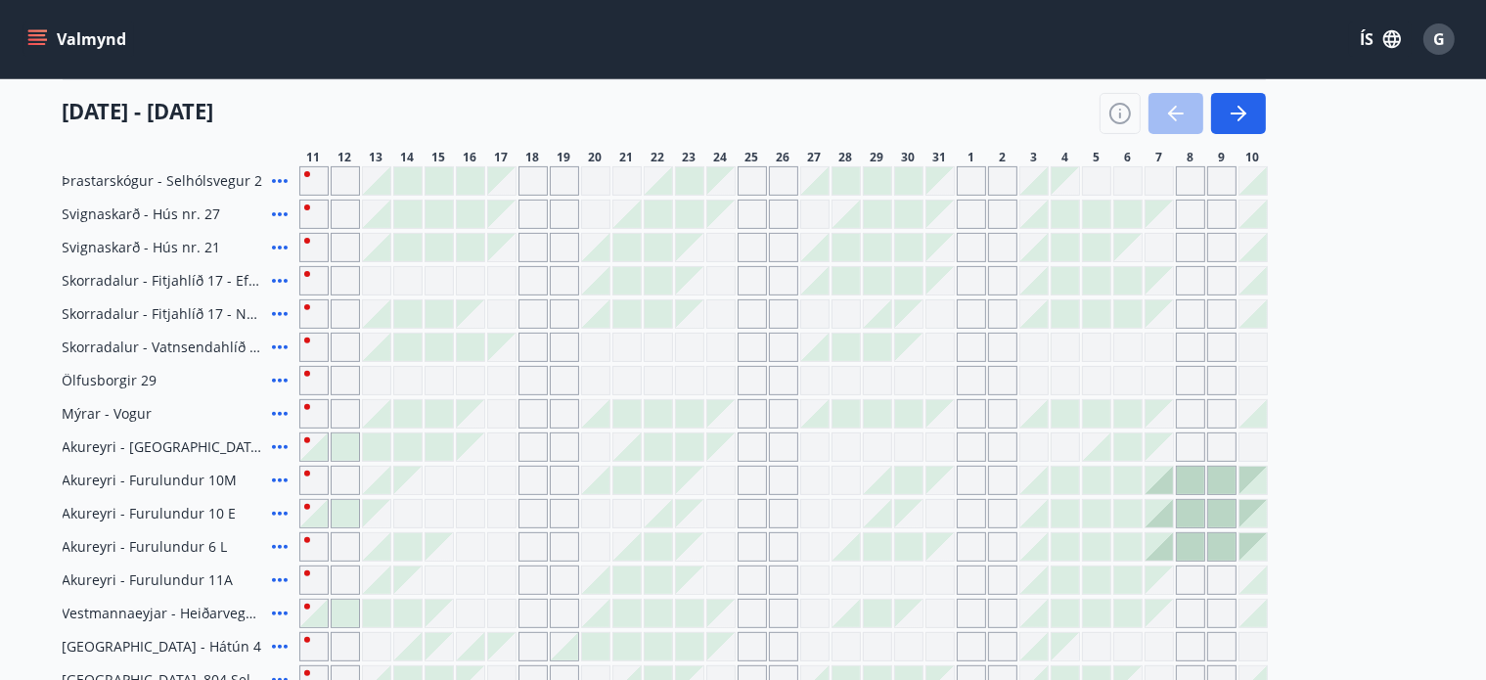
scroll to position [233, 0]
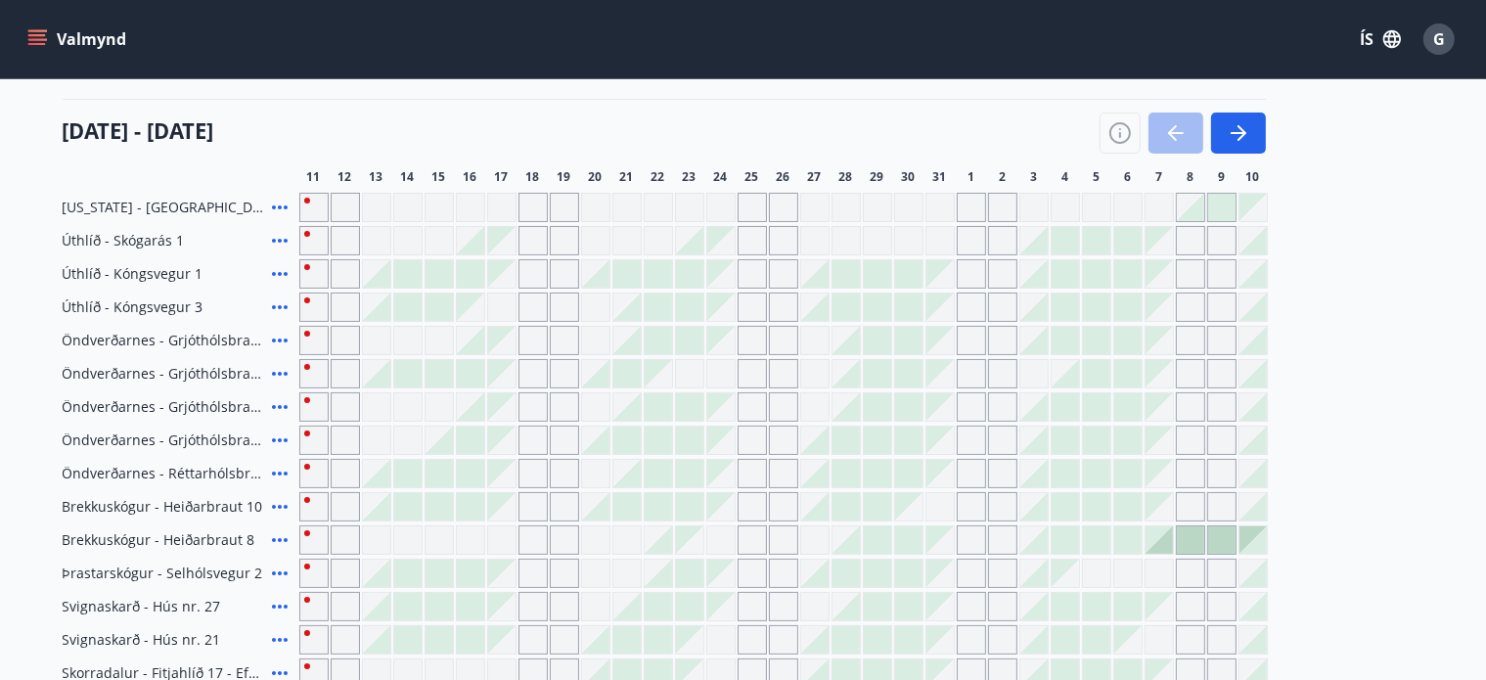
click at [791, 376] on div "Gráir dagar eru ekki bókanlegir" at bounding box center [783, 373] width 29 height 29
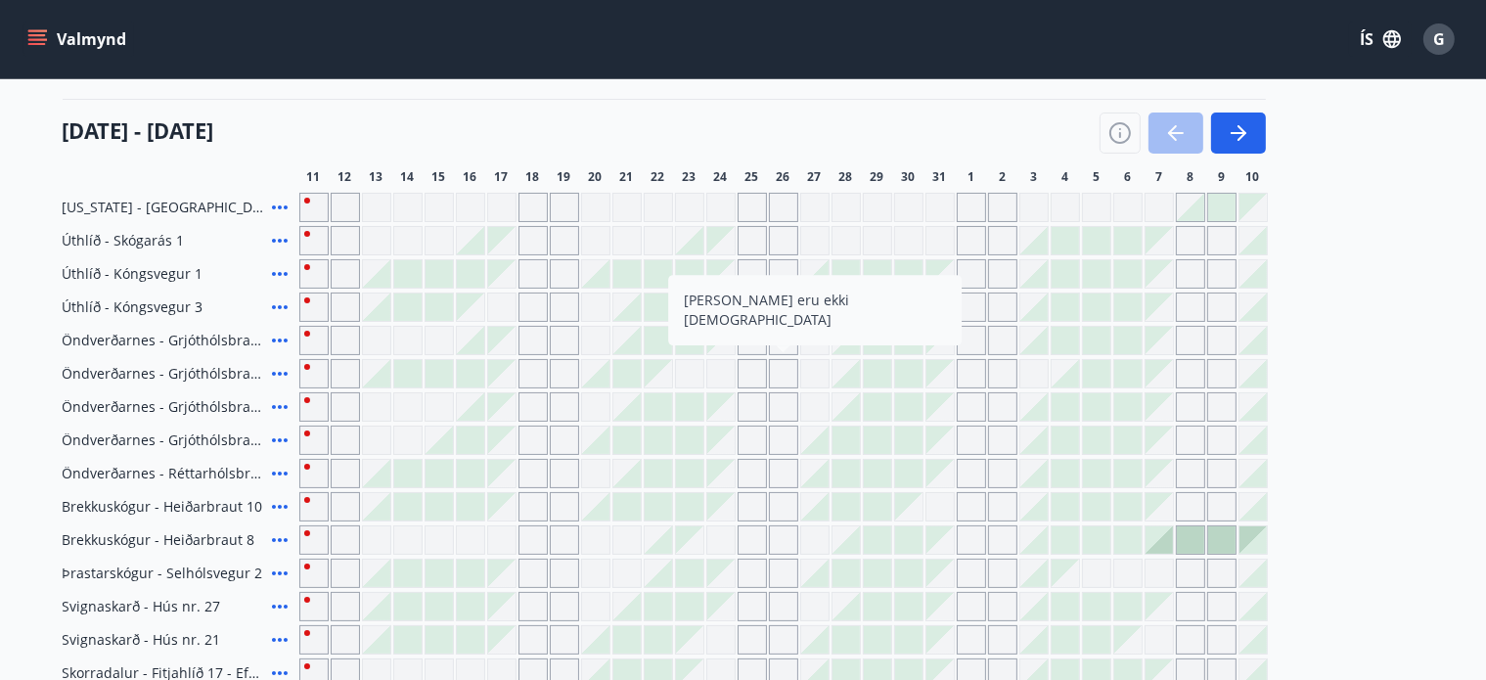
scroll to position [0, 0]
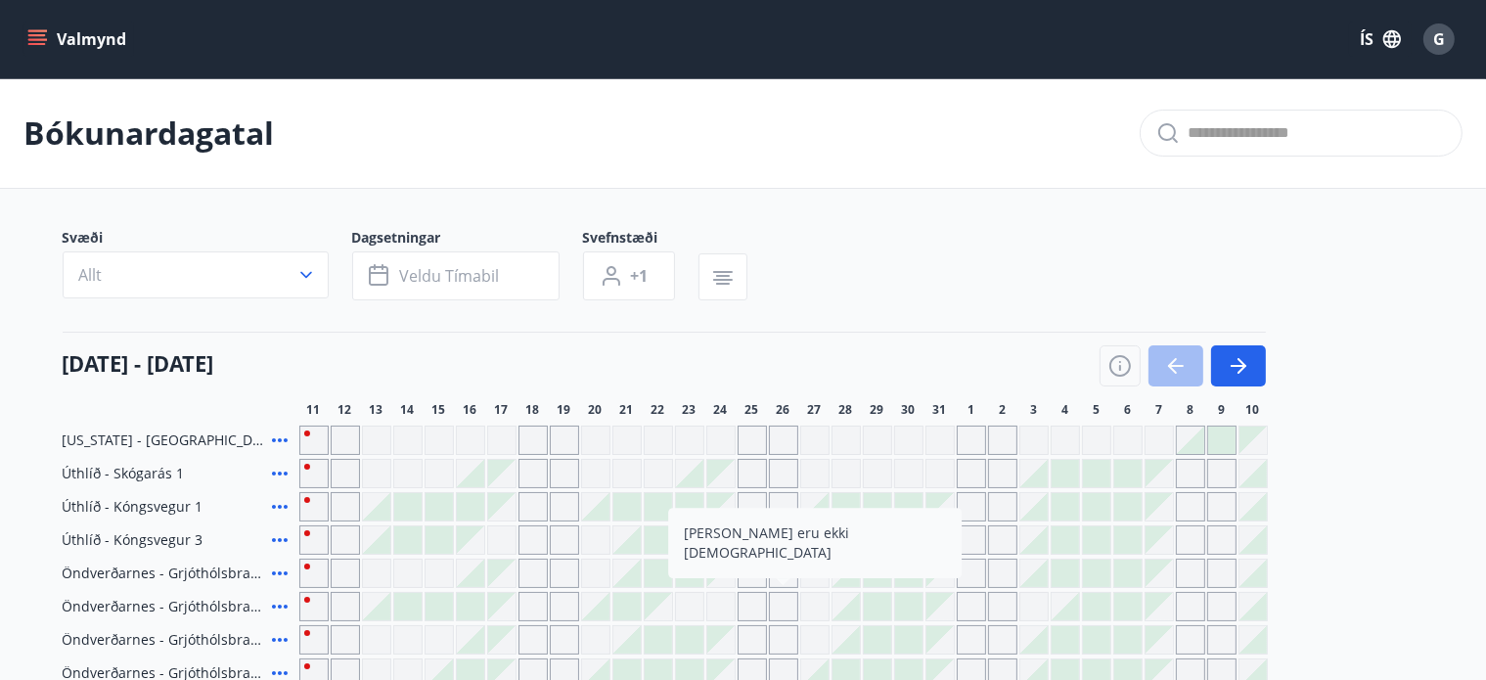
drag, startPoint x: 673, startPoint y: 445, endPoint x: 278, endPoint y: 536, distance: 405.5
click at [673, 445] on div at bounding box center [783, 440] width 968 height 29
click at [653, 434] on div "Gráir dagar eru ekki bókanlegir" at bounding box center [658, 440] width 29 height 29
click at [640, 526] on div at bounding box center [626, 539] width 27 height 27
click at [299, 537] on div "Gráir dagar eru ekki bókanlegir" at bounding box center [313, 539] width 29 height 29
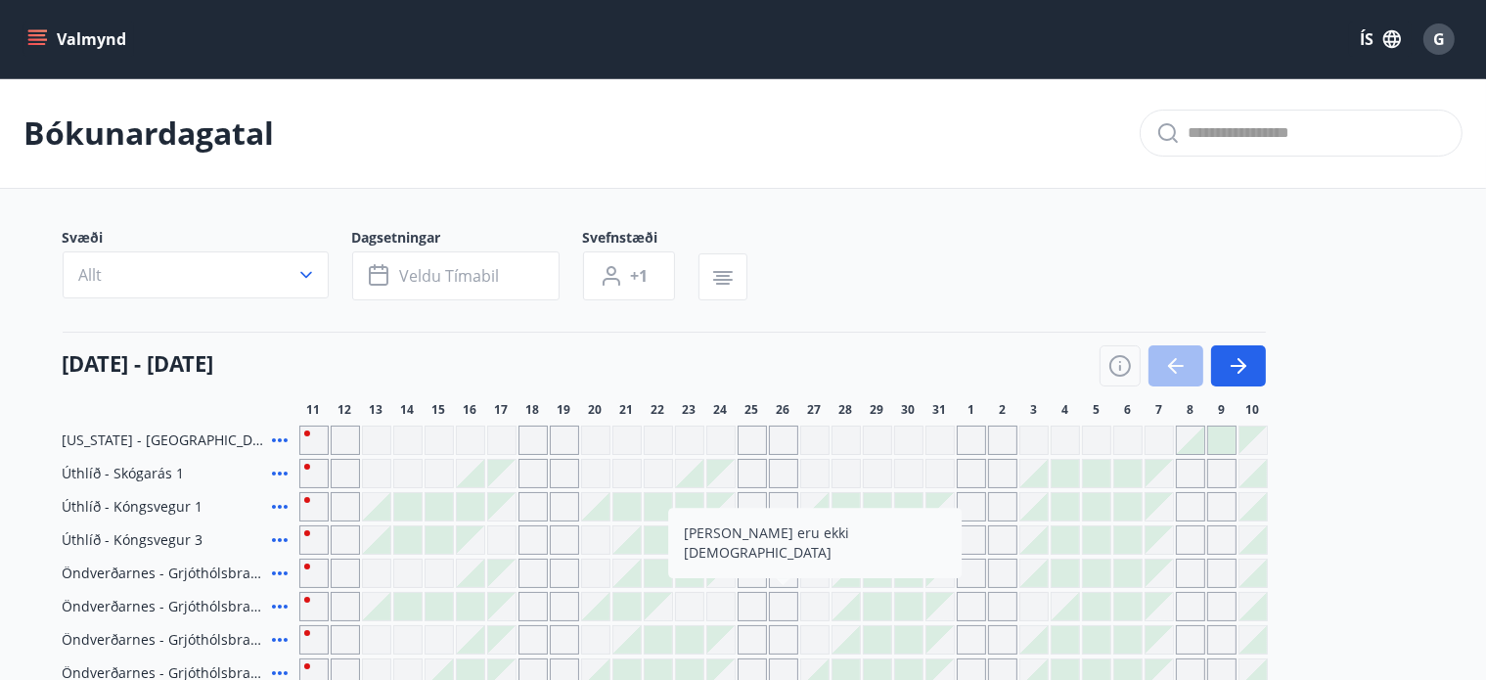
click at [278, 536] on icon at bounding box center [279, 539] width 23 height 23
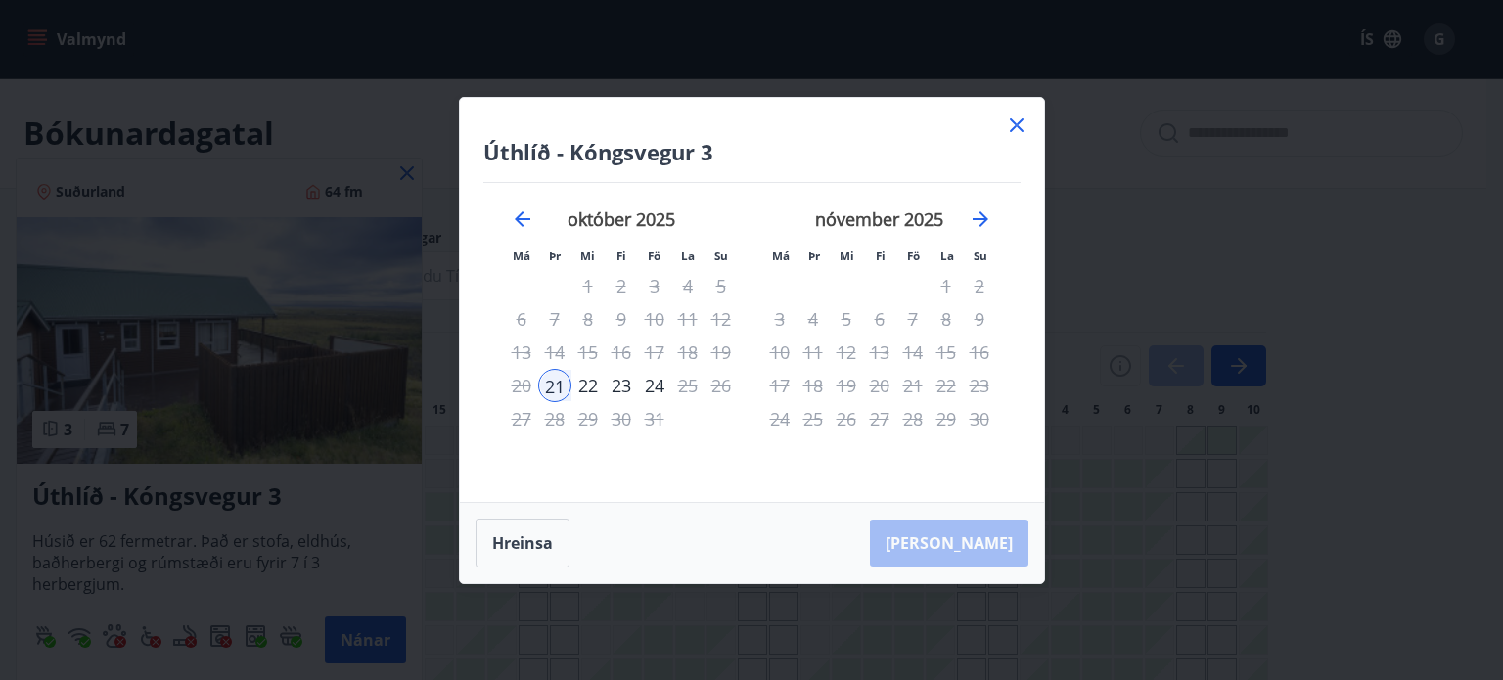
drag, startPoint x: 1013, startPoint y: 124, endPoint x: 529, endPoint y: 543, distance: 640.1
click at [1014, 124] on icon at bounding box center [1016, 124] width 23 height 23
click at [1023, 127] on div at bounding box center [751, 340] width 1503 height 680
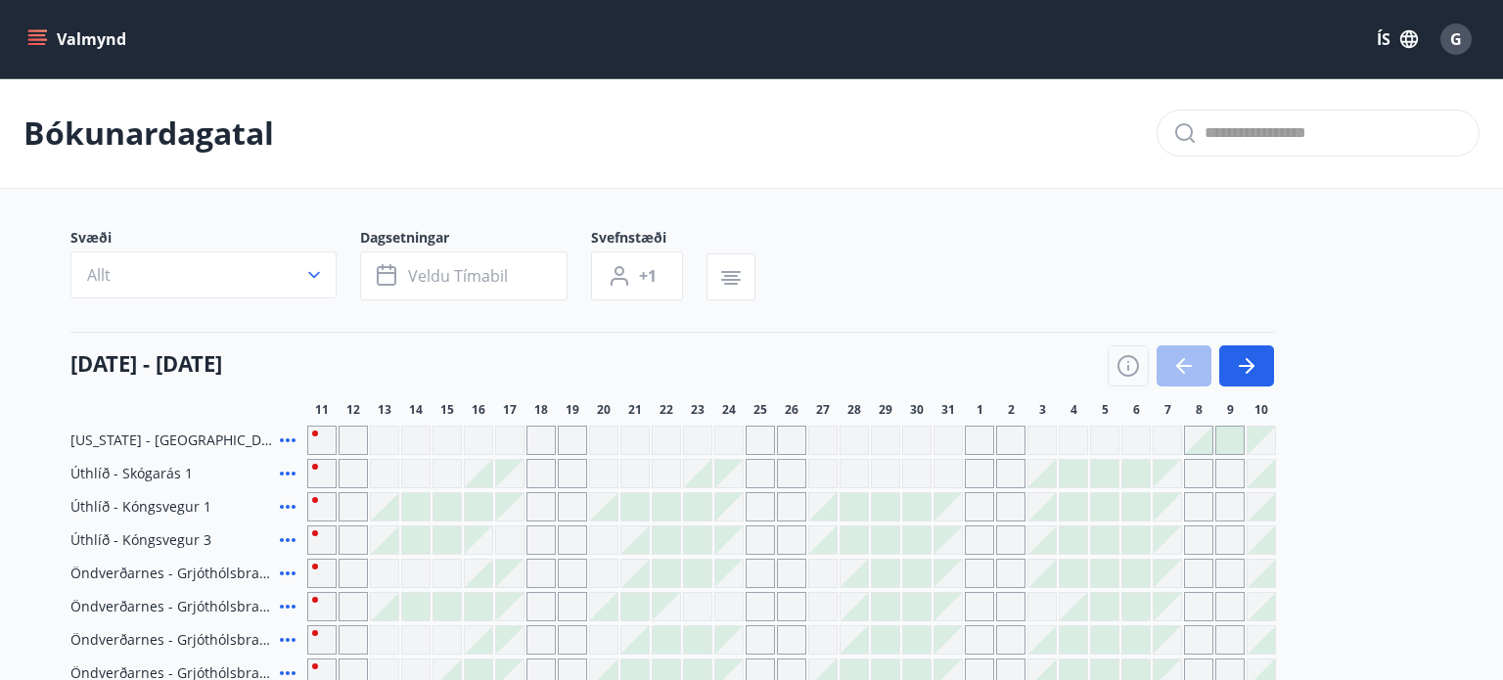
click at [529, 543] on div "Gráir dagar eru ekki bókanlegir" at bounding box center [540, 539] width 29 height 29
click at [517, 550] on div at bounding box center [791, 539] width 968 height 29
click at [158, 510] on span "Úthlíð - Kóngsvegur 1" at bounding box center [140, 507] width 141 height 20
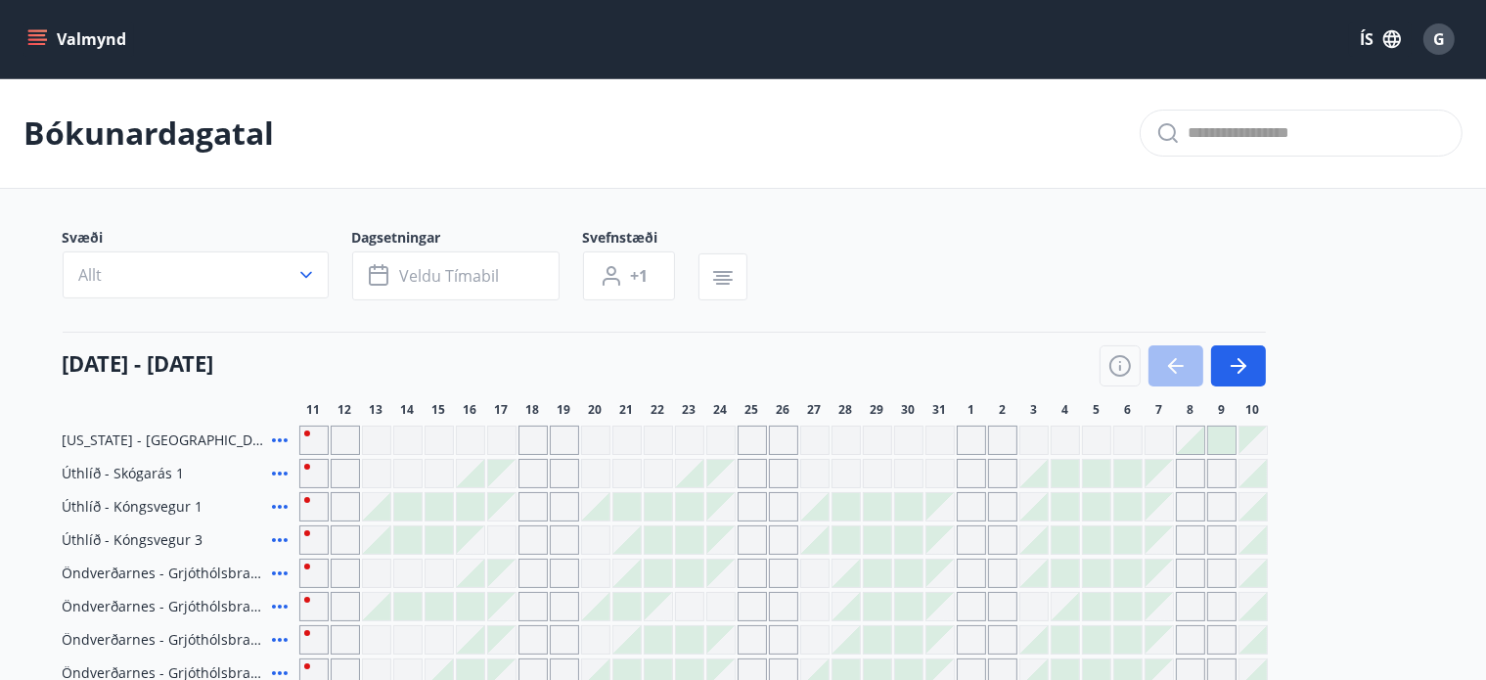
click at [92, 504] on span "Úthlíð - Kóngsvegur 1" at bounding box center [133, 507] width 141 height 20
click at [116, 503] on span "Úthlíð - Kóngsvegur 1" at bounding box center [133, 507] width 141 height 20
click at [491, 267] on span "Veldu tímabil" at bounding box center [450, 276] width 100 height 22
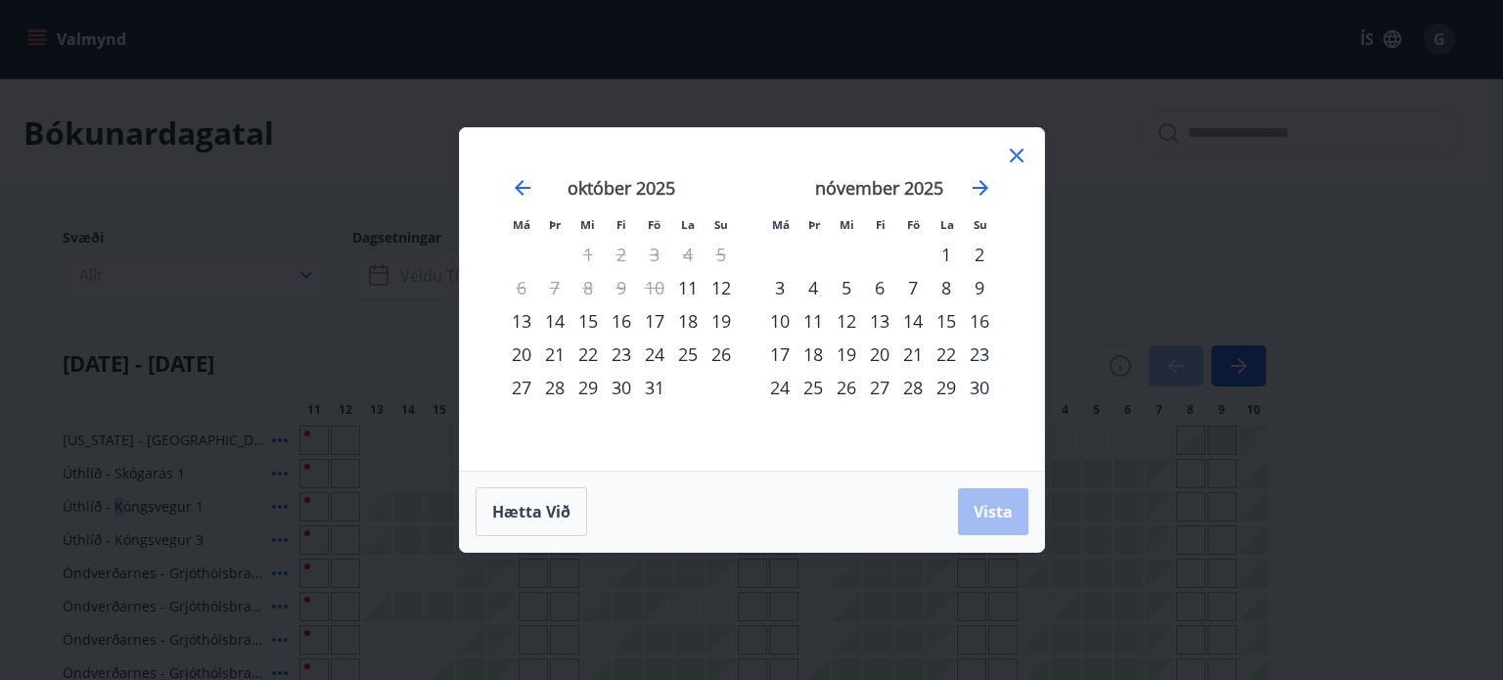
click at [626, 350] on div "23" at bounding box center [621, 353] width 33 height 33
click at [722, 347] on div "26" at bounding box center [720, 353] width 33 height 33
click at [977, 510] on span "Vista" at bounding box center [992, 512] width 39 height 22
